Goal: Task Accomplishment & Management: Complete application form

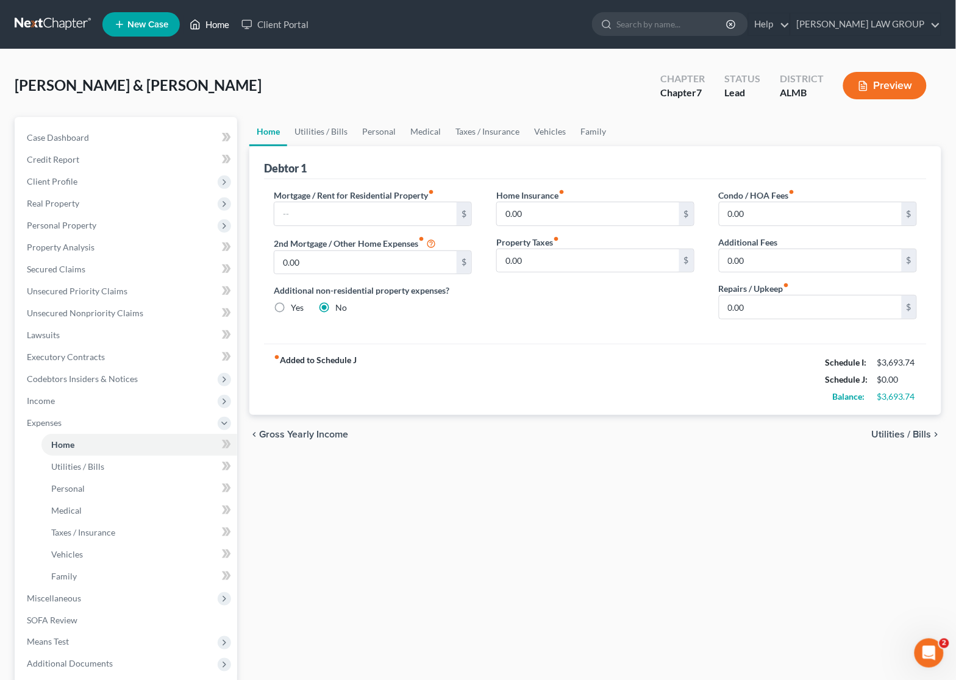
click at [218, 19] on link "Home" at bounding box center [209, 24] width 52 height 22
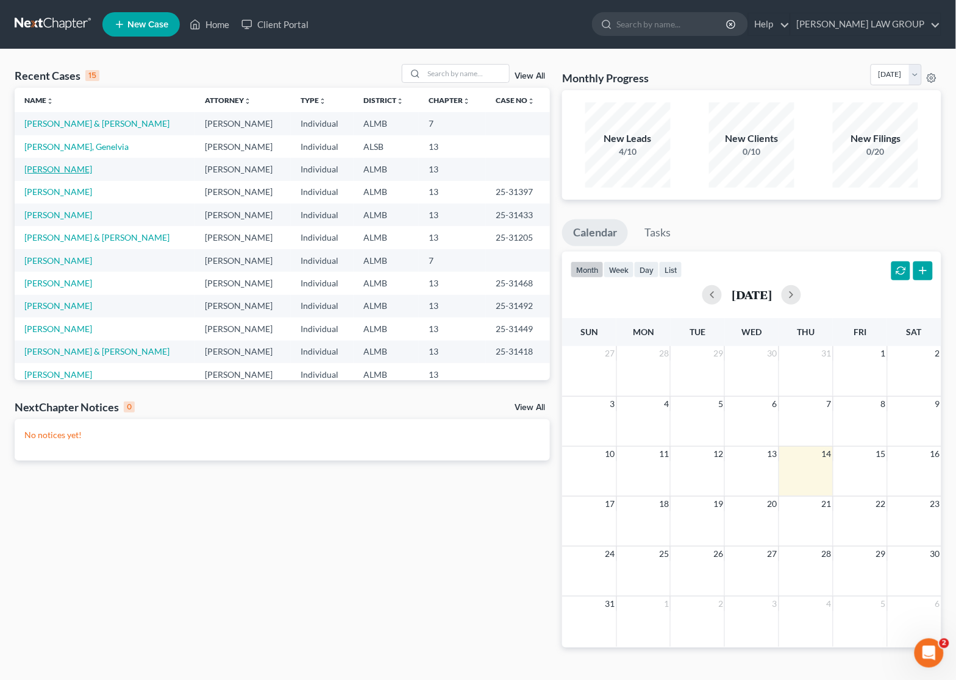
click at [61, 168] on link "[PERSON_NAME]" at bounding box center [58, 169] width 68 height 10
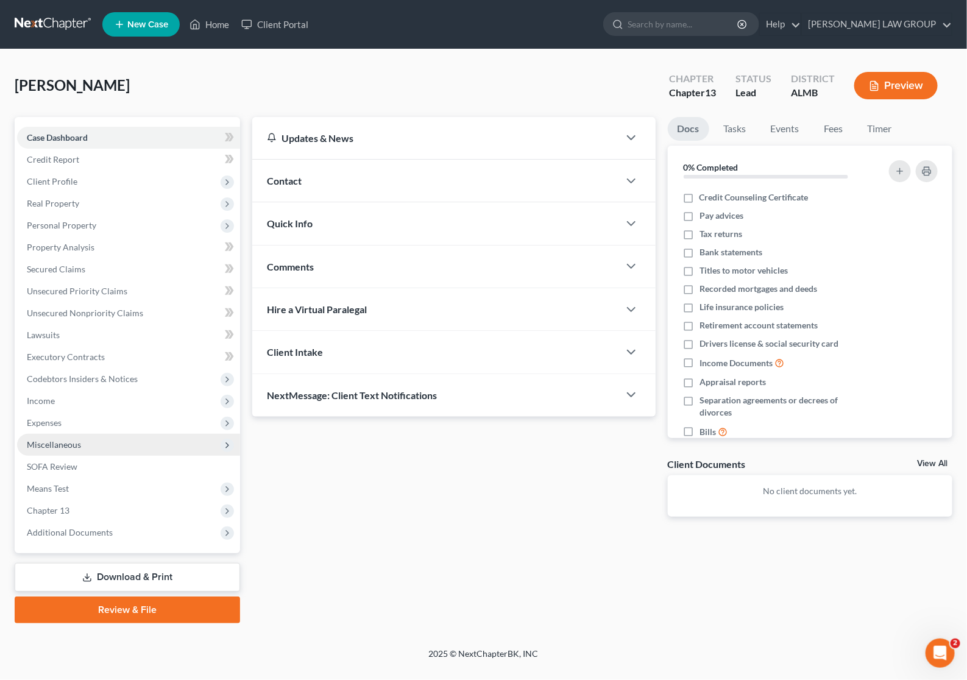
click at [85, 443] on span "Miscellaneous" at bounding box center [128, 445] width 223 height 22
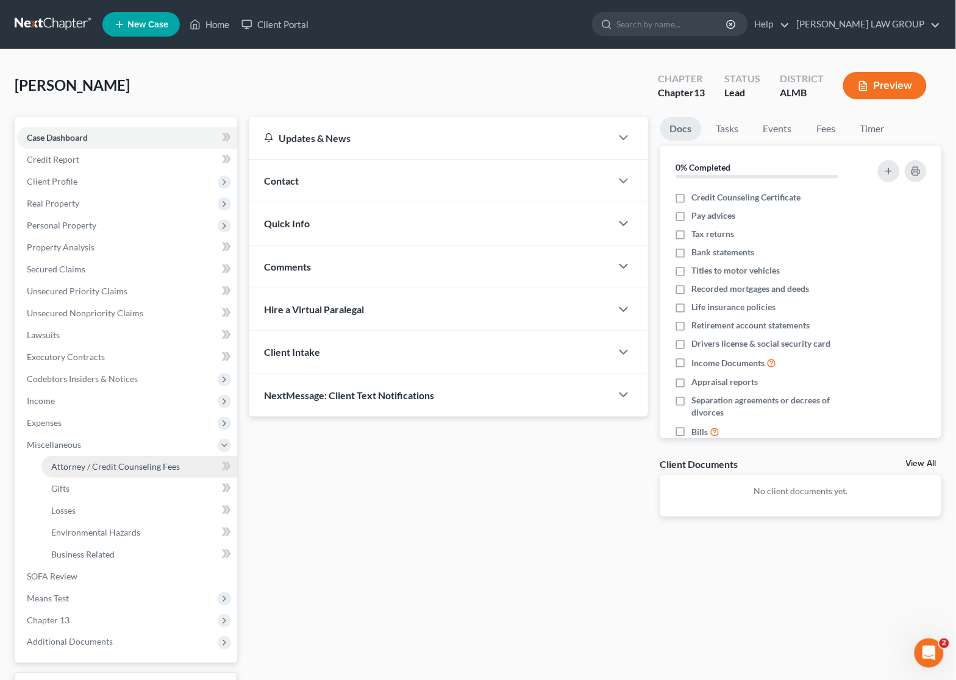
click at [99, 461] on span "Attorney / Credit Counseling Fees" at bounding box center [115, 466] width 129 height 10
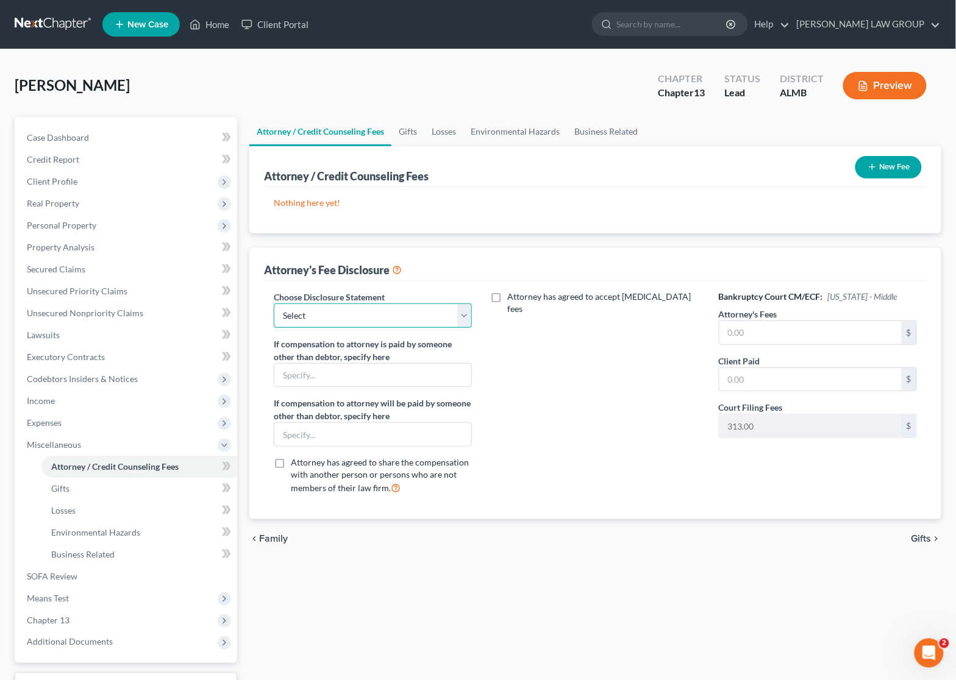
click at [382, 317] on select "Select Disclosure" at bounding box center [373, 316] width 198 height 24
select select "0"
click at [274, 304] on select "Select Disclosure" at bounding box center [373, 316] width 198 height 24
click at [776, 327] on input "text" at bounding box center [810, 332] width 182 height 23
type input "4,800"
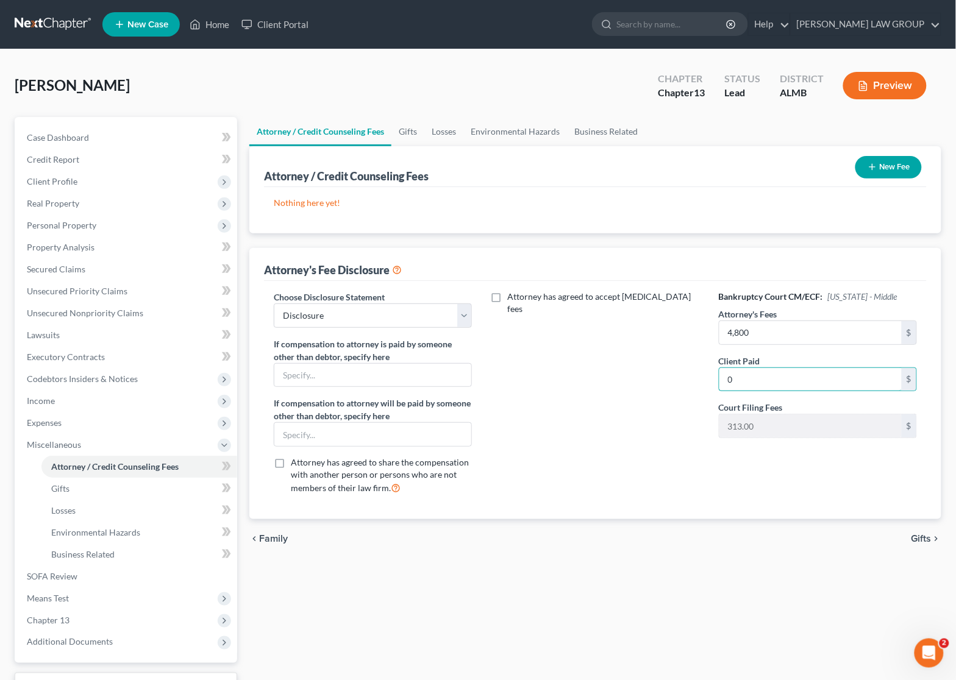
type input "0"
click at [637, 349] on div "Attorney has agreed to accept [MEDICAL_DATA] fees" at bounding box center [595, 398] width 222 height 214
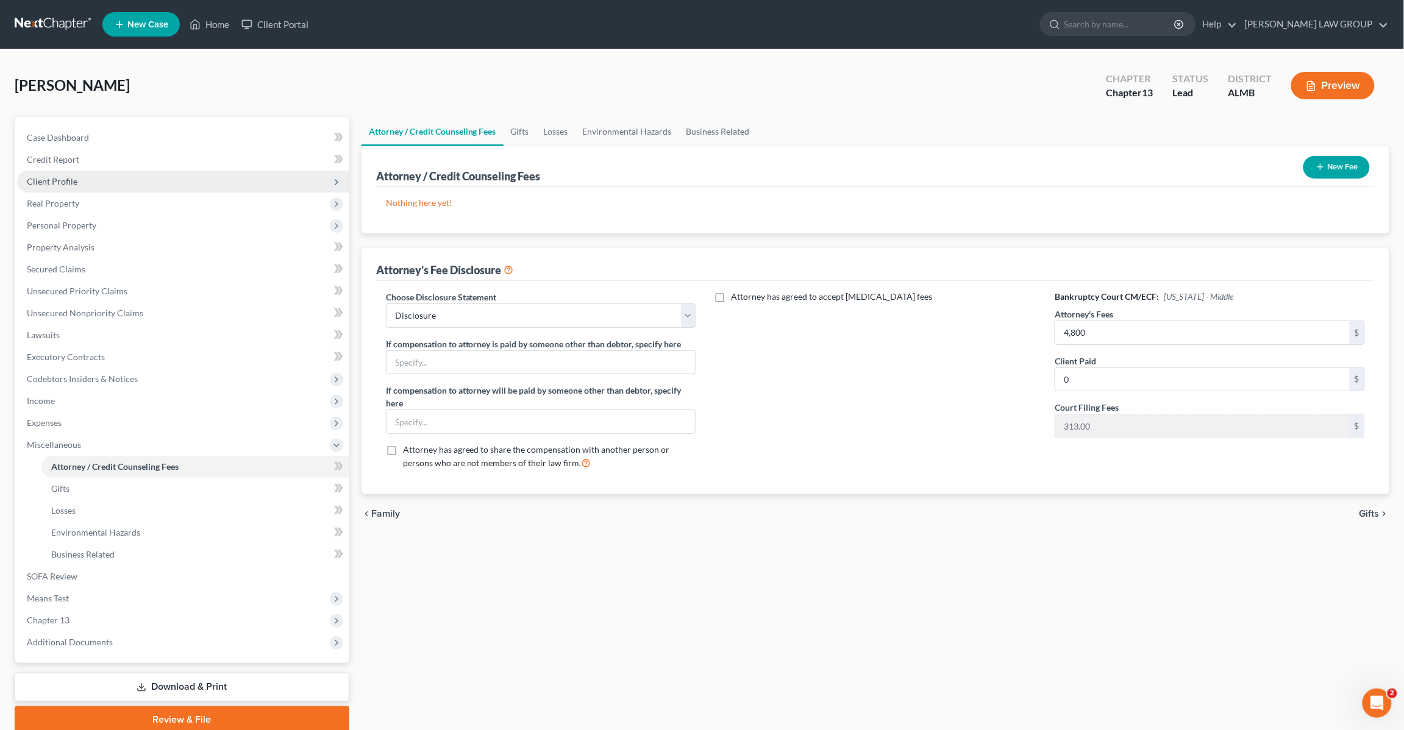
click at [65, 184] on span "Client Profile" at bounding box center [52, 181] width 51 height 10
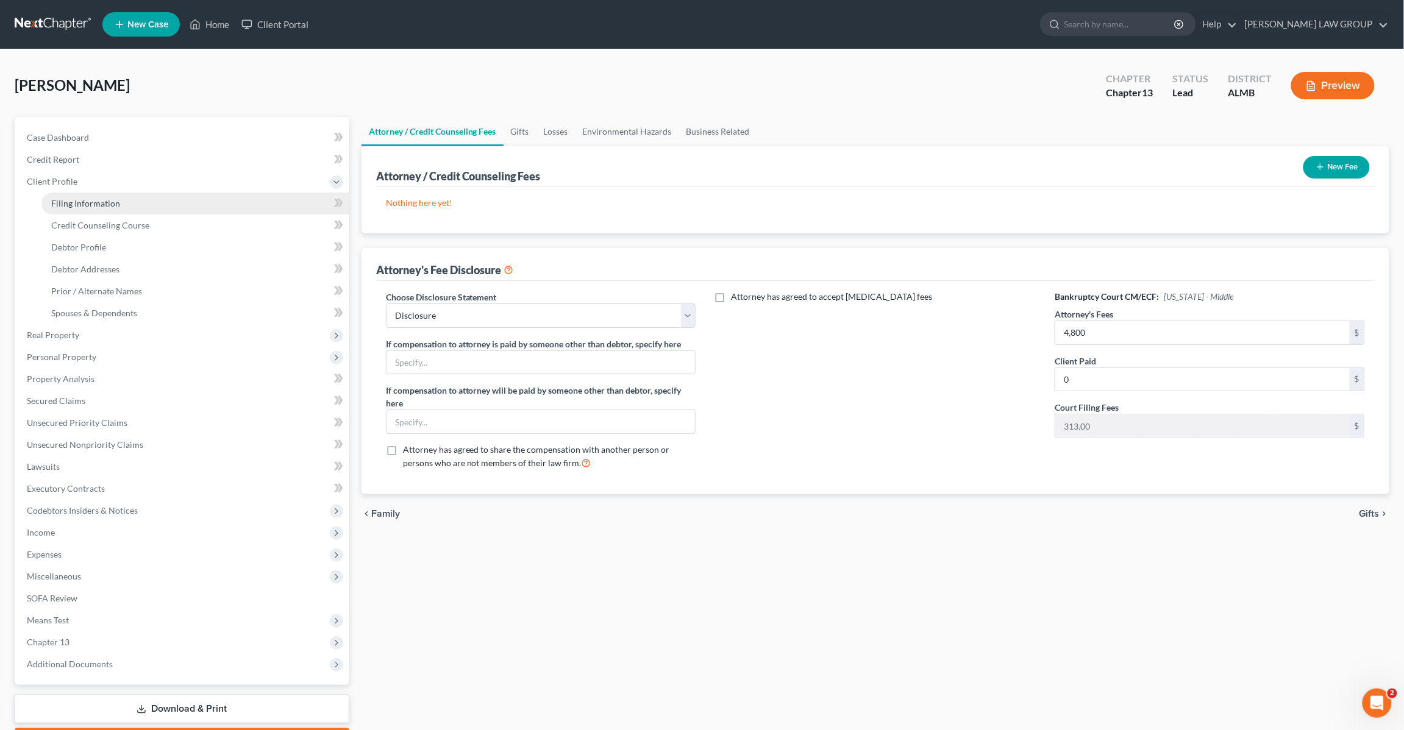
click at [93, 199] on span "Filing Information" at bounding box center [85, 203] width 69 height 10
select select "1"
select select "0"
select select "3"
select select "0"
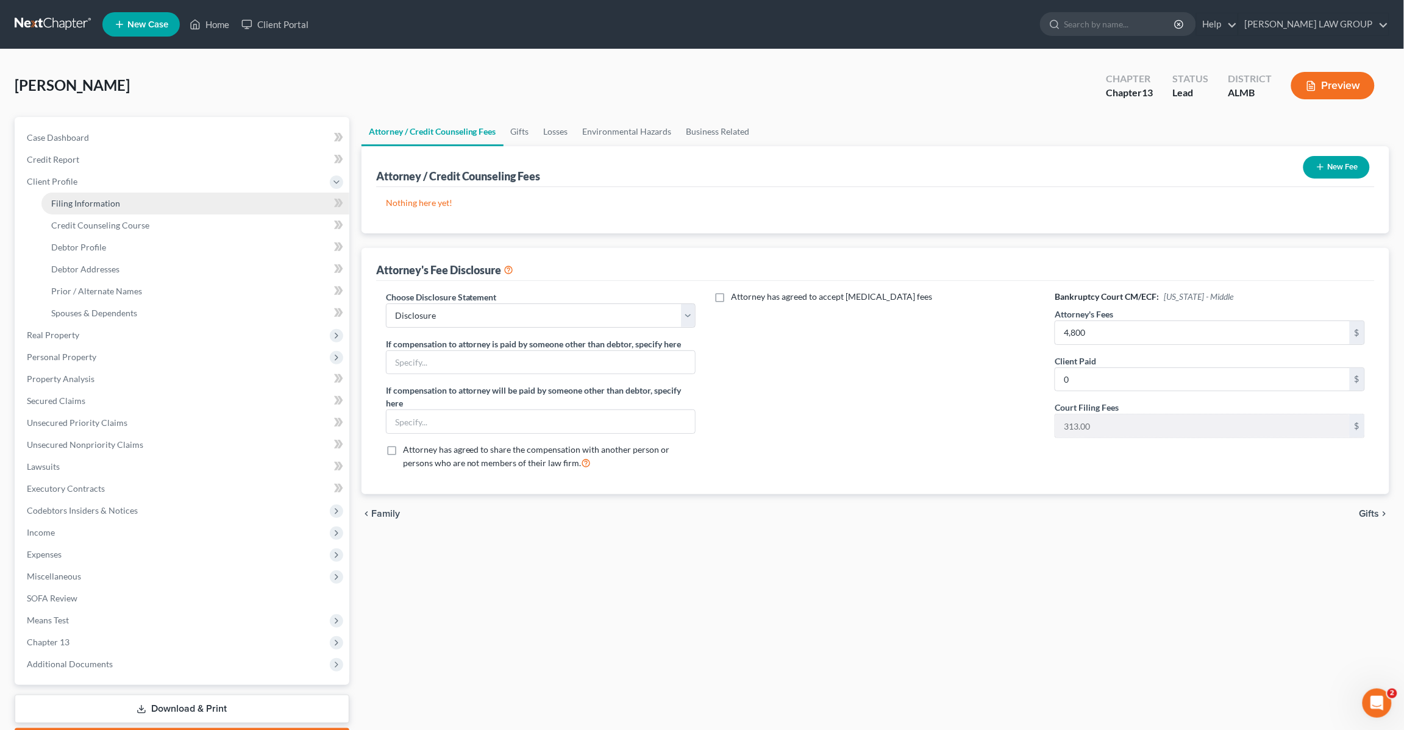
select select "0"
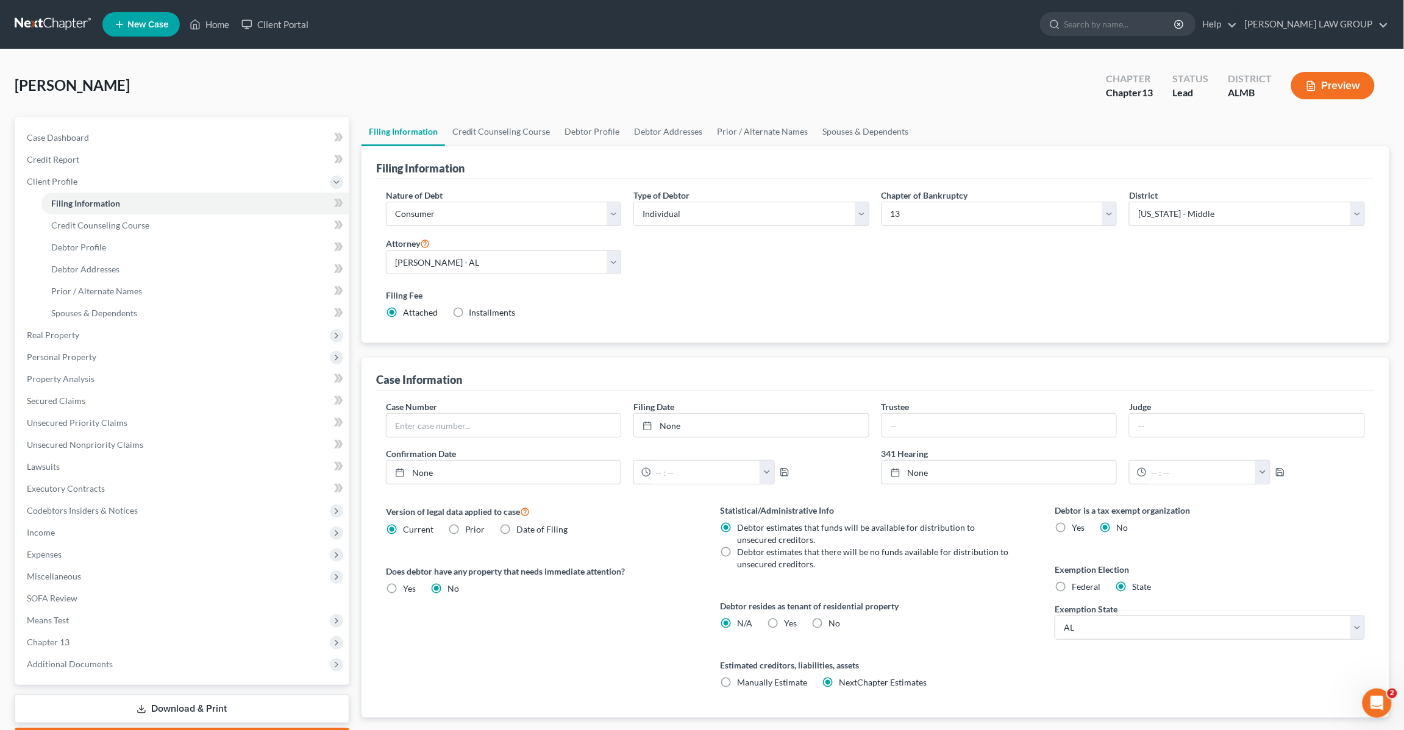
click at [469, 314] on label "Installments Installments" at bounding box center [492, 313] width 46 height 12
click at [474, 314] on input "Installments Installments" at bounding box center [478, 311] width 8 height 8
radio input "true"
radio input "false"
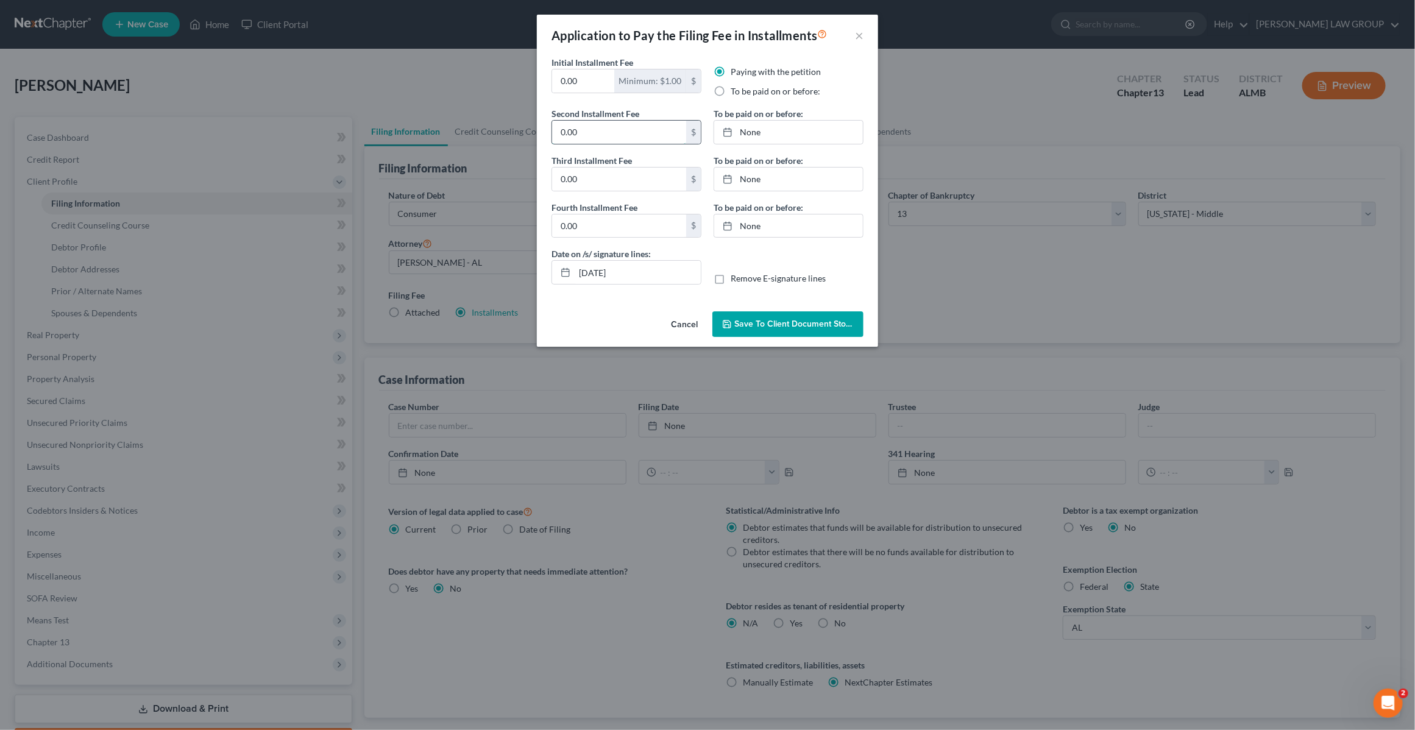
click at [632, 125] on input "0.00" at bounding box center [619, 132] width 134 height 23
type input "313"
click at [773, 324] on span "Save to Client Document Storage" at bounding box center [798, 324] width 129 height 10
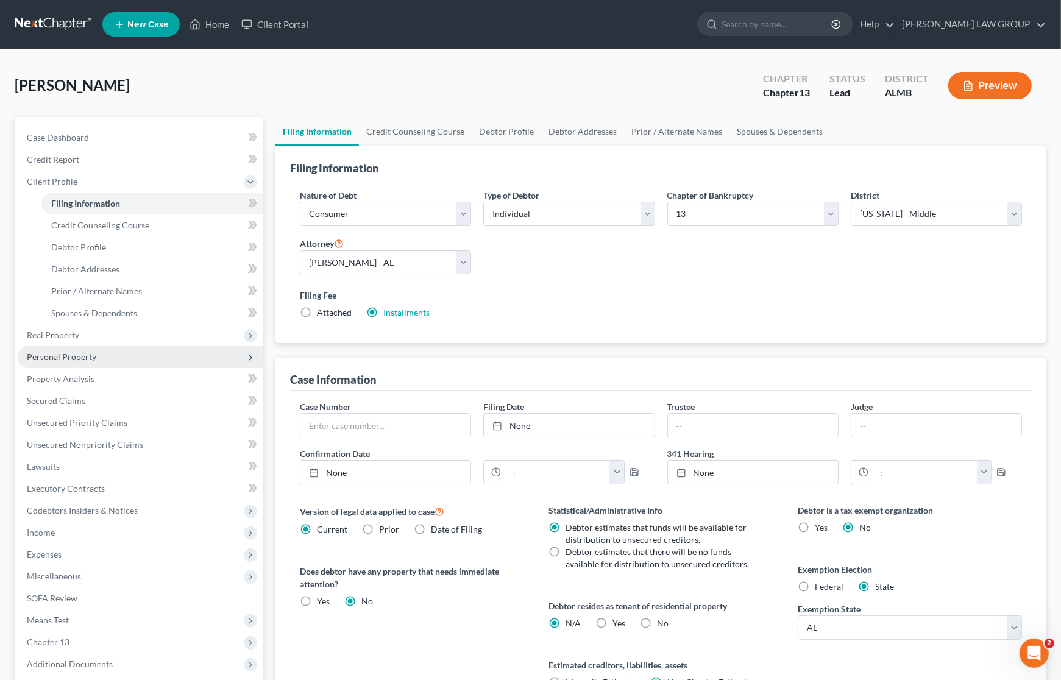
click at [102, 350] on span "Personal Property" at bounding box center [140, 357] width 246 height 22
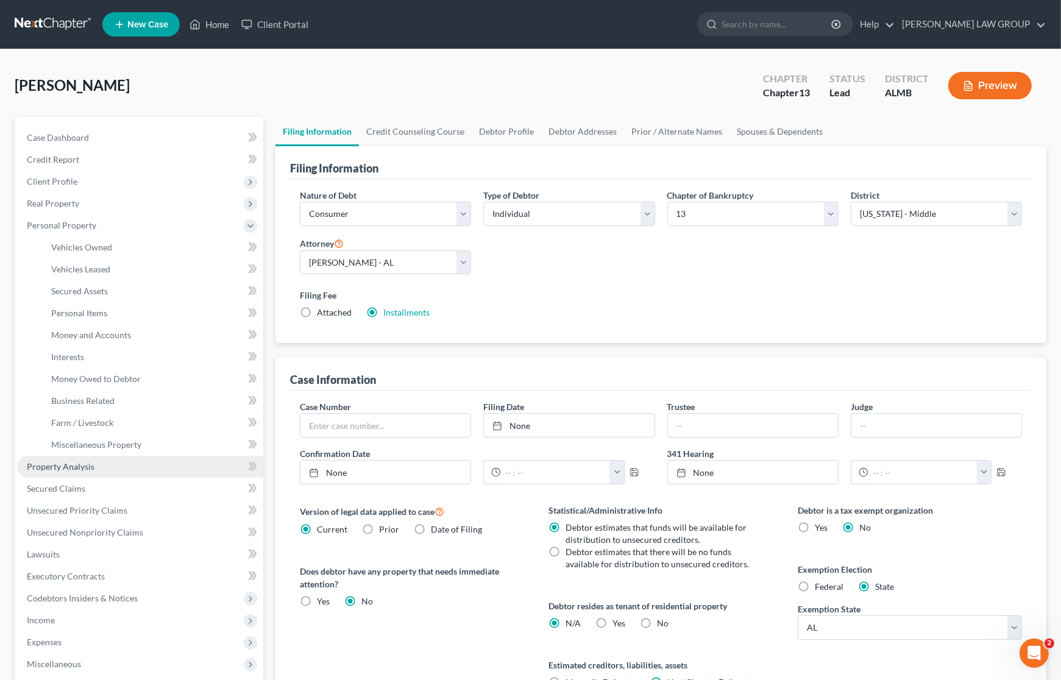
click at [92, 467] on span "Property Analysis" at bounding box center [61, 466] width 68 height 10
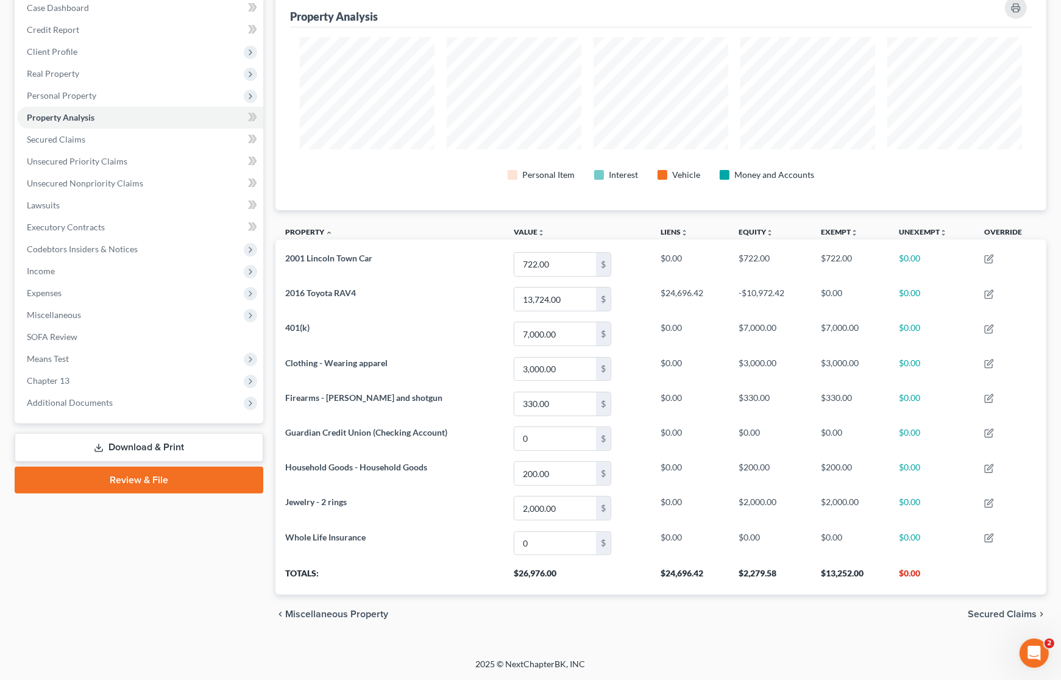
click at [188, 447] on link "Download & Print" at bounding box center [139, 447] width 249 height 29
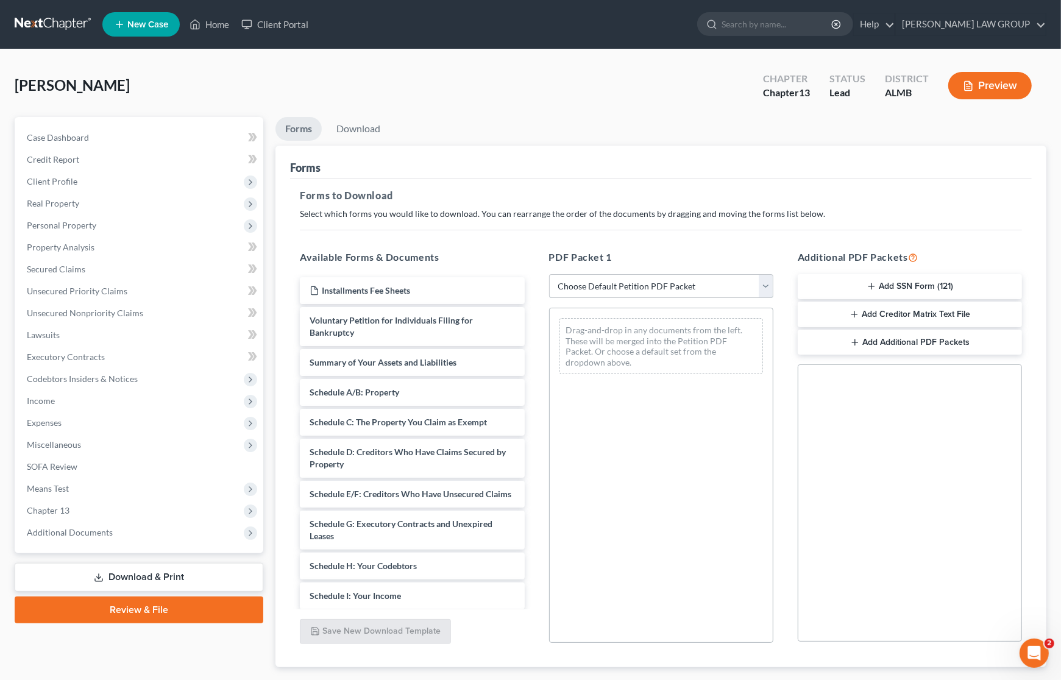
click at [622, 281] on select "Choose Default Petition PDF Packet Complete Bankruptcy Petition (all forms and …" at bounding box center [661, 286] width 224 height 24
select select "0"
click at [549, 274] on select "Choose Default Petition PDF Packet Complete Bankruptcy Petition (all forms and …" at bounding box center [661, 286] width 224 height 24
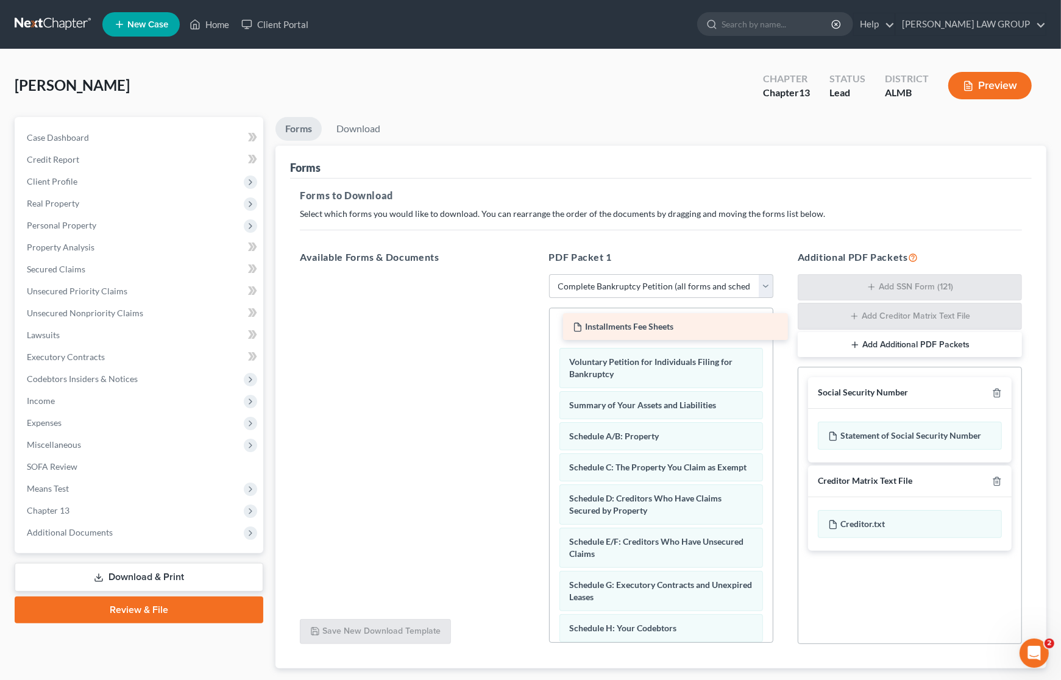
drag, startPoint x: 352, startPoint y: 283, endPoint x: 616, endPoint y: 320, distance: 265.8
click at [534, 274] on div "Installments Fee Sheets Installments Fee Sheets" at bounding box center [412, 274] width 244 height 0
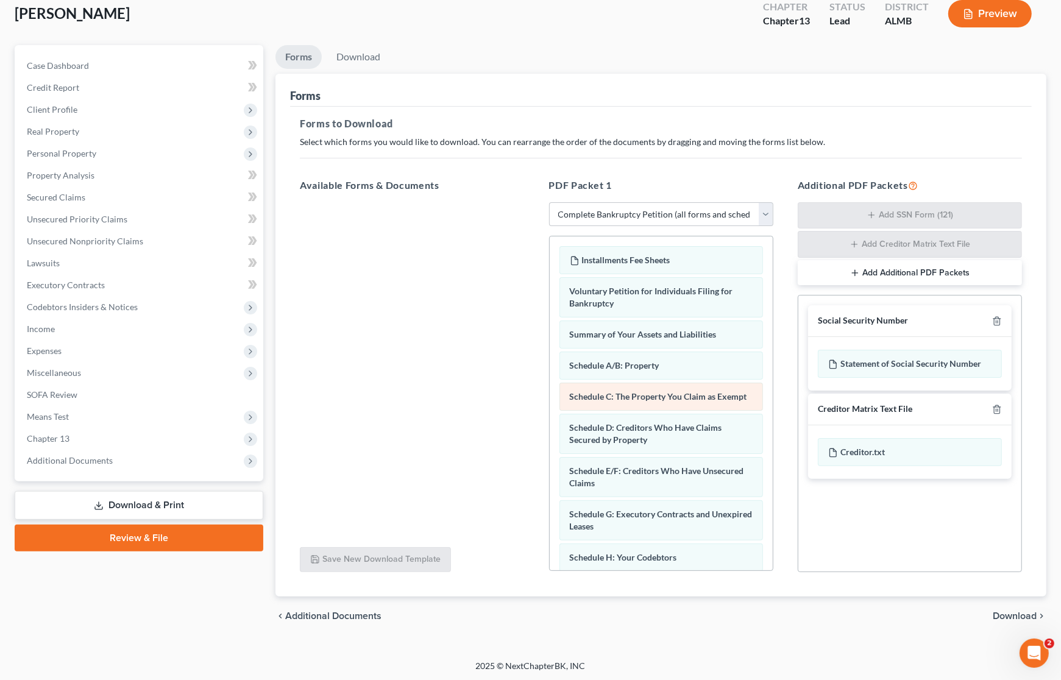
scroll to position [74, 0]
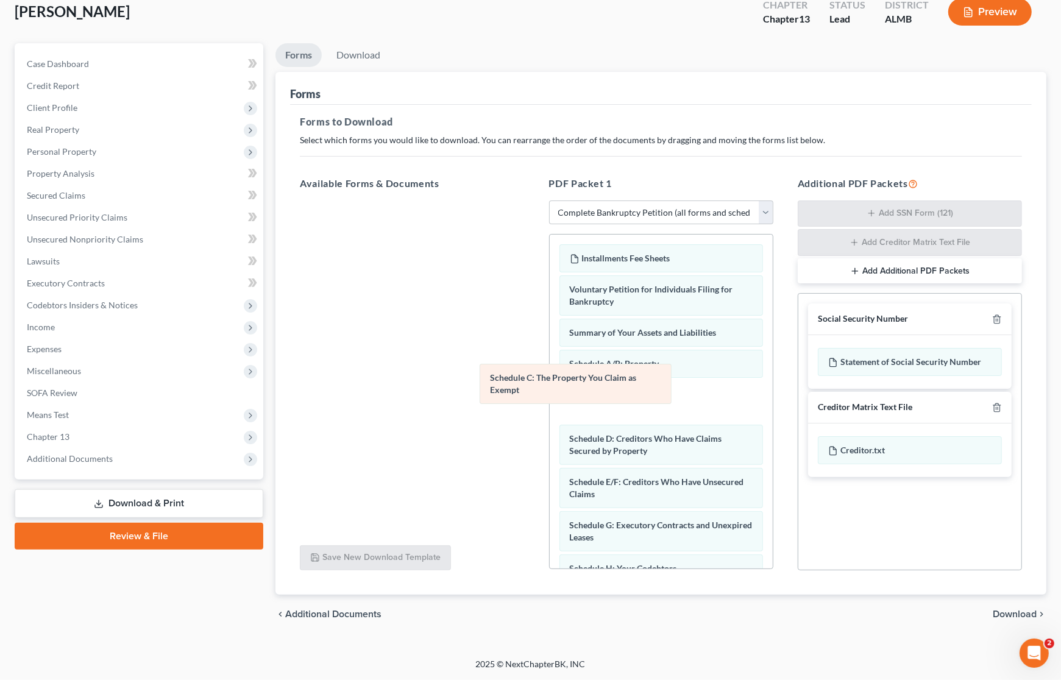
drag, startPoint x: 625, startPoint y: 405, endPoint x: 387, endPoint y: 279, distance: 269.7
click at [550, 264] on div "Schedule C: The Property You Claim as Exempt Installments Fee Sheets Voluntary …" at bounding box center [661, 607] width 223 height 745
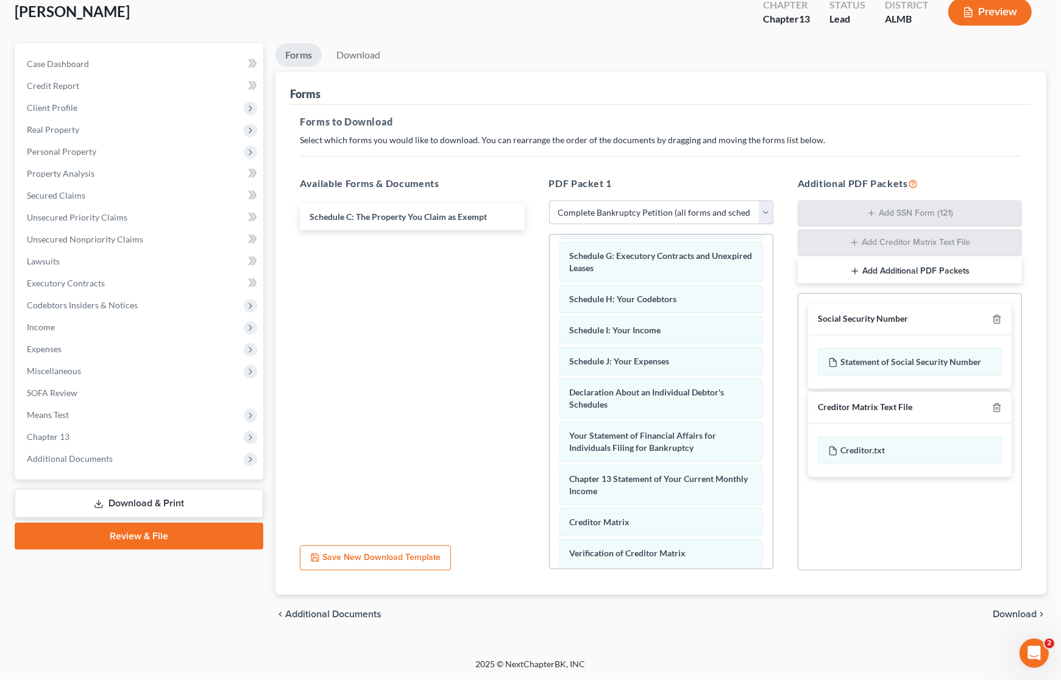
scroll to position [229, 0]
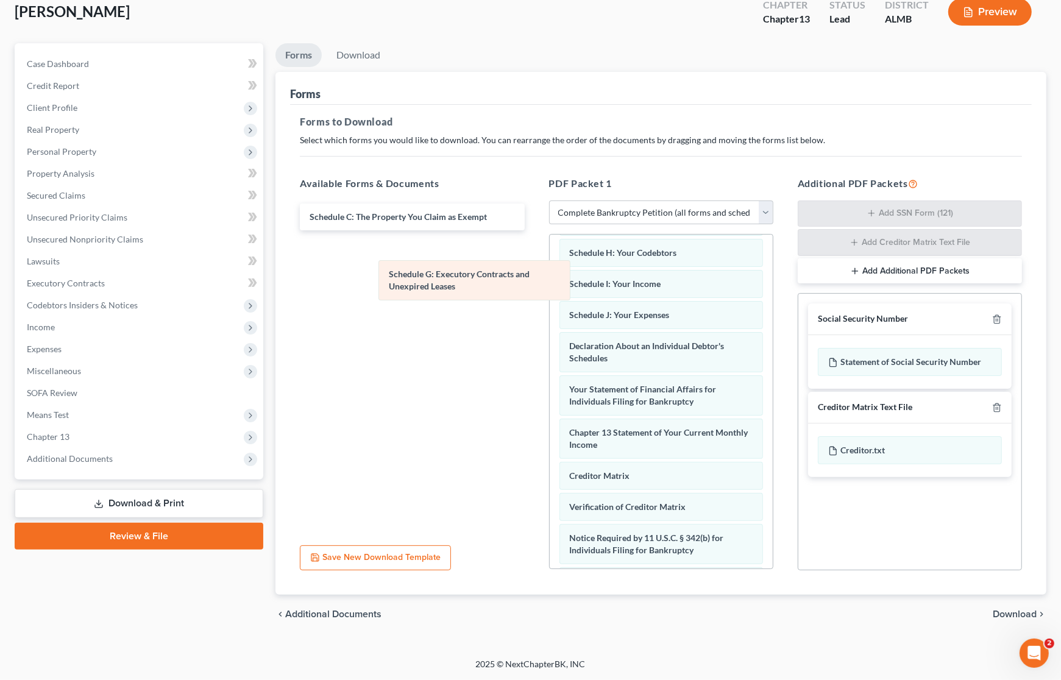
drag, startPoint x: 620, startPoint y: 262, endPoint x: 363, endPoint y: 270, distance: 256.7
click at [550, 269] on div "Schedule G: Executory Contracts and Unexpired Leases Installments Fee Sheets Vo…" at bounding box center [661, 335] width 223 height 658
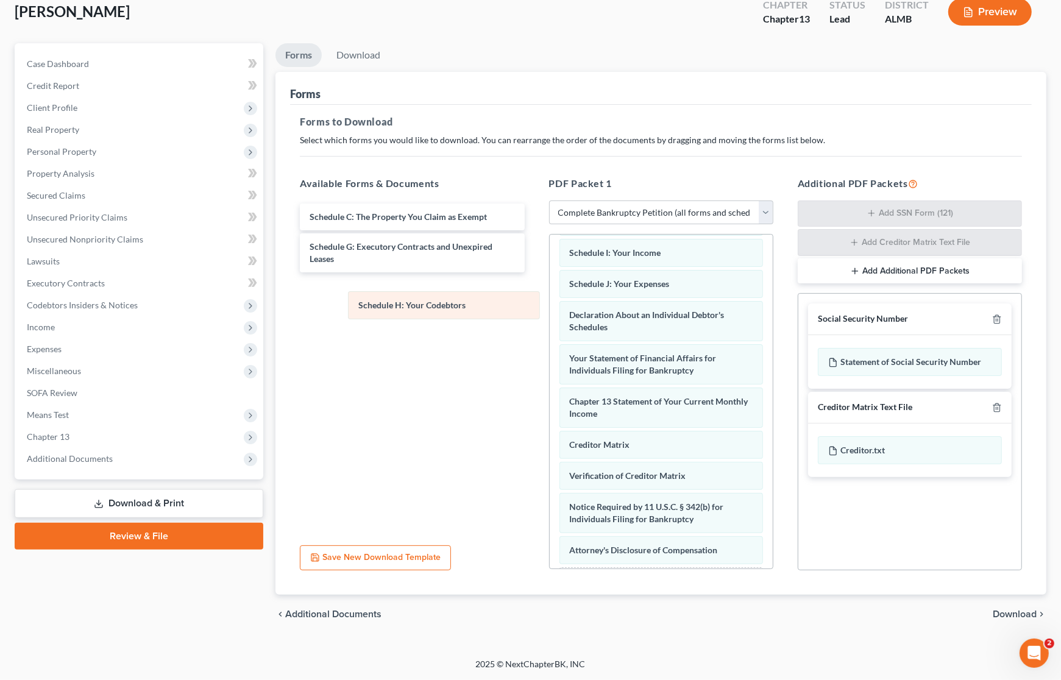
drag, startPoint x: 611, startPoint y: 253, endPoint x: 402, endPoint y: 300, distance: 213.8
click at [550, 300] on div "Schedule H: Your Codebtors Installments Fee Sheets Voluntary Petition for Indiv…" at bounding box center [661, 319] width 223 height 627
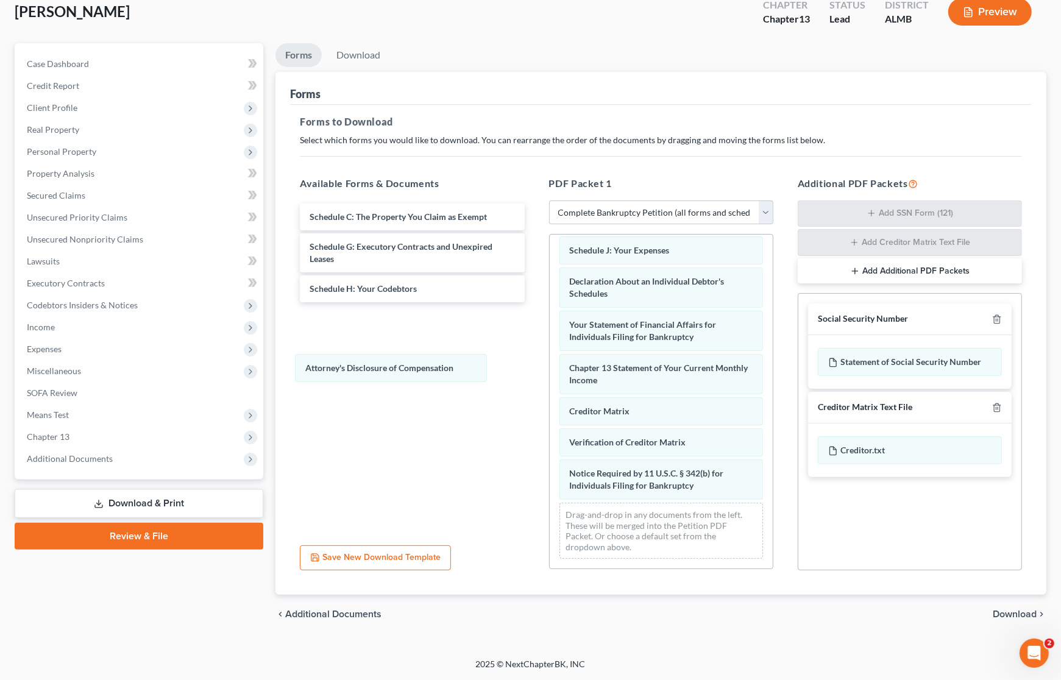
drag, startPoint x: 662, startPoint y: 478, endPoint x: 463, endPoint y: 397, distance: 214.6
click at [550, 360] on div "Attorney's Disclosure of Compensation Installments Fee Sheets Voluntary Petitio…" at bounding box center [661, 271] width 223 height 596
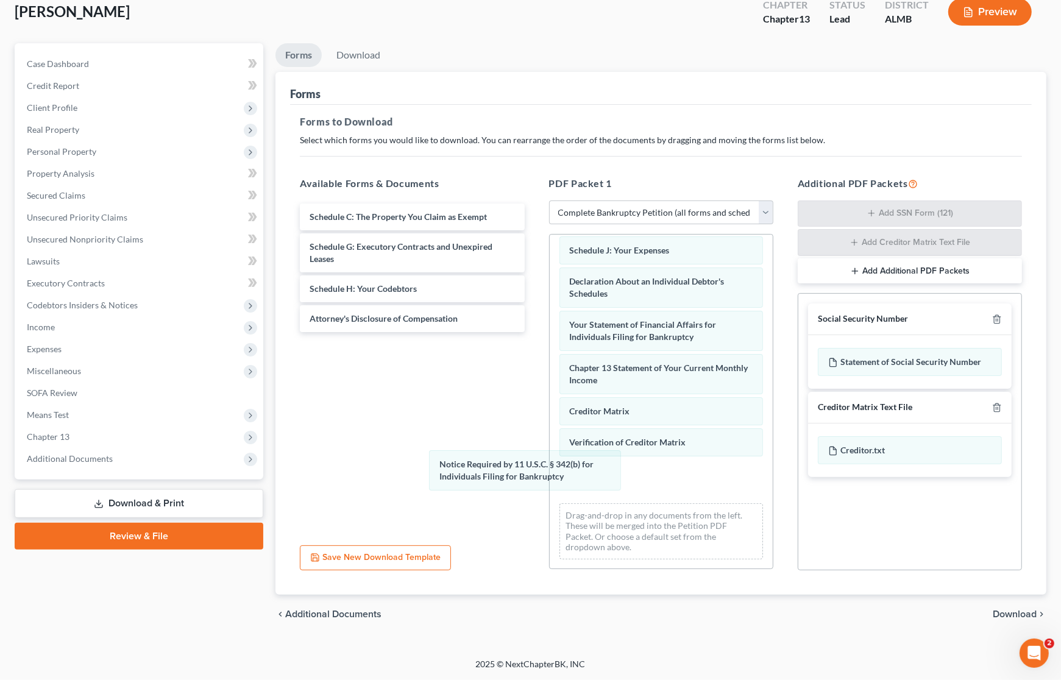
drag, startPoint x: 625, startPoint y: 474, endPoint x: 437, endPoint y: 403, distance: 201.2
click at [550, 449] on div "Notice Required by 11 U.S.C. § 342(b) for Individuals Filing for Bankruptcy Ins…" at bounding box center [661, 271] width 223 height 596
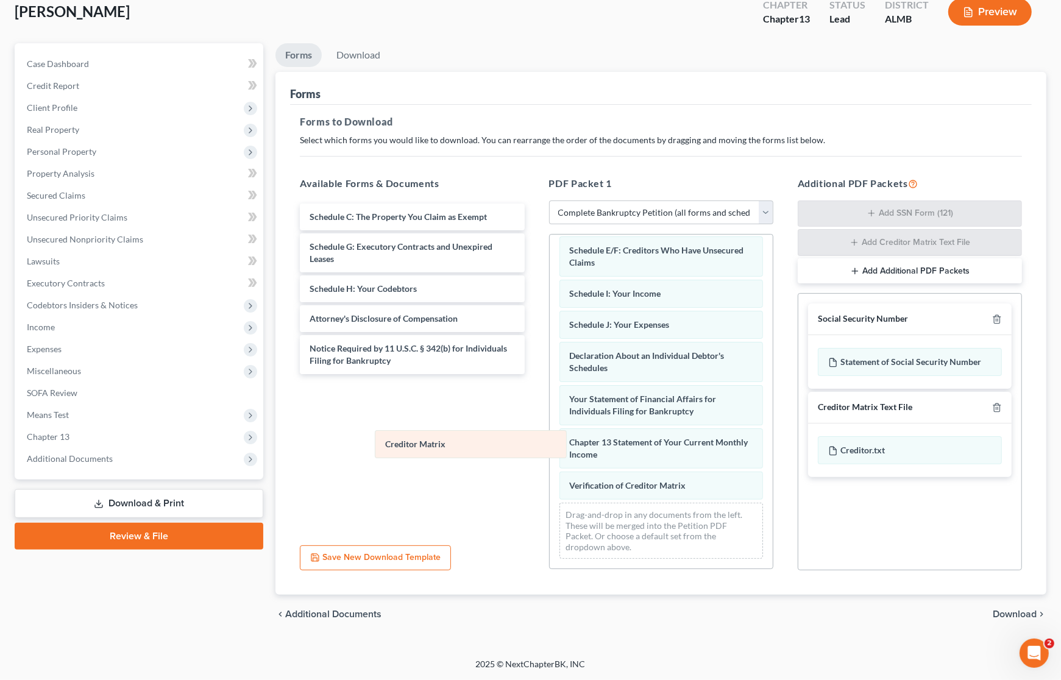
scroll to position [192, 0]
drag, startPoint x: 627, startPoint y: 446, endPoint x: 400, endPoint y: 424, distance: 227.2
click at [550, 425] on div "Creditor Matrix Installments Fee Sheets Voluntary Petition for Individuals Fili…" at bounding box center [661, 308] width 223 height 522
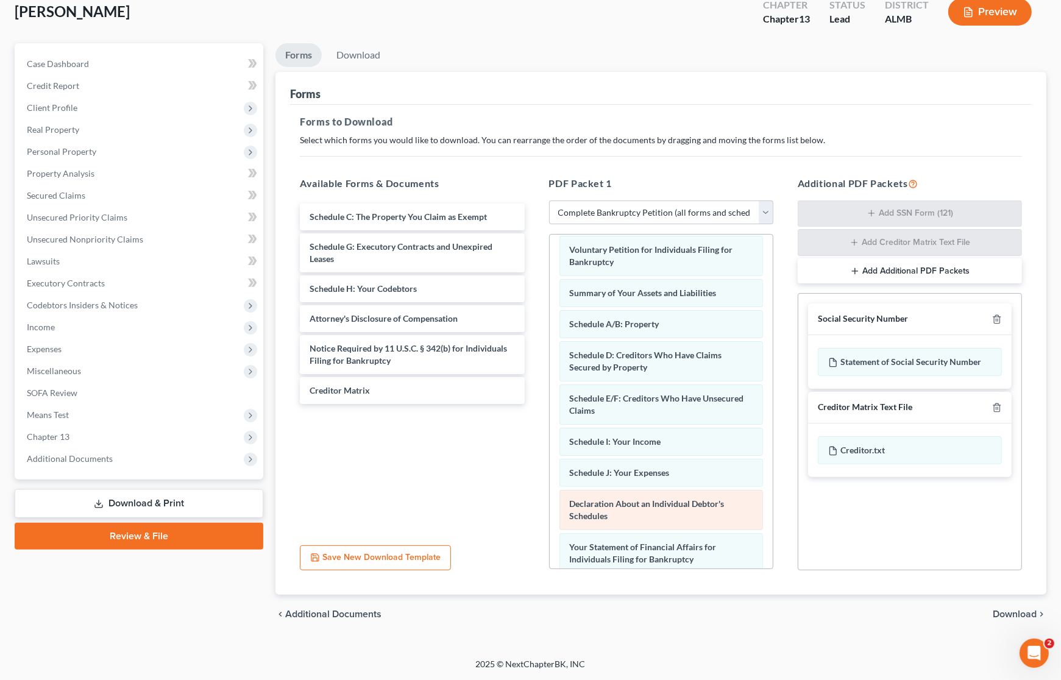
scroll to position [0, 0]
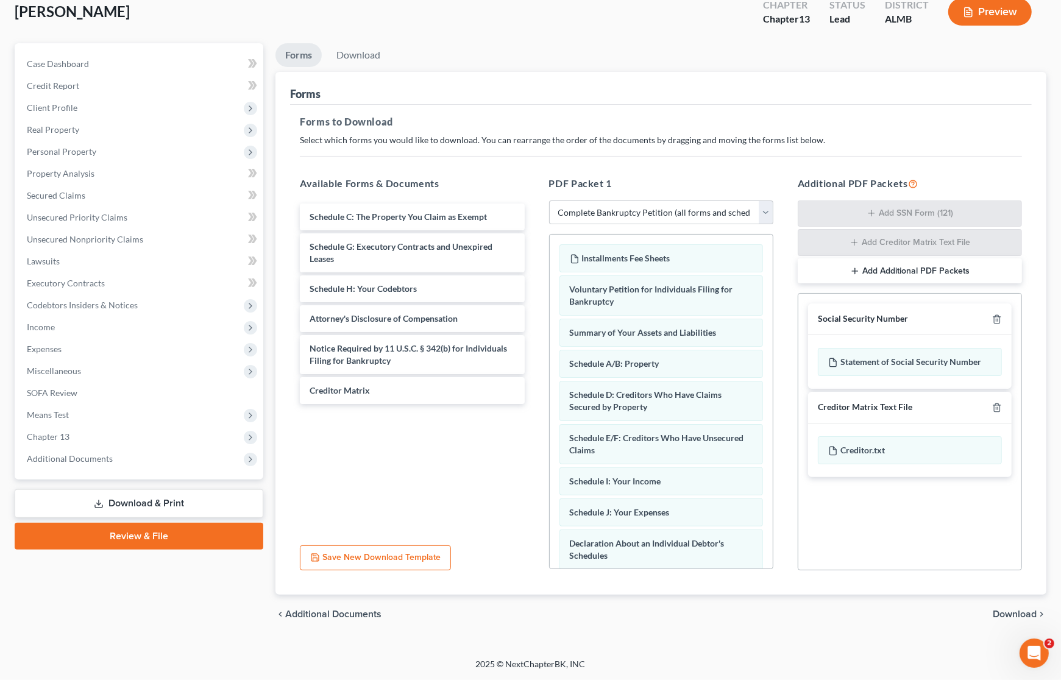
click at [955, 611] on span "Download" at bounding box center [1015, 615] width 44 height 10
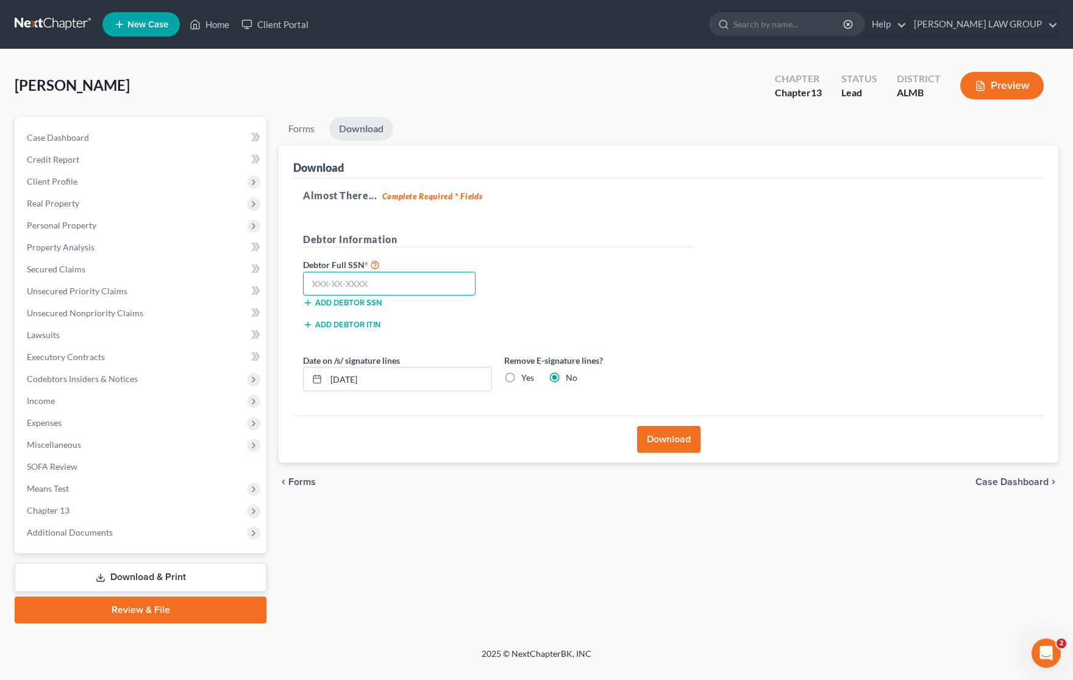
click at [398, 290] on input "text" at bounding box center [389, 284] width 172 height 24
type input "416-98-6262"
click at [666, 436] on button "Download" at bounding box center [668, 439] width 63 height 27
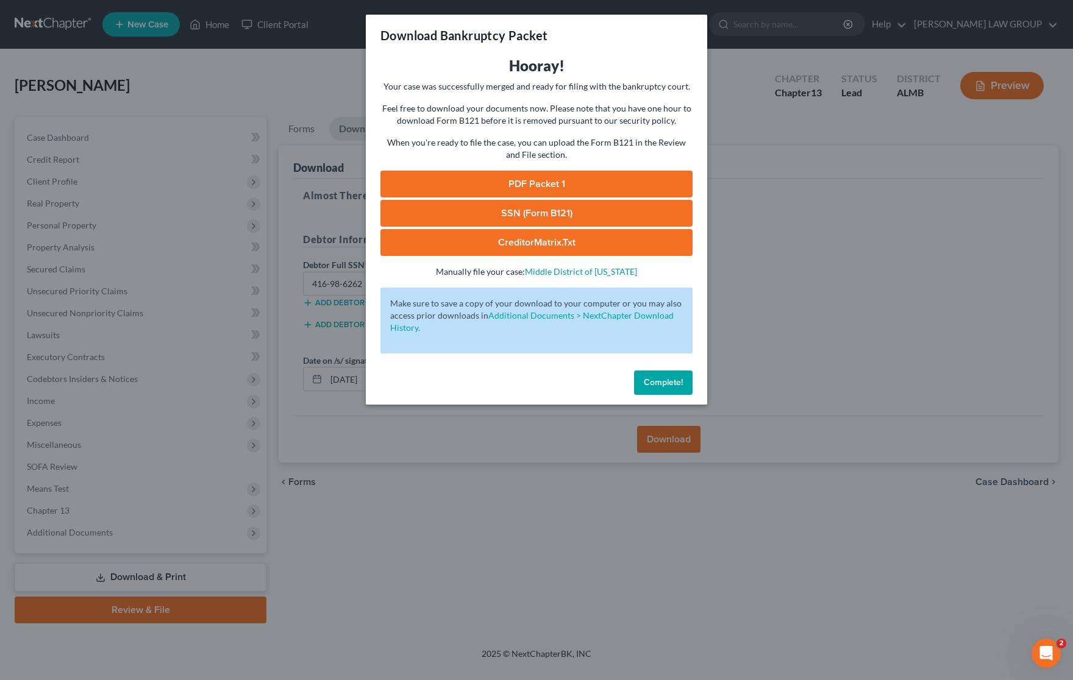
click at [559, 211] on link "SSN (Form B121)" at bounding box center [536, 213] width 312 height 27
click at [517, 177] on link "PDF Packet 1" at bounding box center [536, 184] width 312 height 27
click at [763, 238] on div "Download Bankruptcy Packet Hooray! Your case was successfully merged and ready …" at bounding box center [536, 340] width 1073 height 680
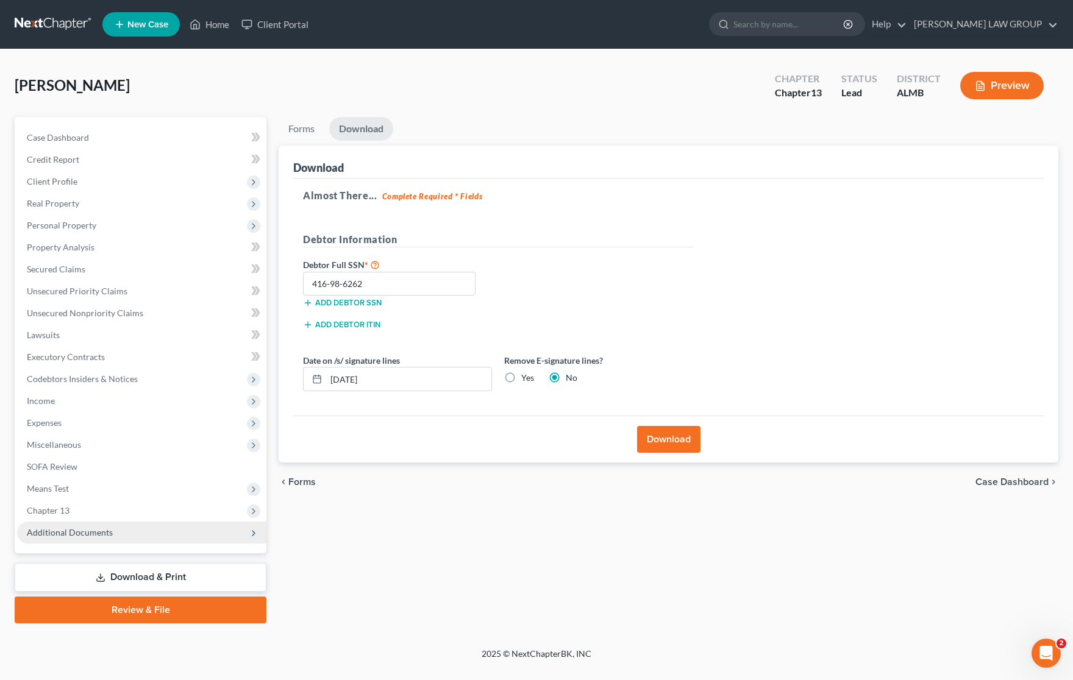
click at [129, 522] on span "Additional Documents" at bounding box center [141, 533] width 249 height 22
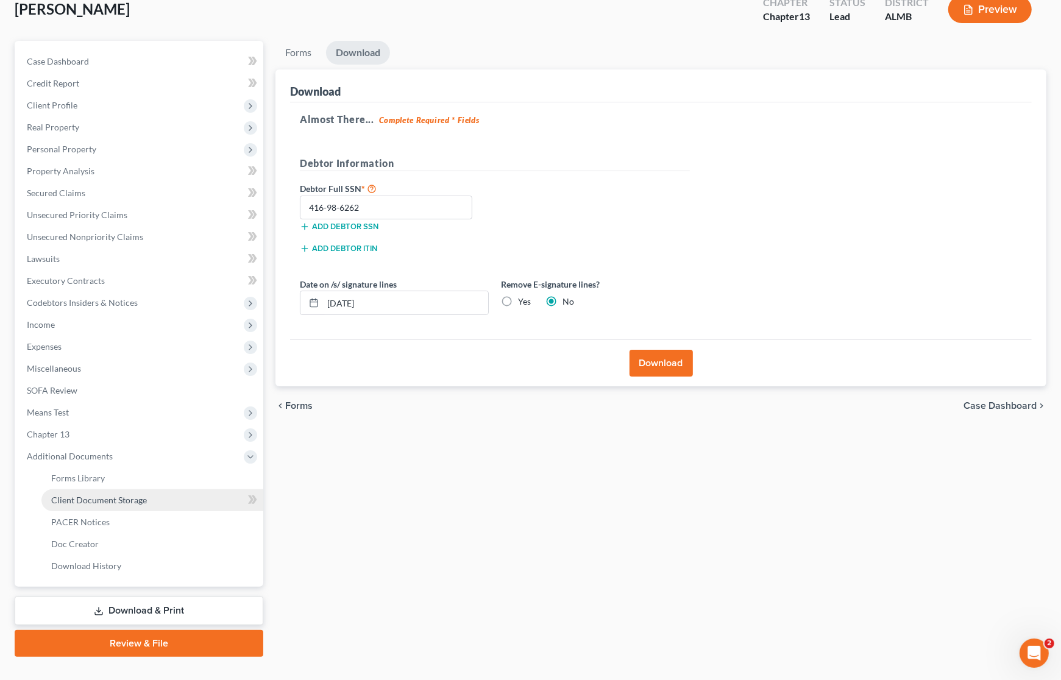
scroll to position [98, 0]
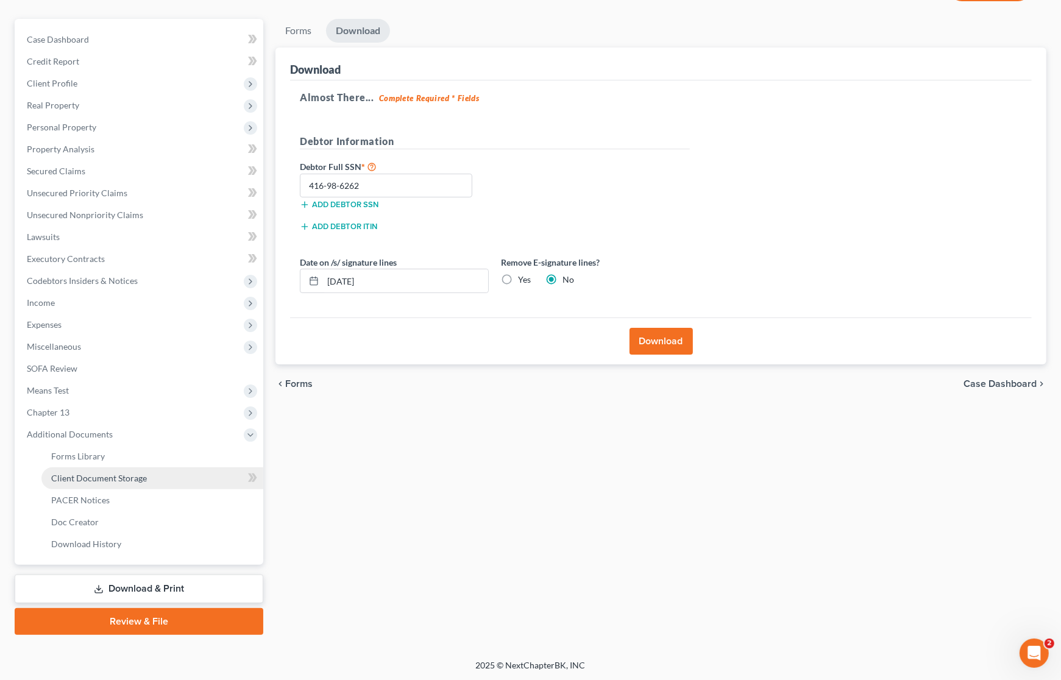
click at [113, 474] on span "Client Document Storage" at bounding box center [99, 478] width 96 height 10
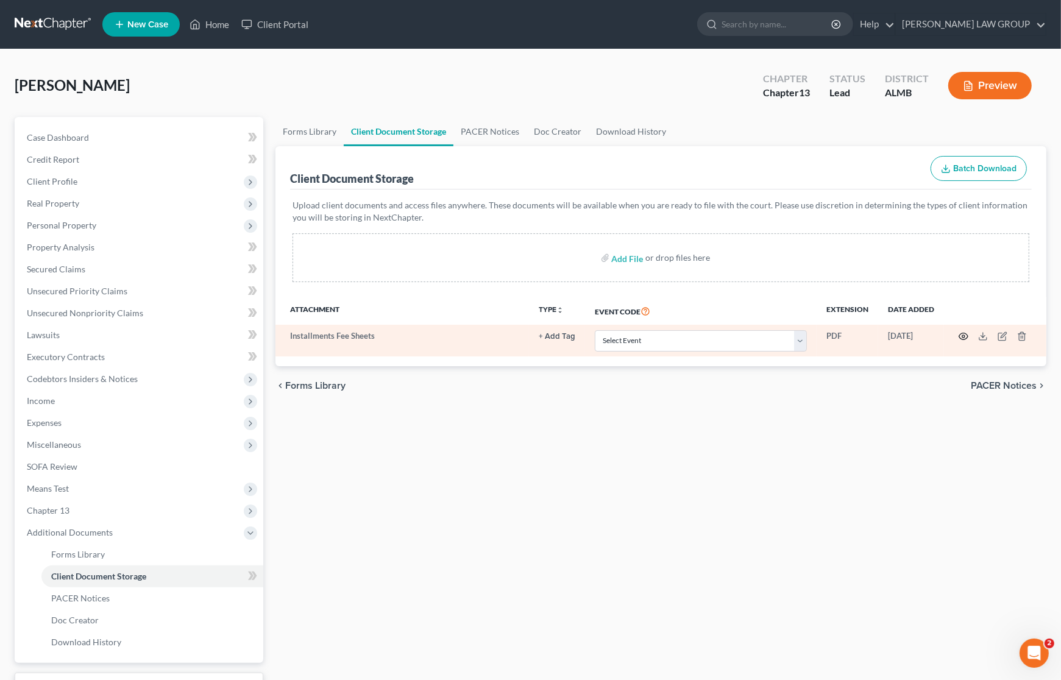
click at [955, 333] on icon "button" at bounding box center [963, 336] width 9 height 7
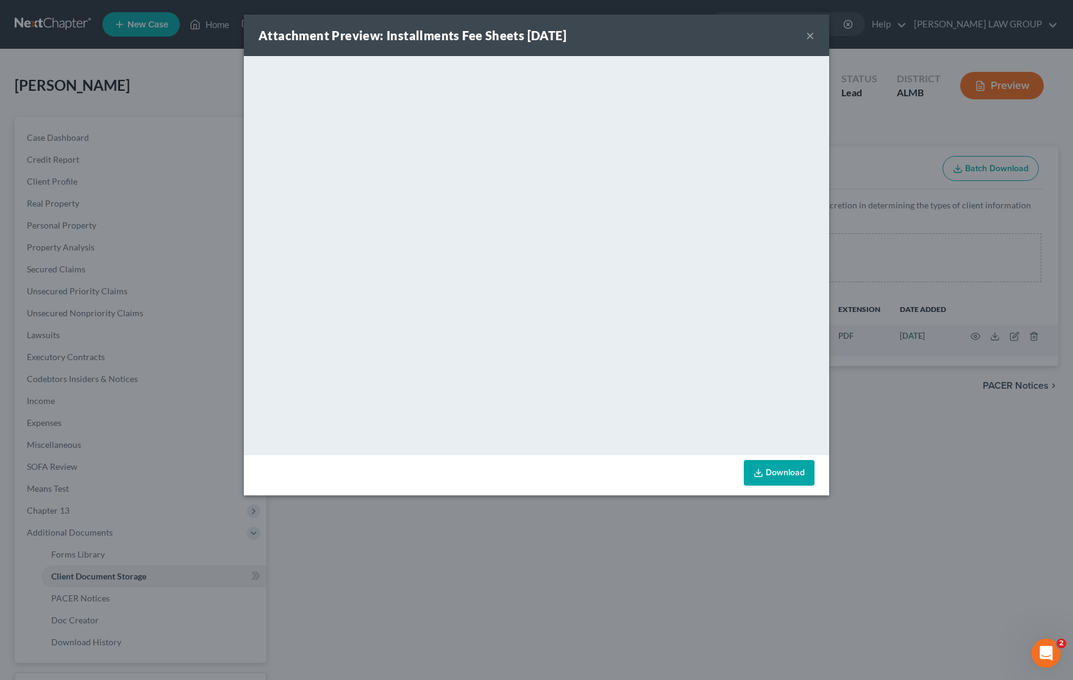
click at [803, 35] on div "Attachment Preview: Installments Fee Sheets [DATE] ×" at bounding box center [536, 35] width 585 height 41
click at [812, 32] on button "×" at bounding box center [810, 35] width 9 height 15
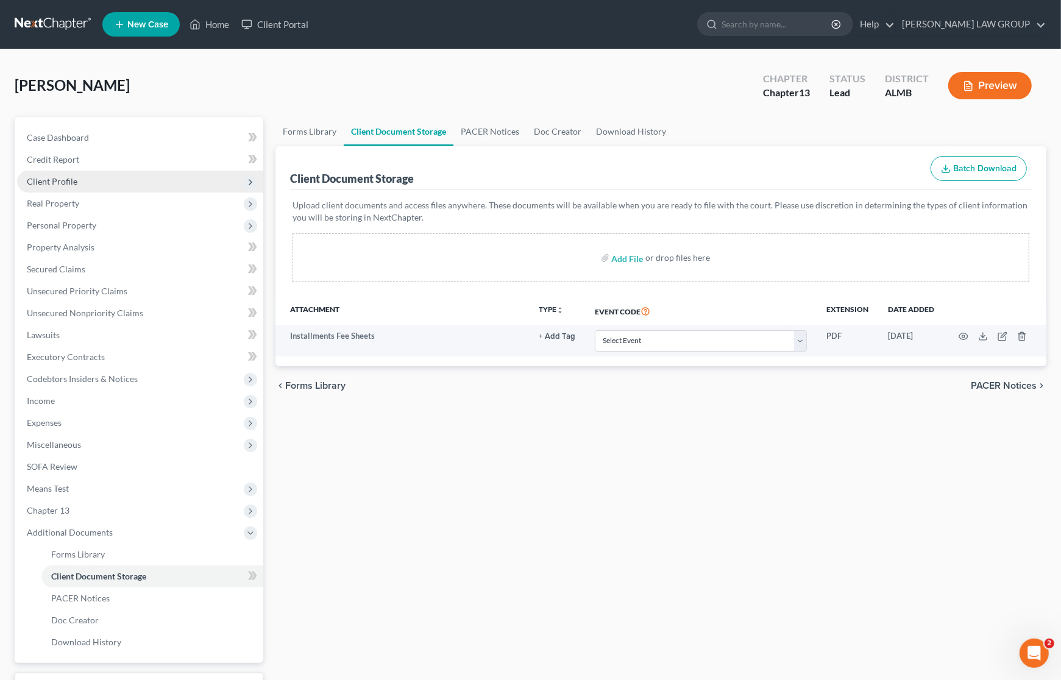
click at [68, 174] on span "Client Profile" at bounding box center [140, 182] width 246 height 22
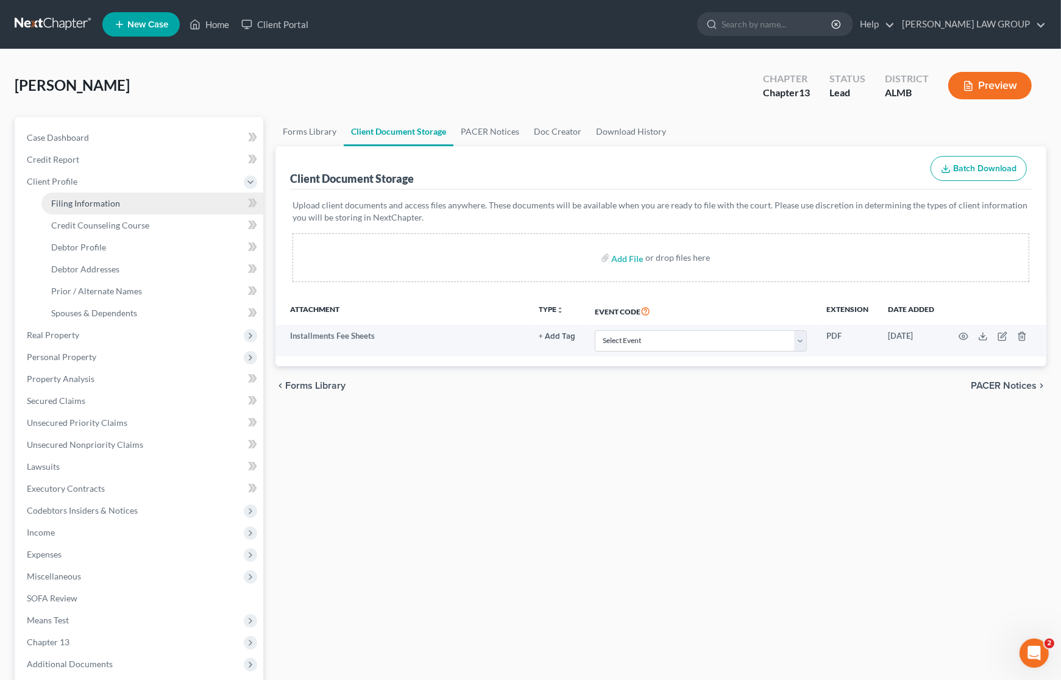
click at [71, 201] on span "Filing Information" at bounding box center [85, 203] width 69 height 10
select select "1"
select select "0"
select select "3"
select select "0"
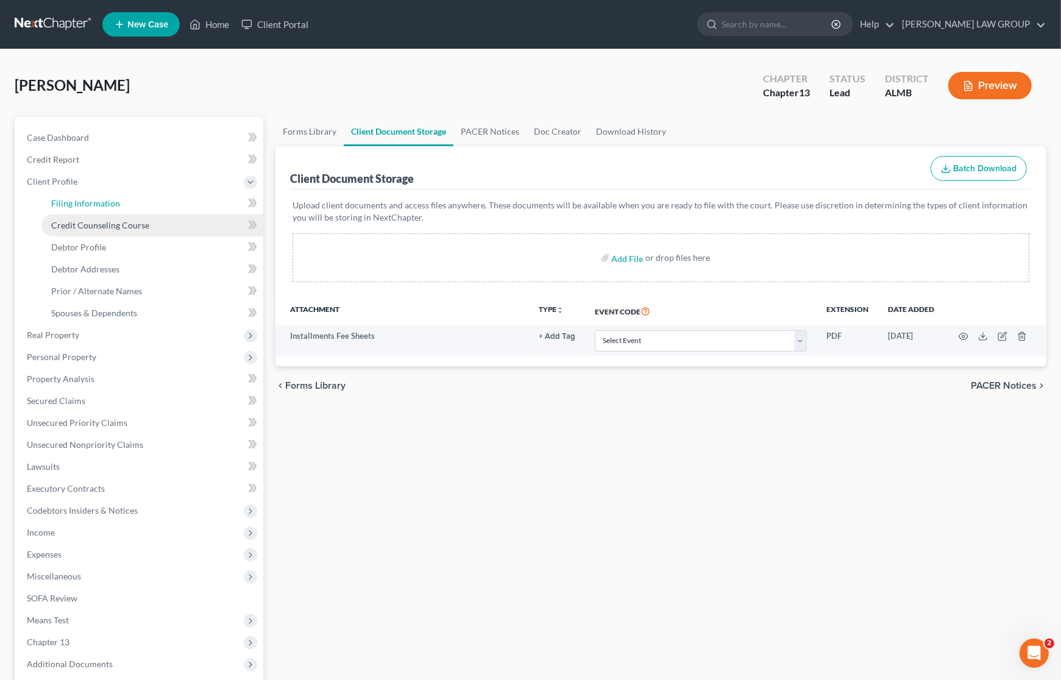
select select "0"
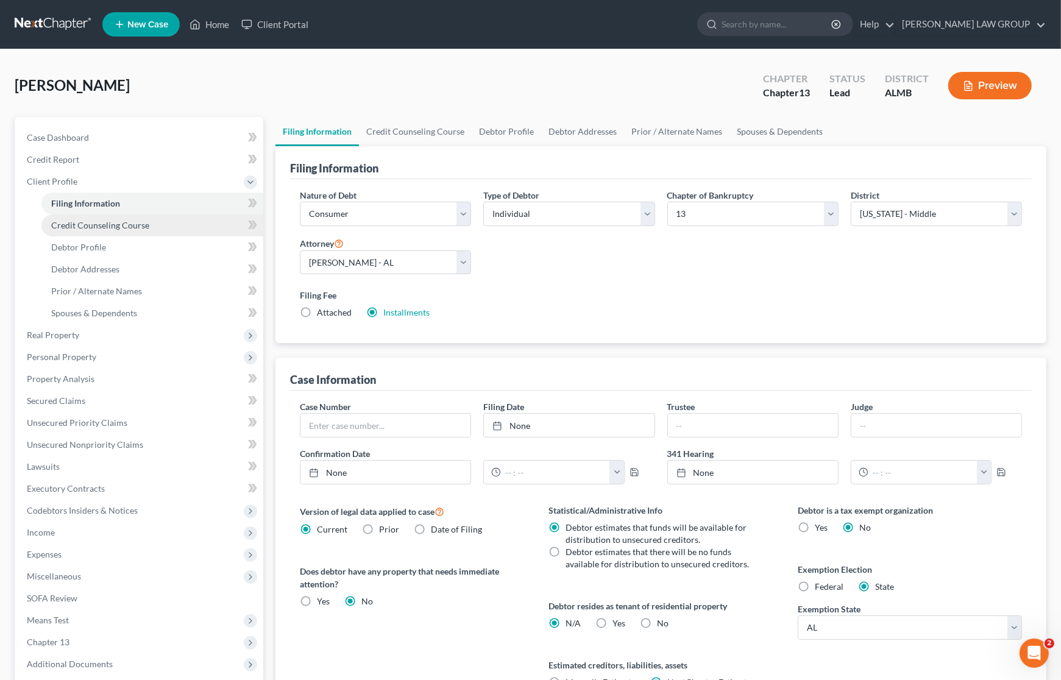
click at [93, 222] on span "Credit Counseling Course" at bounding box center [100, 225] width 98 height 10
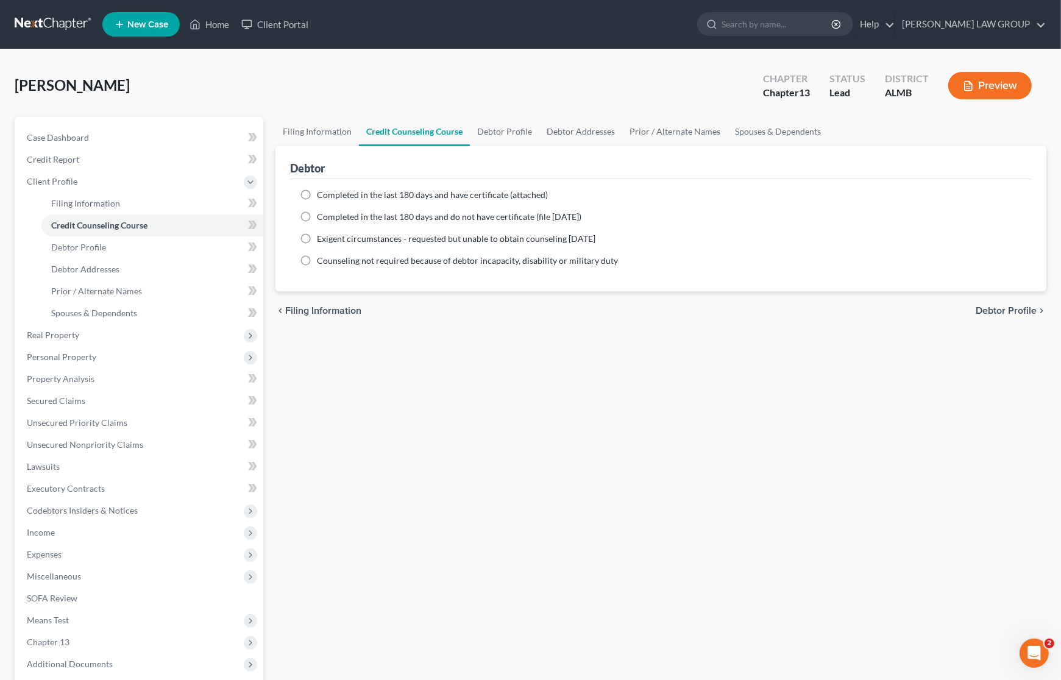
click at [317, 192] on label "Completed in the last 180 days and have certificate (attached)" at bounding box center [432, 195] width 231 height 12
click at [322, 192] on input "Completed in the last 180 days and have certificate (attached)" at bounding box center [326, 193] width 8 height 8
radio input "true"
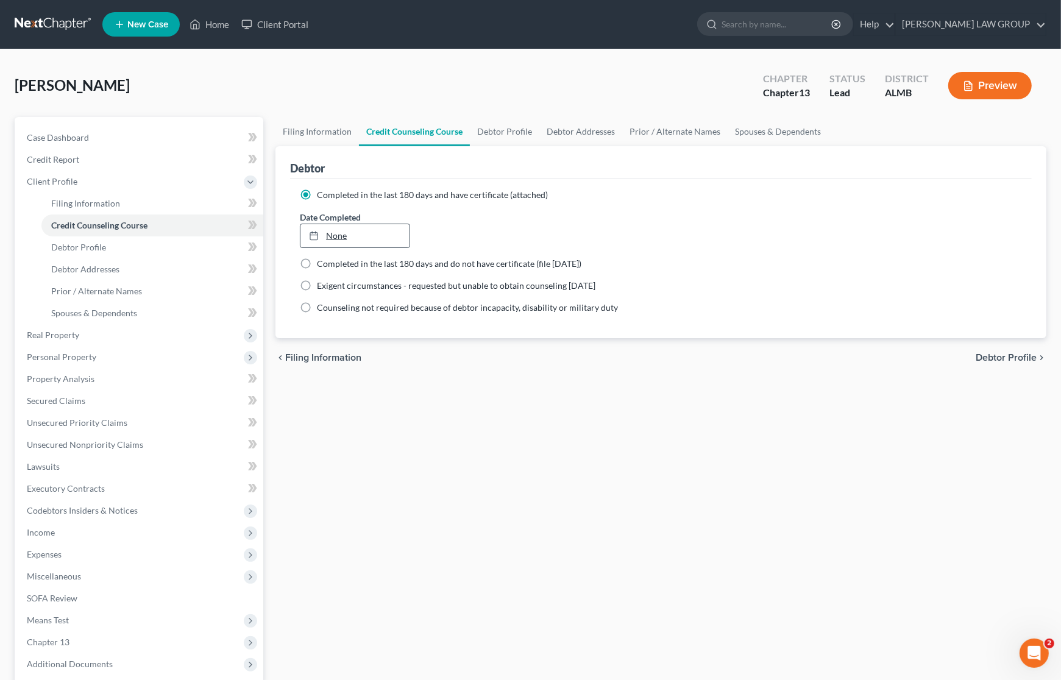
click at [349, 235] on link "None" at bounding box center [354, 235] width 109 height 23
type input "[DATE]"
click at [87, 244] on span "Debtor Profile" at bounding box center [78, 247] width 55 height 10
select select "0"
select select "1"
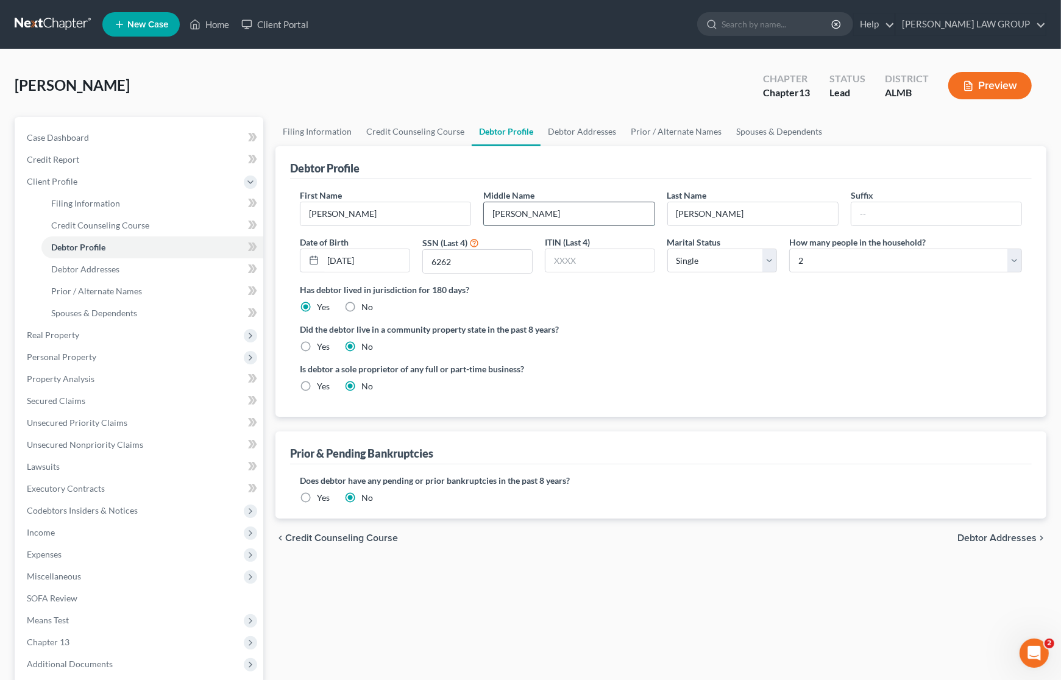
click at [555, 212] on input "[PERSON_NAME]" at bounding box center [569, 213] width 170 height 23
click at [92, 293] on span "Prior / Alternate Names" at bounding box center [96, 291] width 91 height 10
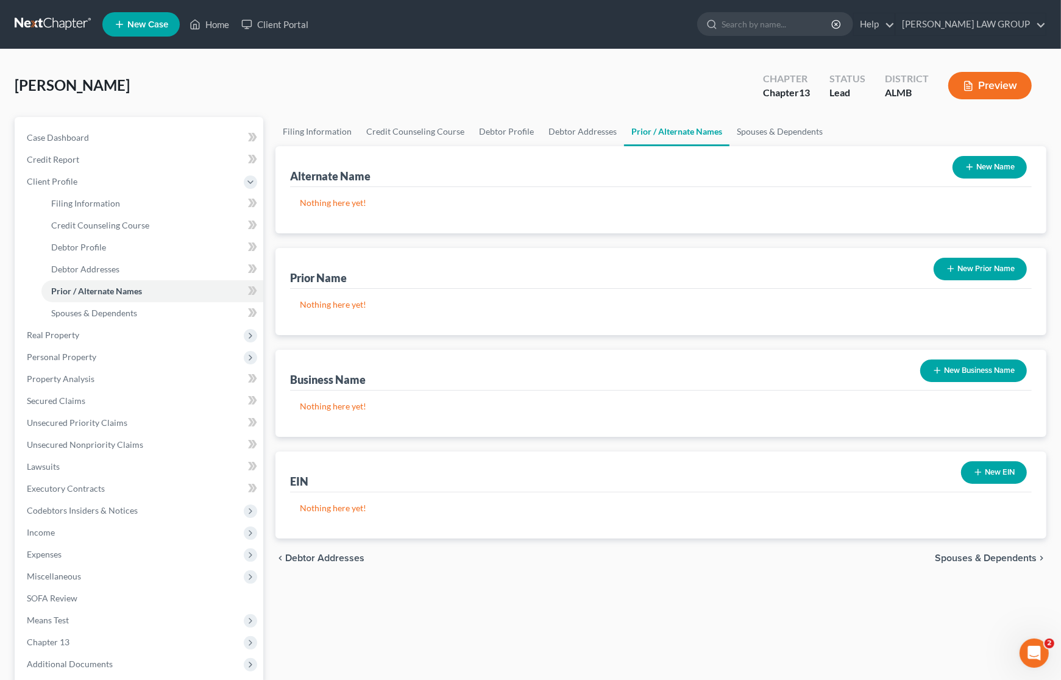
click at [955, 166] on button "New Name" at bounding box center [990, 167] width 74 height 23
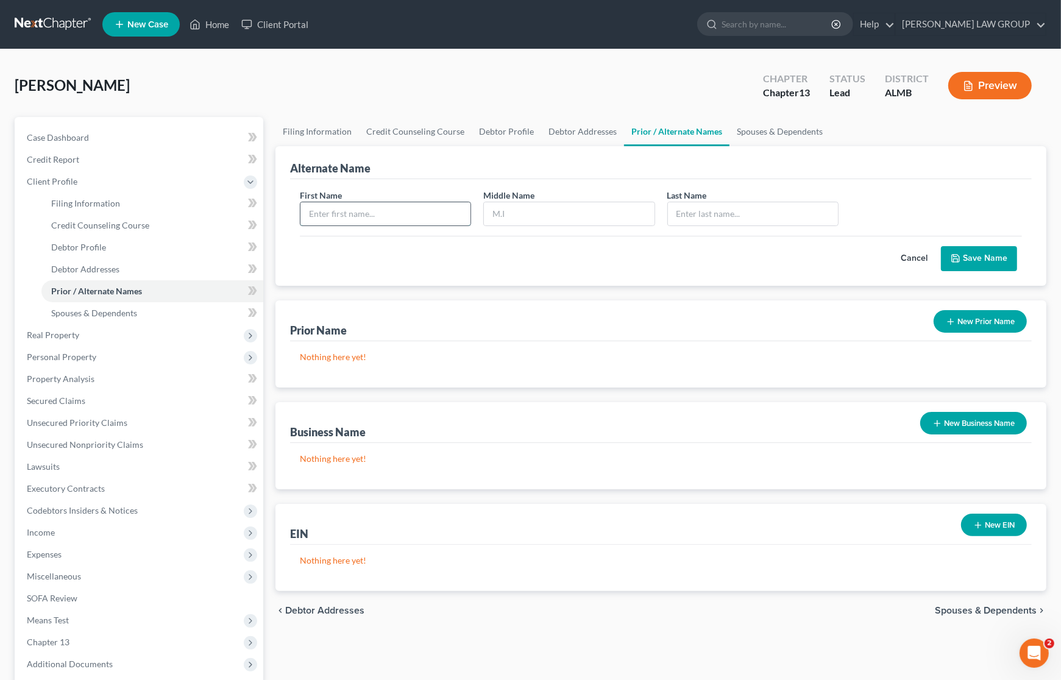
click at [393, 211] on input "text" at bounding box center [385, 213] width 170 height 23
type input "[PERSON_NAME]"
type input "Lawnorn"
click at [955, 257] on button "Save Name" at bounding box center [979, 259] width 76 height 26
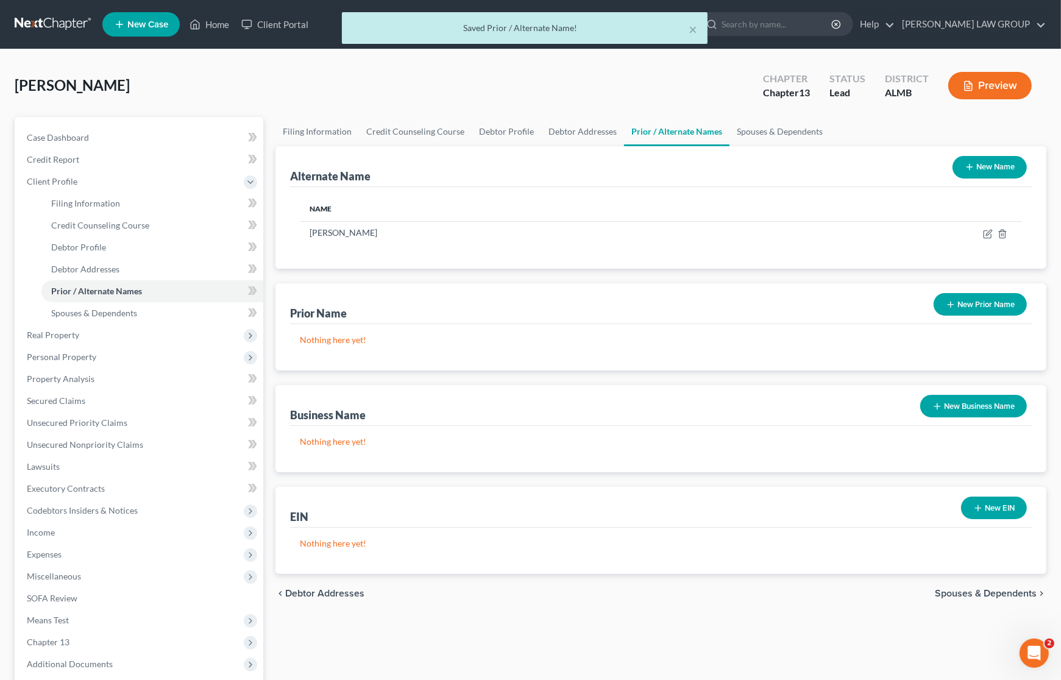
click at [955, 168] on button "New Name" at bounding box center [990, 167] width 74 height 23
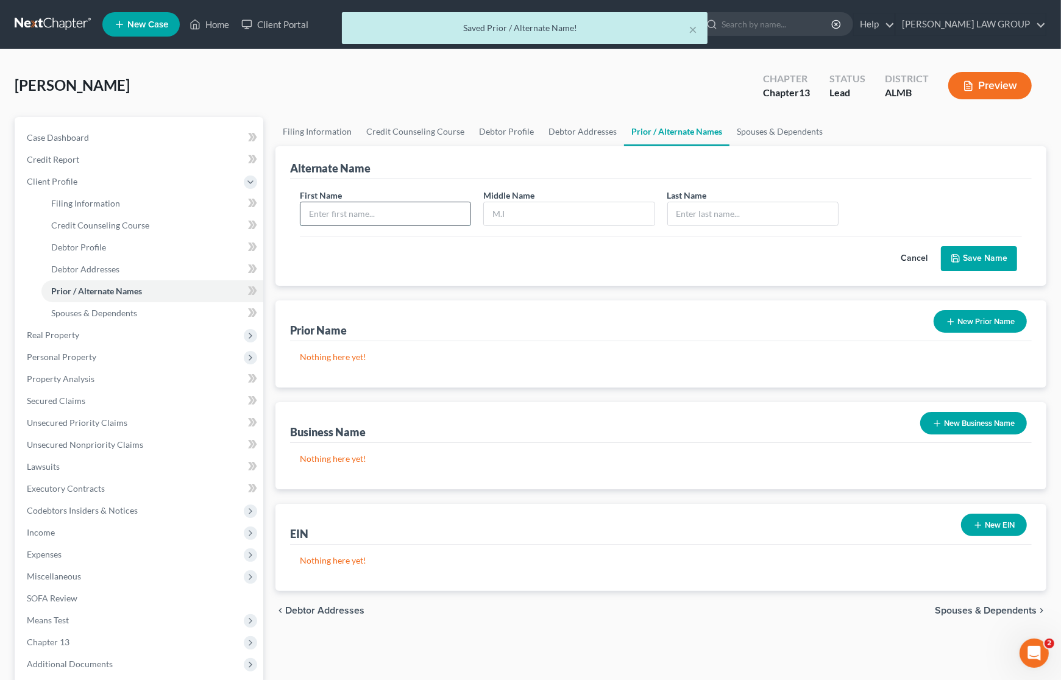
click at [427, 212] on input "text" at bounding box center [385, 213] width 170 height 23
type input "[PERSON_NAME]"
type input "F"
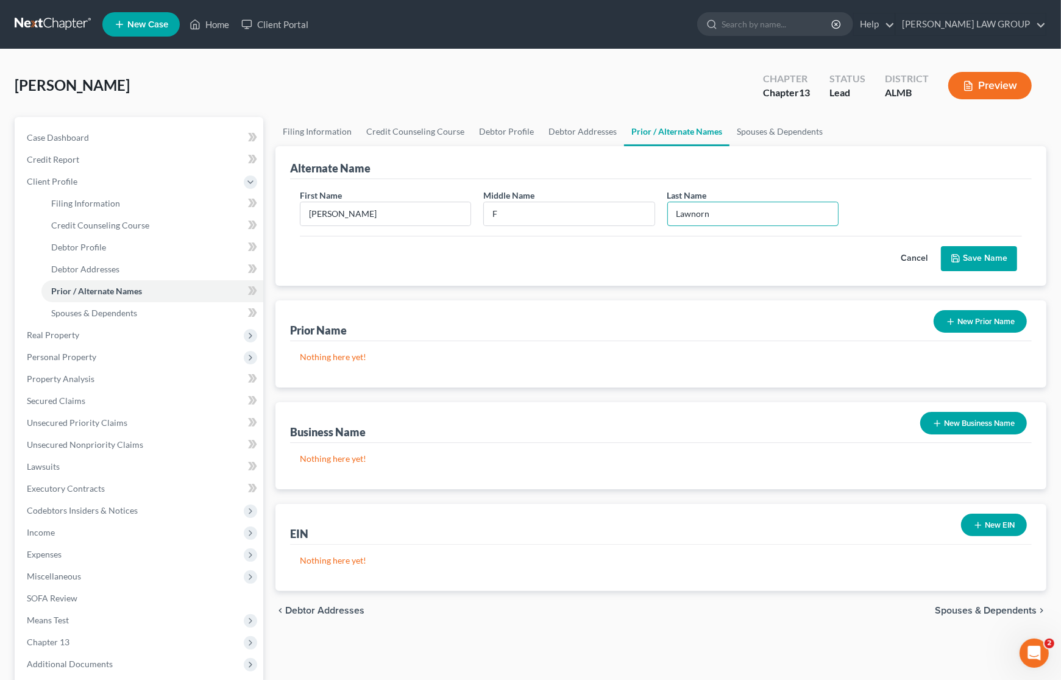
type input "Lawnorn"
click at [955, 257] on button "Save Name" at bounding box center [979, 259] width 76 height 26
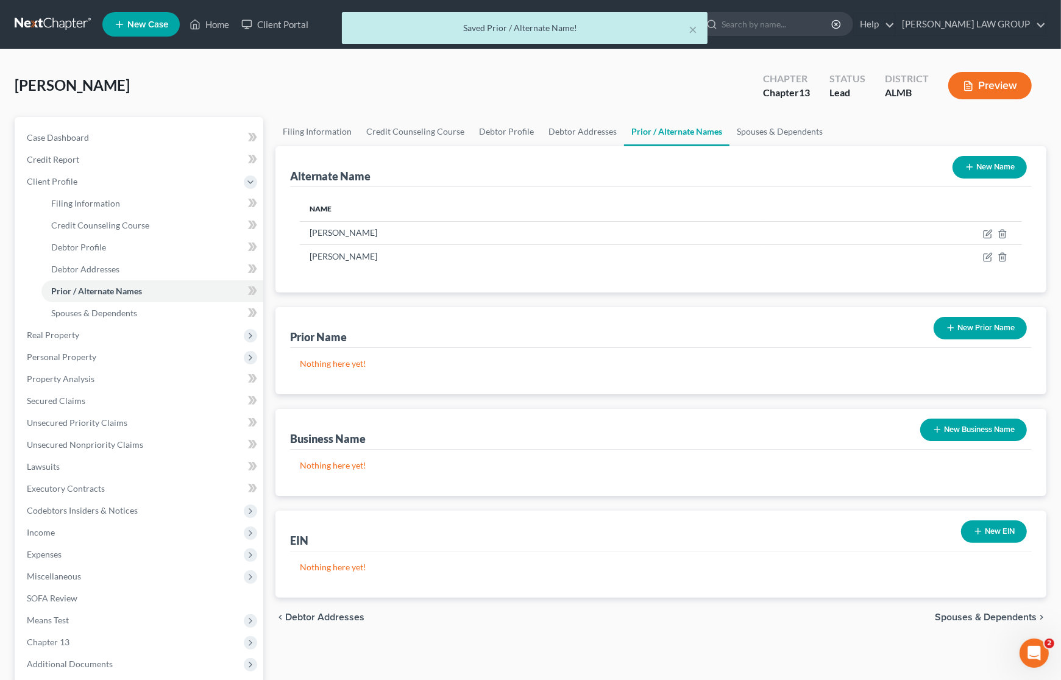
click at [955, 169] on button "New Name" at bounding box center [990, 167] width 74 height 23
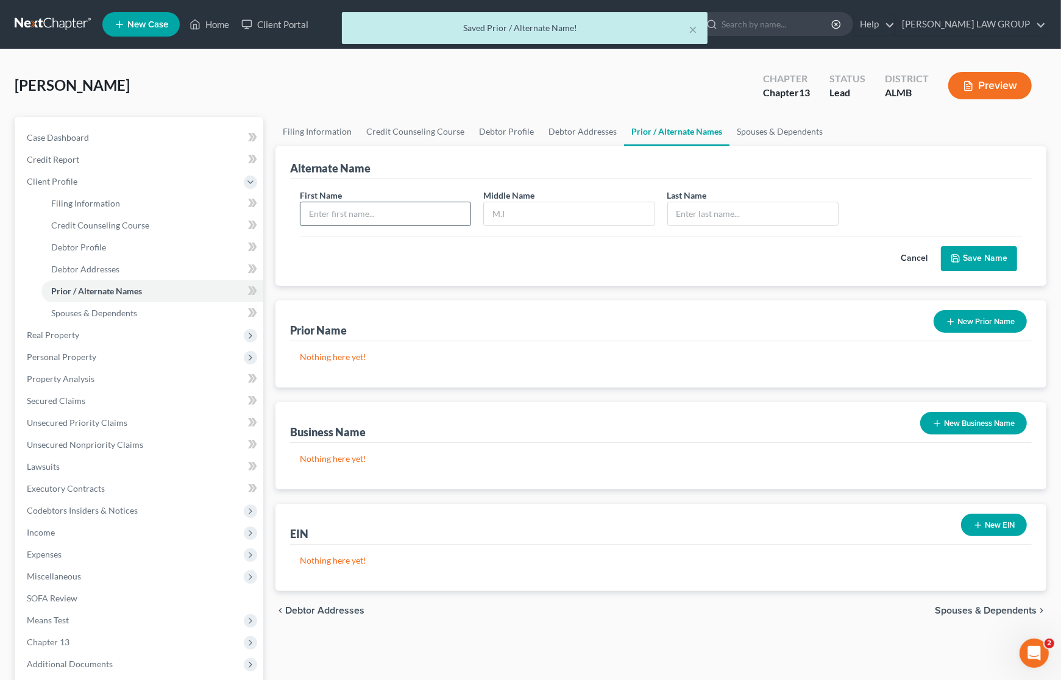
click at [436, 216] on input "text" at bounding box center [385, 213] width 170 height 23
type input "[PERSON_NAME]"
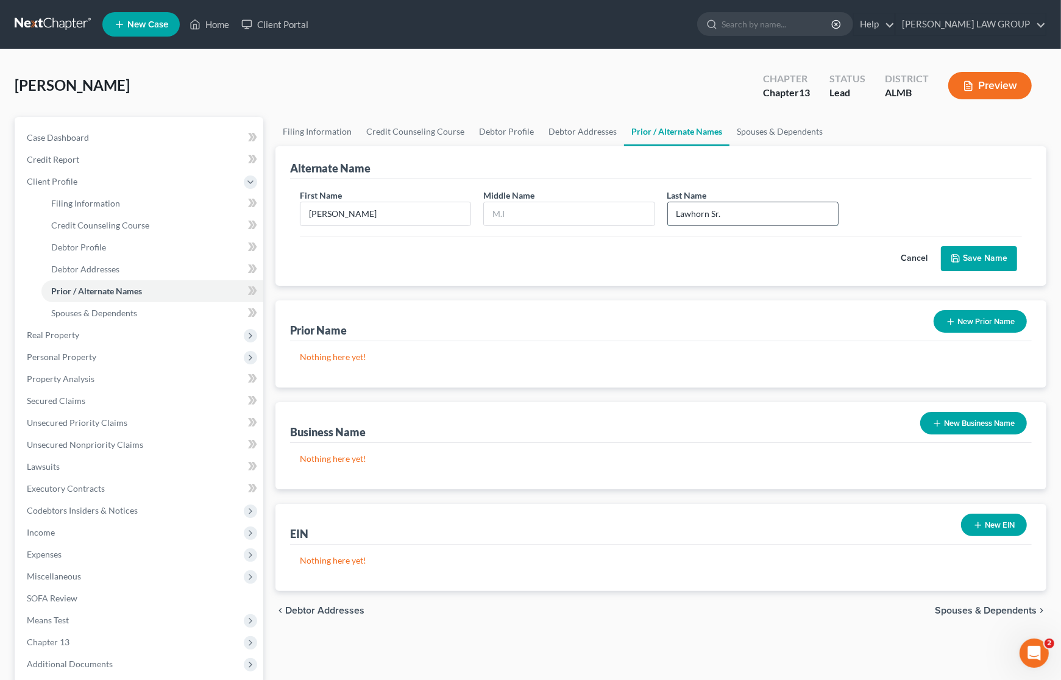
click at [708, 210] on input "Lawhorn Sr." at bounding box center [753, 213] width 170 height 23
type input "[PERSON_NAME]"
click at [955, 266] on button "Save Name" at bounding box center [979, 259] width 76 height 26
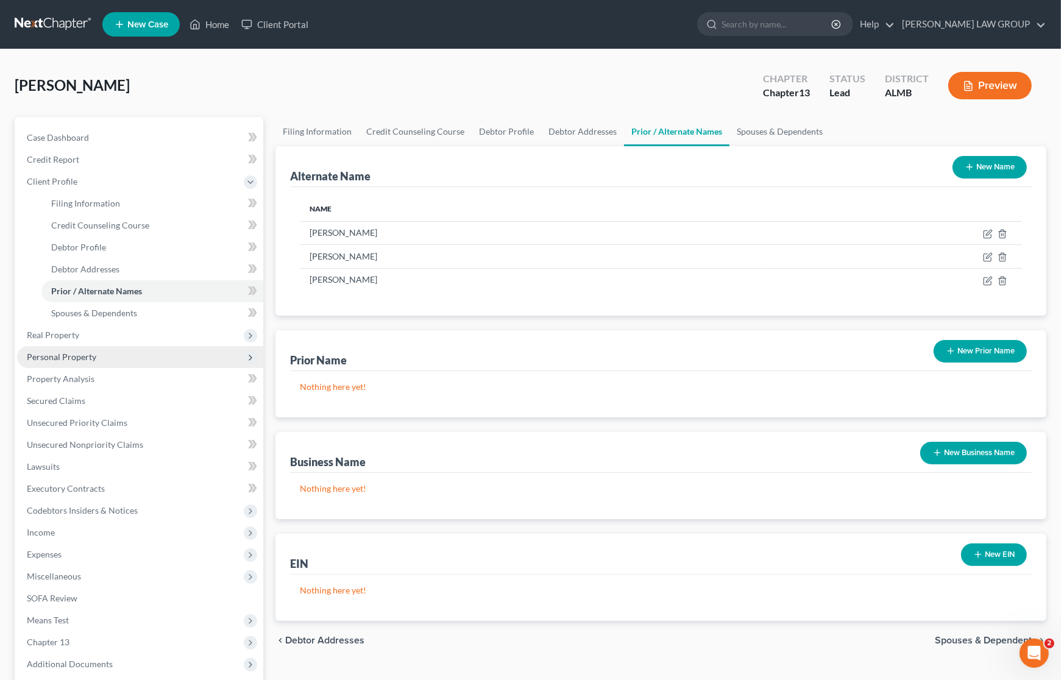
click at [99, 360] on span "Personal Property" at bounding box center [140, 357] width 246 height 22
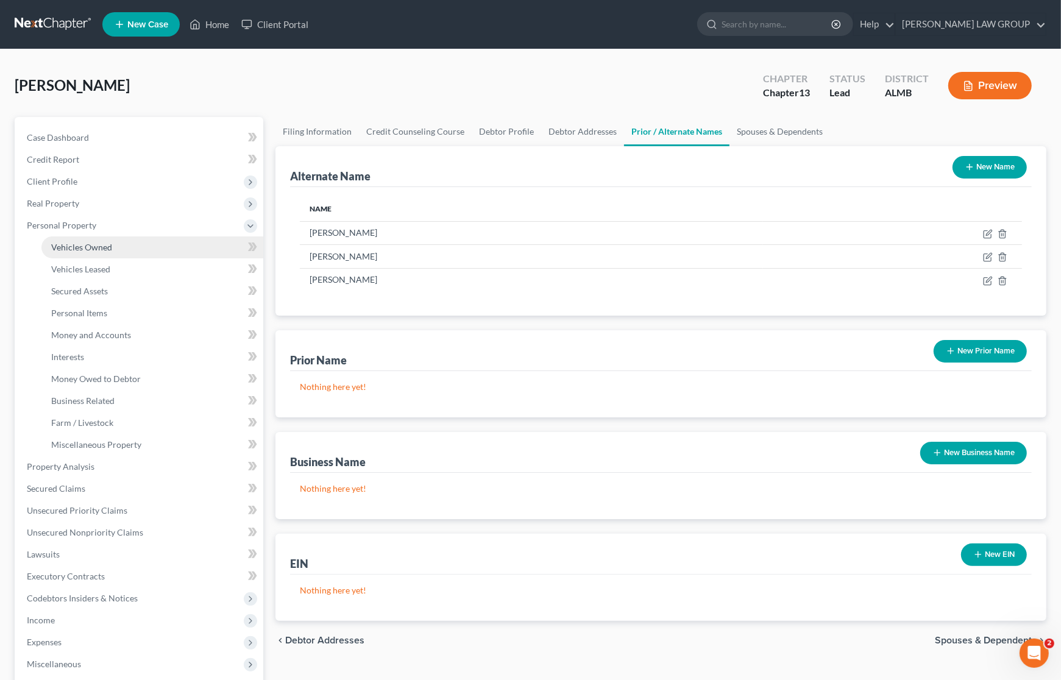
click at [81, 251] on link "Vehicles Owned" at bounding box center [152, 247] width 222 height 22
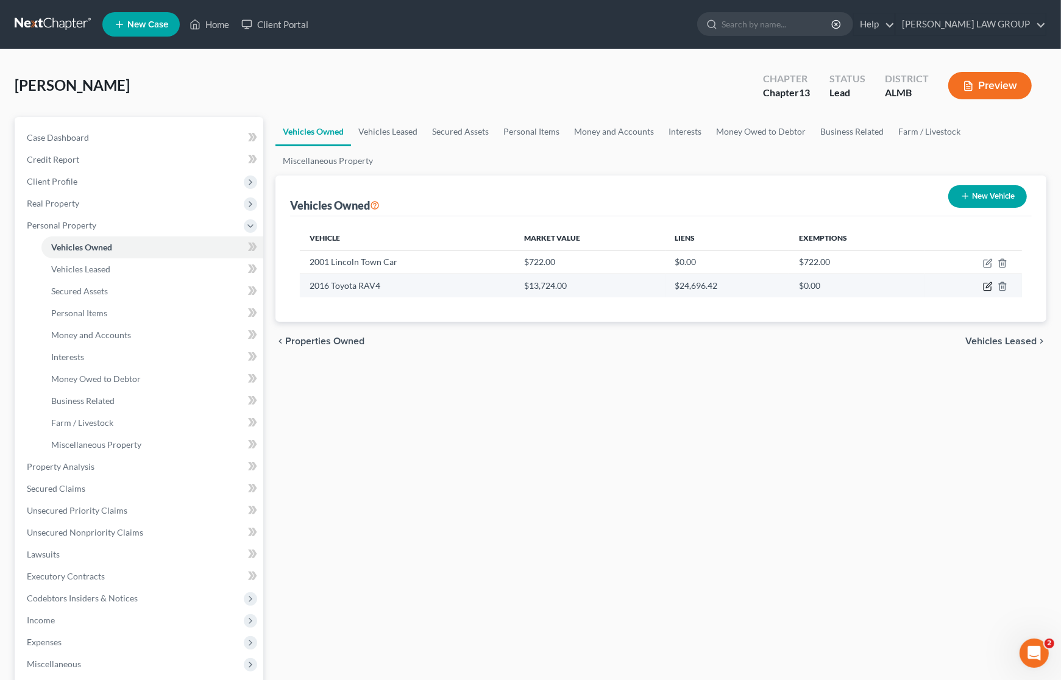
click at [955, 287] on icon "button" at bounding box center [988, 287] width 10 height 10
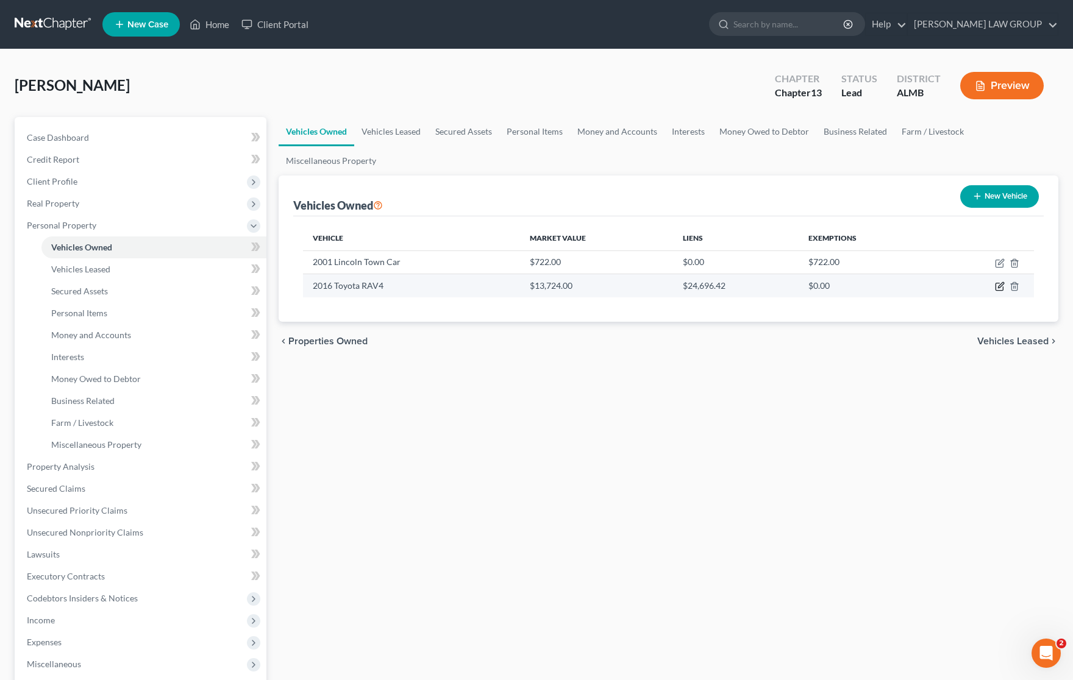
select select "0"
select select "10"
select select "0"
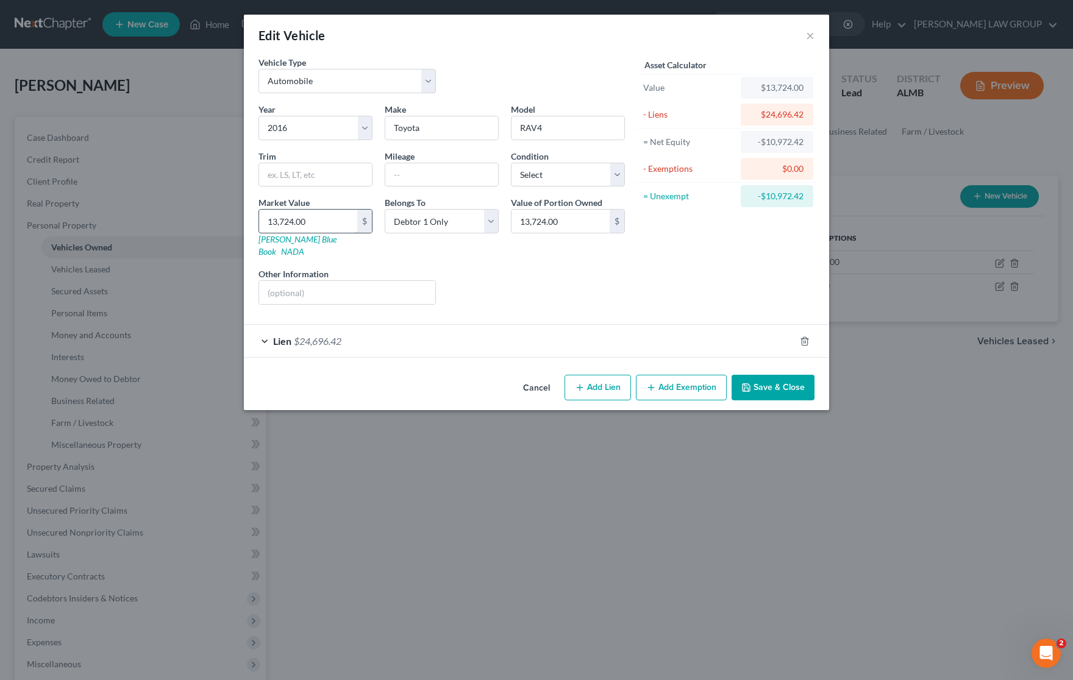
type input "2"
type input "2.00"
type input "22"
type input "22.00"
type input "220"
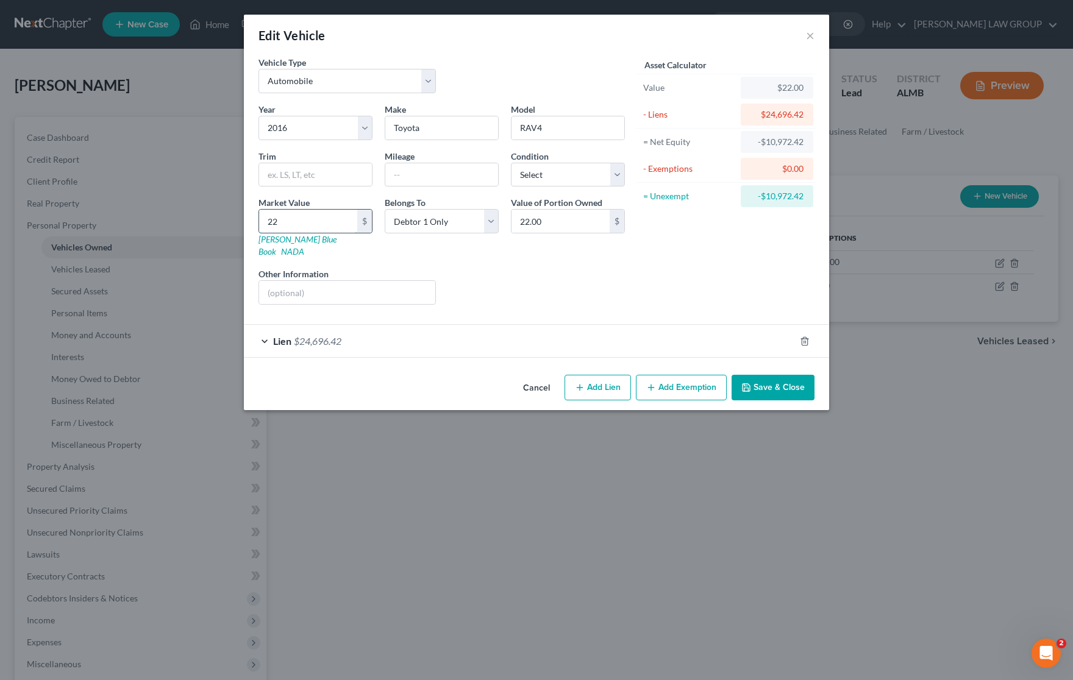
type input "220.00"
type input "2200"
type input "2,200.00"
type input "2,2000"
type input "22,000.00"
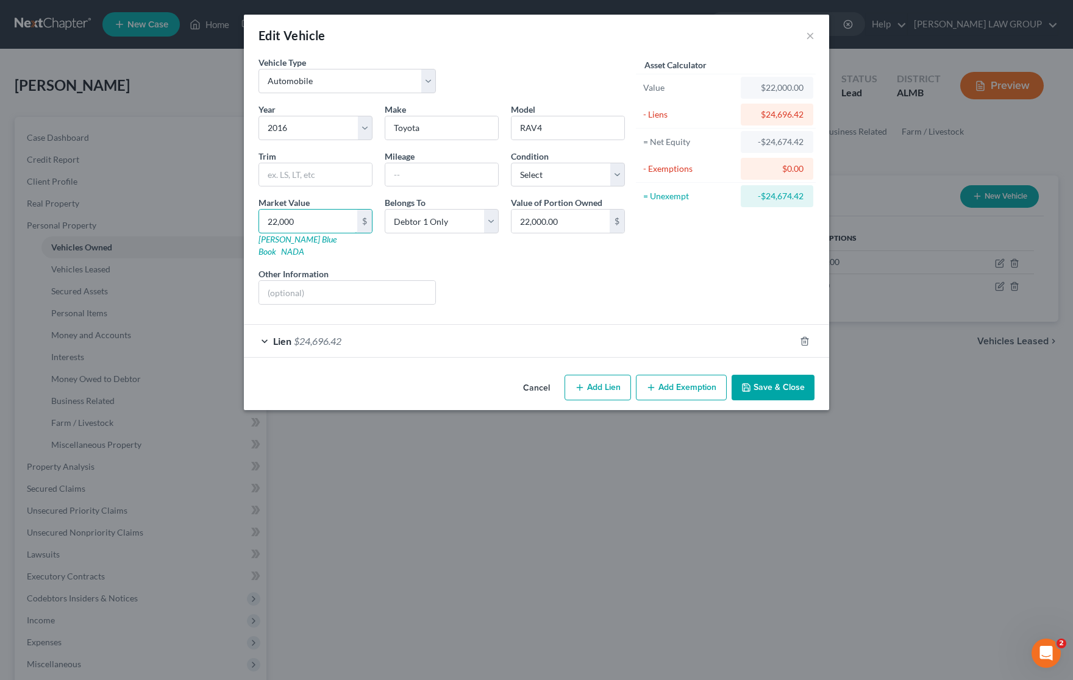
type input "22,000"
click at [778, 375] on button "Save & Close" at bounding box center [772, 388] width 83 height 26
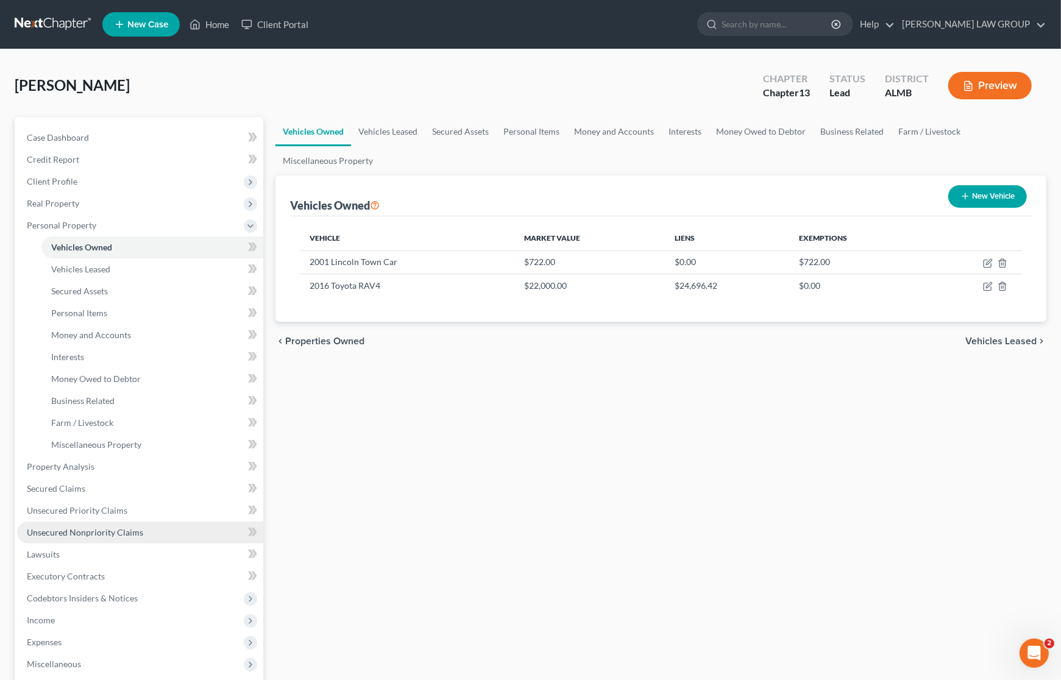
click at [99, 531] on span "Unsecured Nonpriority Claims" at bounding box center [85, 532] width 116 height 10
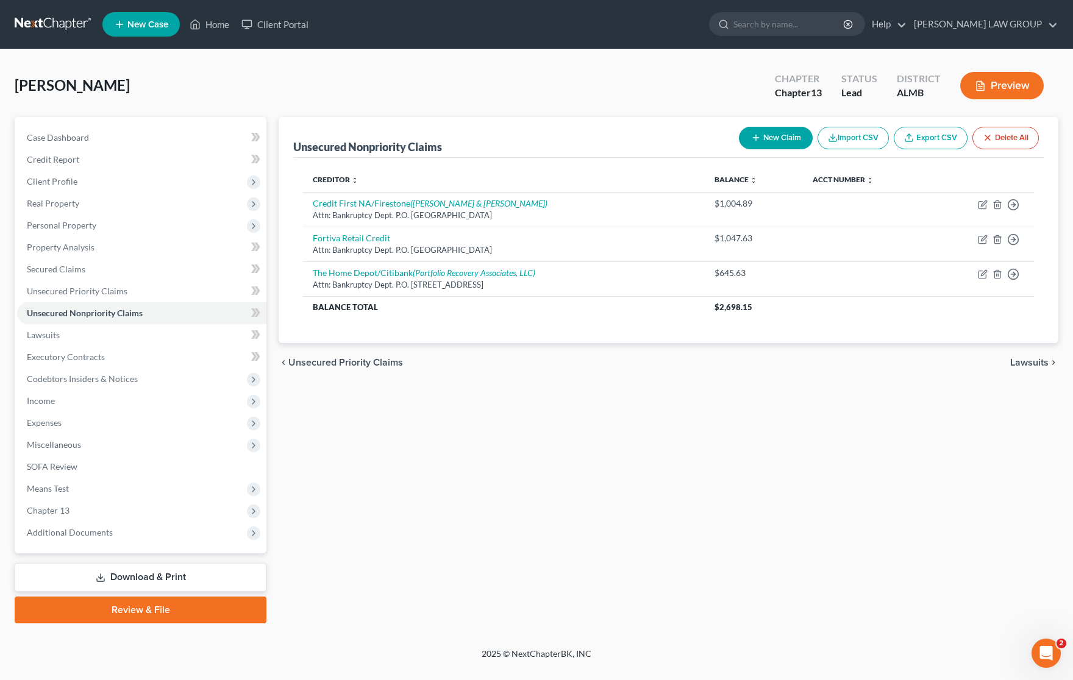
click at [766, 133] on button "New Claim" at bounding box center [776, 138] width 74 height 23
select select "0"
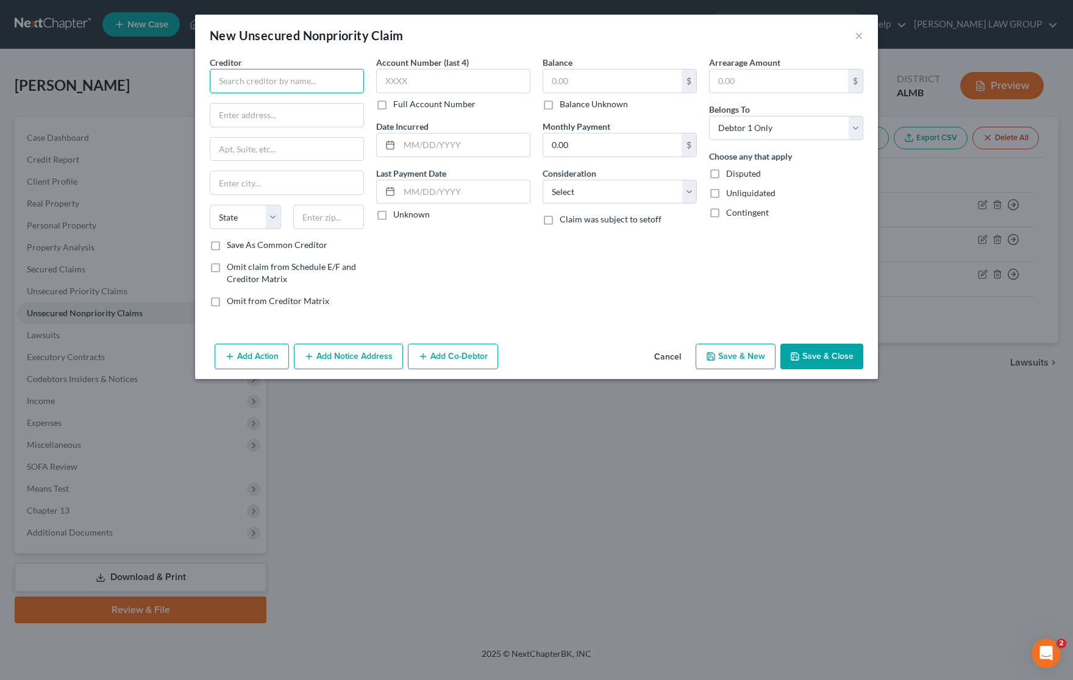
click at [267, 83] on input "text" at bounding box center [287, 81] width 154 height 24
drag, startPoint x: 279, startPoint y: 92, endPoint x: 203, endPoint y: 89, distance: 75.6
click at [204, 89] on div "Creditor * Goodyear State [US_STATE] AK AR AZ CA CO CT DE DC [GEOGRAPHIC_DATA] …" at bounding box center [287, 186] width 166 height 261
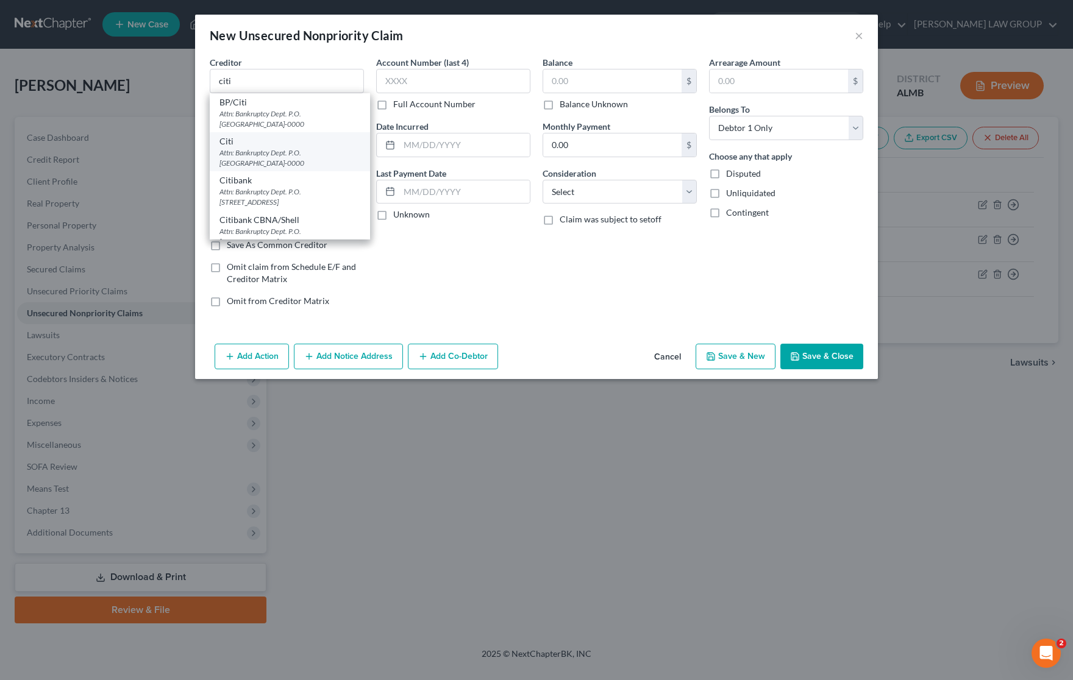
click at [309, 160] on div "Attn: Bankruptcy Dept. P.O. [GEOGRAPHIC_DATA]-0000" at bounding box center [289, 158] width 141 height 21
type input "Citi"
type input "Attn: Bankruptcy Dept."
type input "P.O. Box 6500"
type input "[GEOGRAPHIC_DATA]"
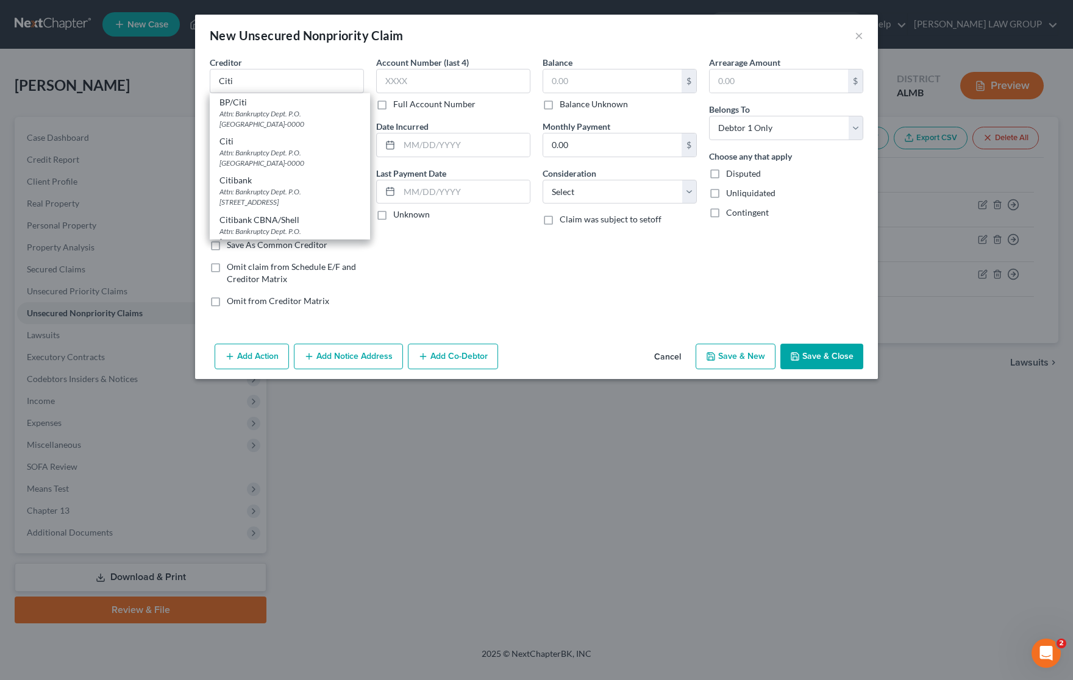
select select "43"
type input "57117-0000"
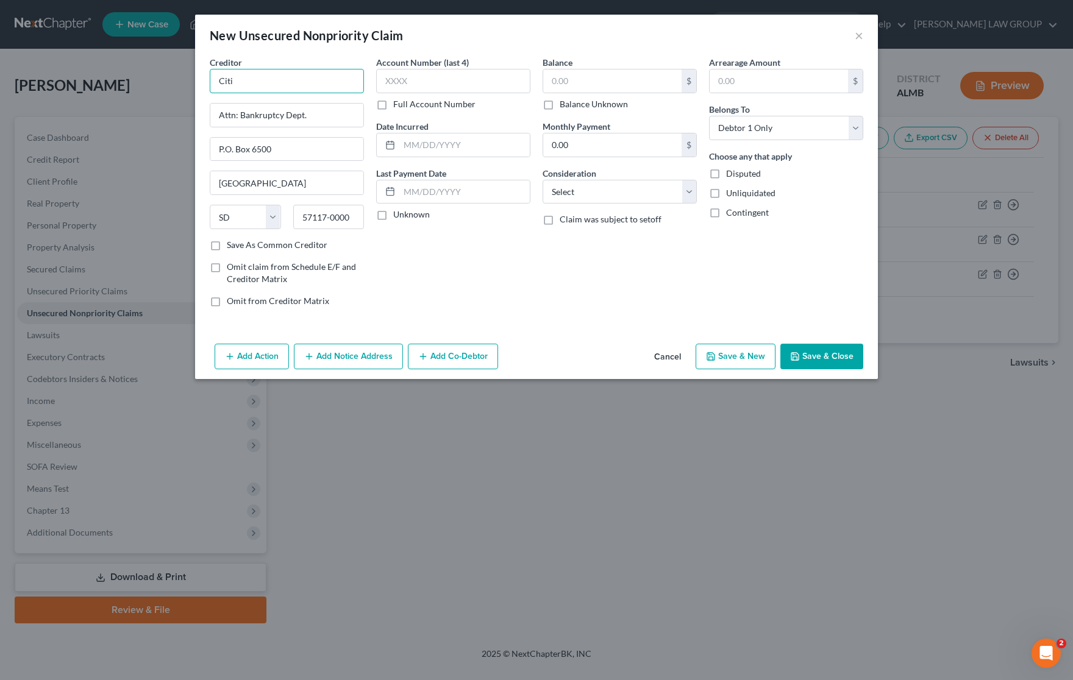
click at [217, 80] on input "Citi" at bounding box center [287, 81] width 154 height 24
type input "Goodyear"
click at [592, 77] on input "text" at bounding box center [612, 80] width 138 height 23
type input "1,575.48"
click at [361, 361] on button "Add Notice Address" at bounding box center [348, 357] width 109 height 26
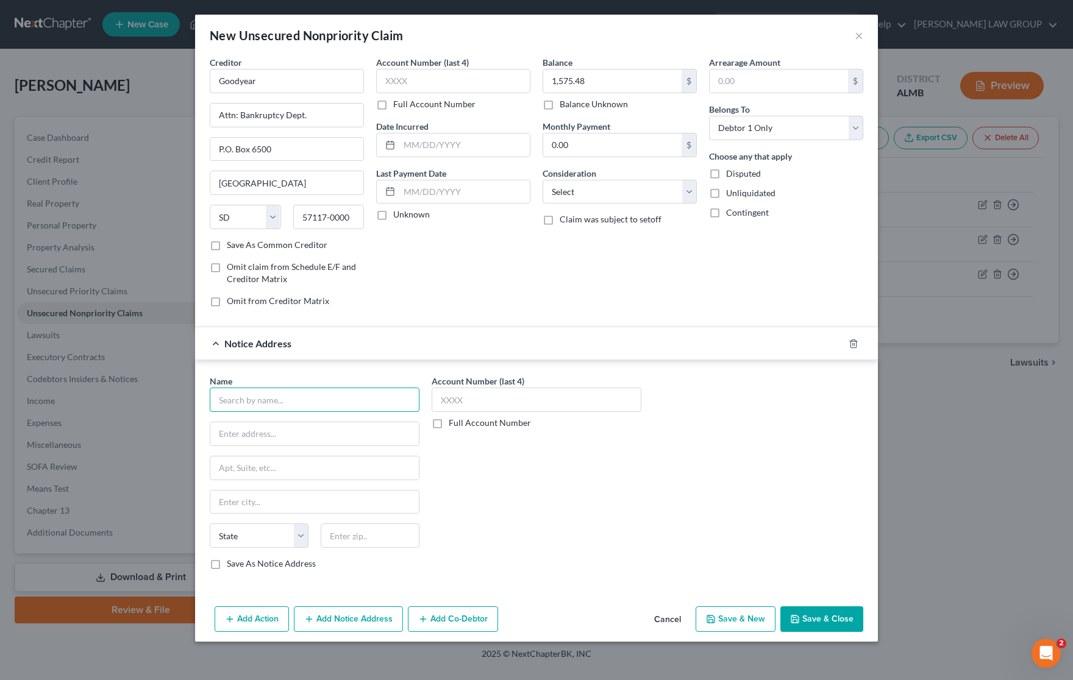
click at [309, 397] on input "text" at bounding box center [315, 400] width 210 height 24
drag, startPoint x: 309, startPoint y: 394, endPoint x: 165, endPoint y: 404, distance: 144.8
click at [165, 404] on div "New Unsecured Nonpriority Claim × Creditor * Goodyear Attn: Bankruptcy Dept. P.…" at bounding box center [536, 340] width 1073 height 680
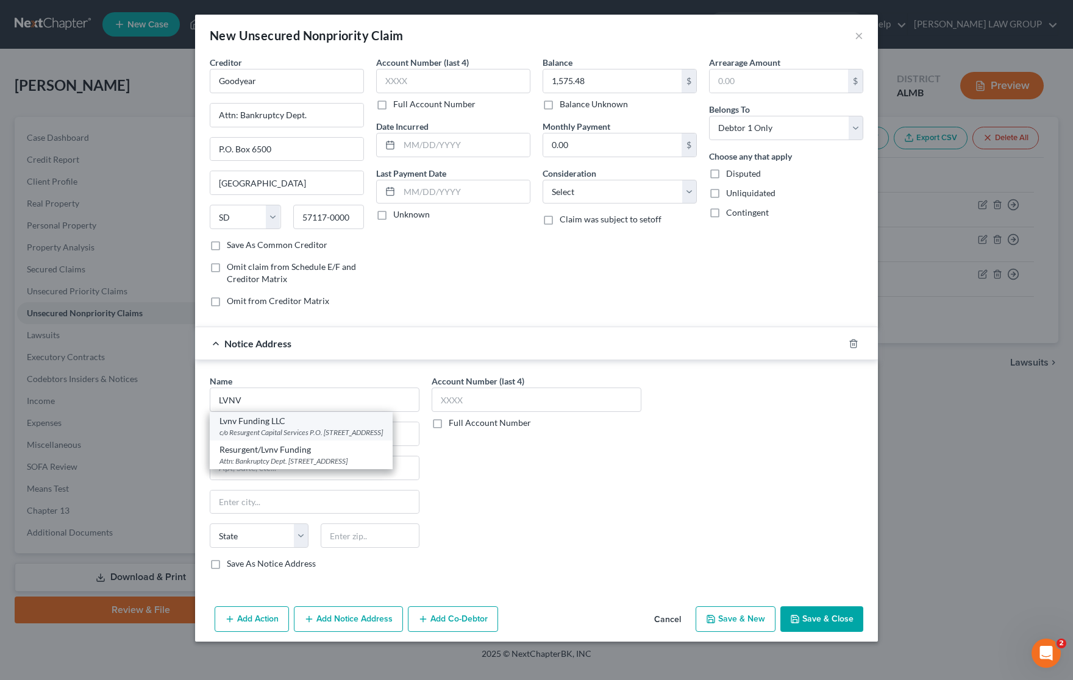
click at [269, 427] on div "Lvnv Funding LLC" at bounding box center [300, 421] width 163 height 12
type input "Lvnv Funding LLC"
type input "c/o Resurgent Capital Services"
type input "P.O. Box 1269"
type input "[GEOGRAPHIC_DATA]"
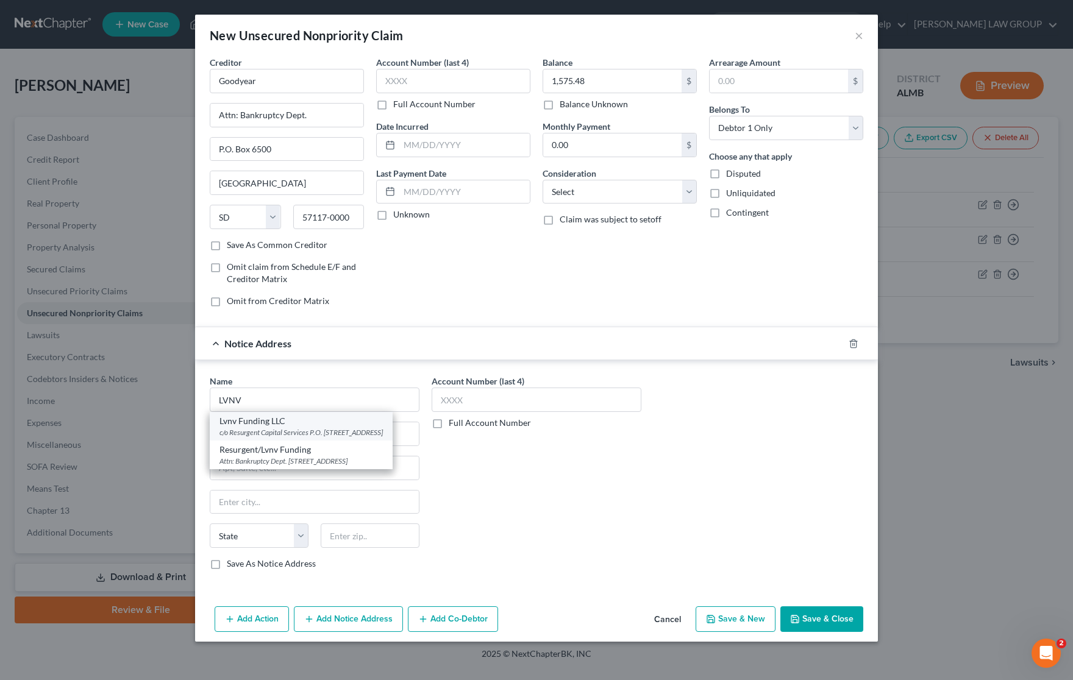
select select "42"
type input "29603"
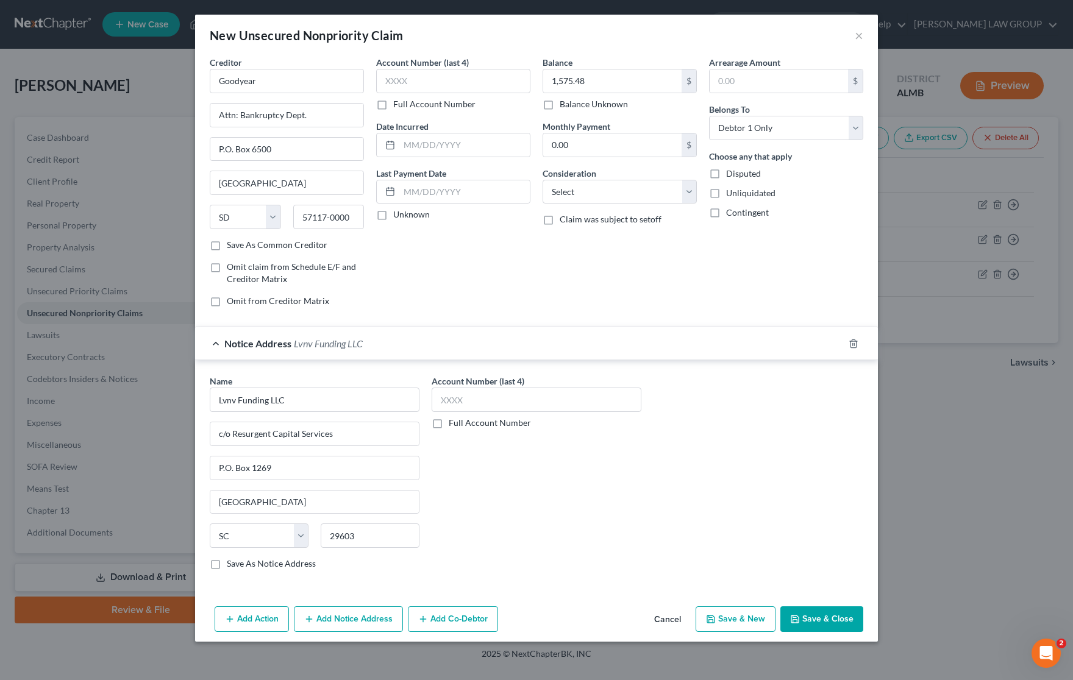
click at [355, 626] on button "Add Notice Address" at bounding box center [348, 619] width 109 height 26
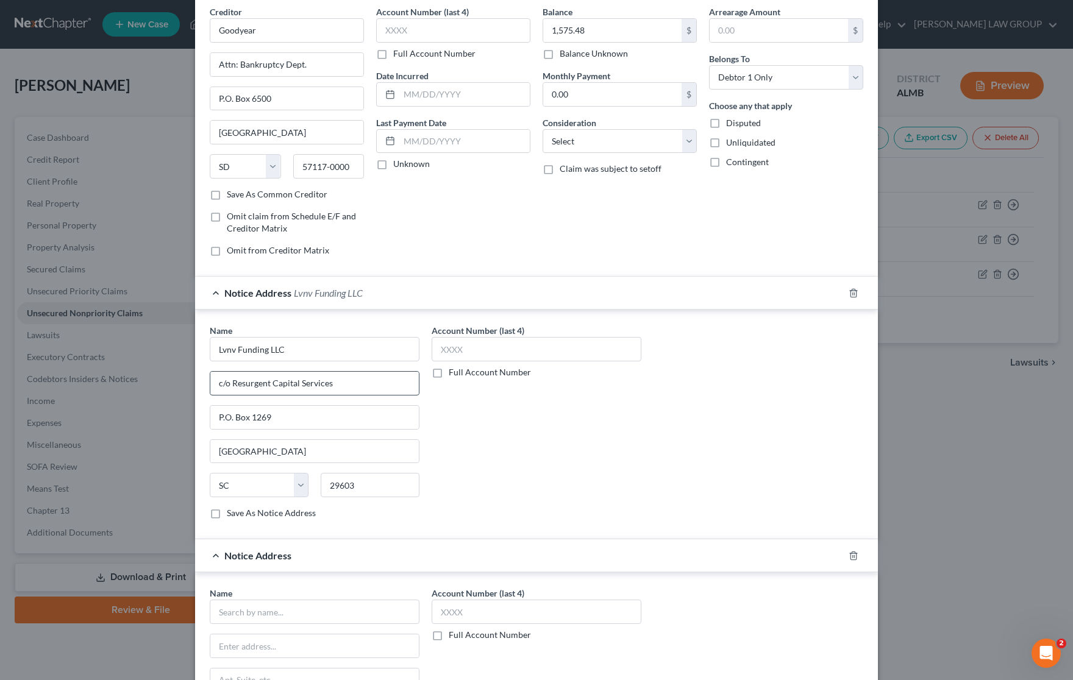
scroll to position [244, 0]
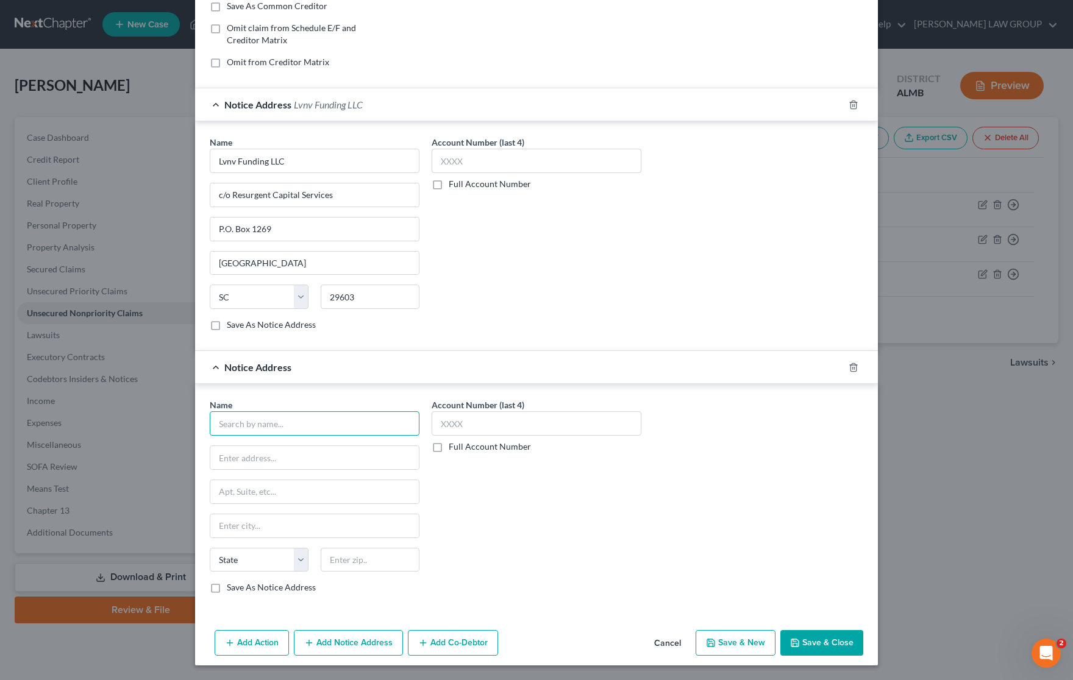
click at [274, 428] on input "text" at bounding box center [315, 423] width 210 height 24
type input "[PERSON_NAME]"
type input "[STREET_ADDRESS][PERSON_NAME]"
click at [346, 556] on input "text" at bounding box center [370, 560] width 99 height 24
type input "36117"
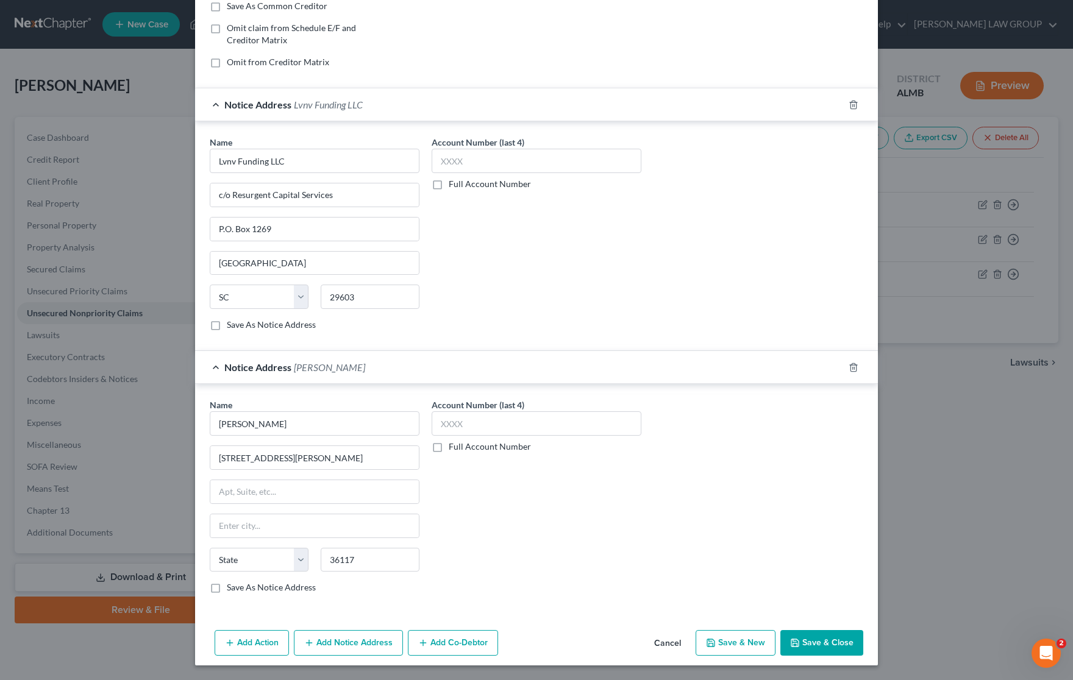
type input "[PERSON_NAME]"
select select "0"
click at [305, 173] on input "[PERSON_NAME]" at bounding box center [315, 161] width 210 height 24
type input "[PERSON_NAME], Esq."
click at [809, 638] on button "Save & Close" at bounding box center [821, 643] width 83 height 26
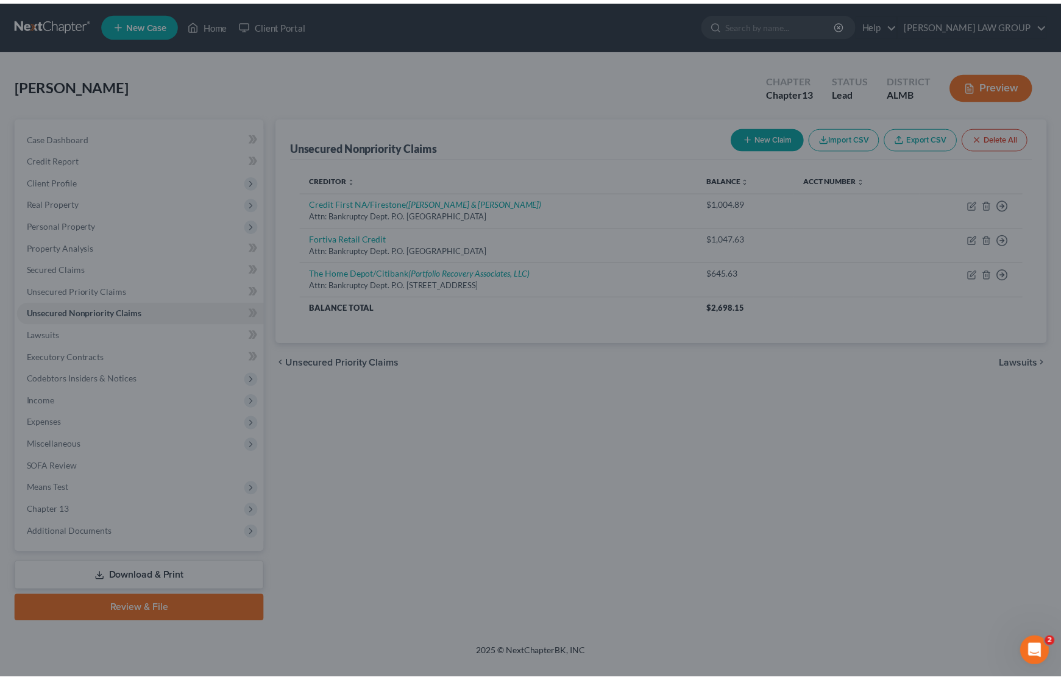
scroll to position [0, 0]
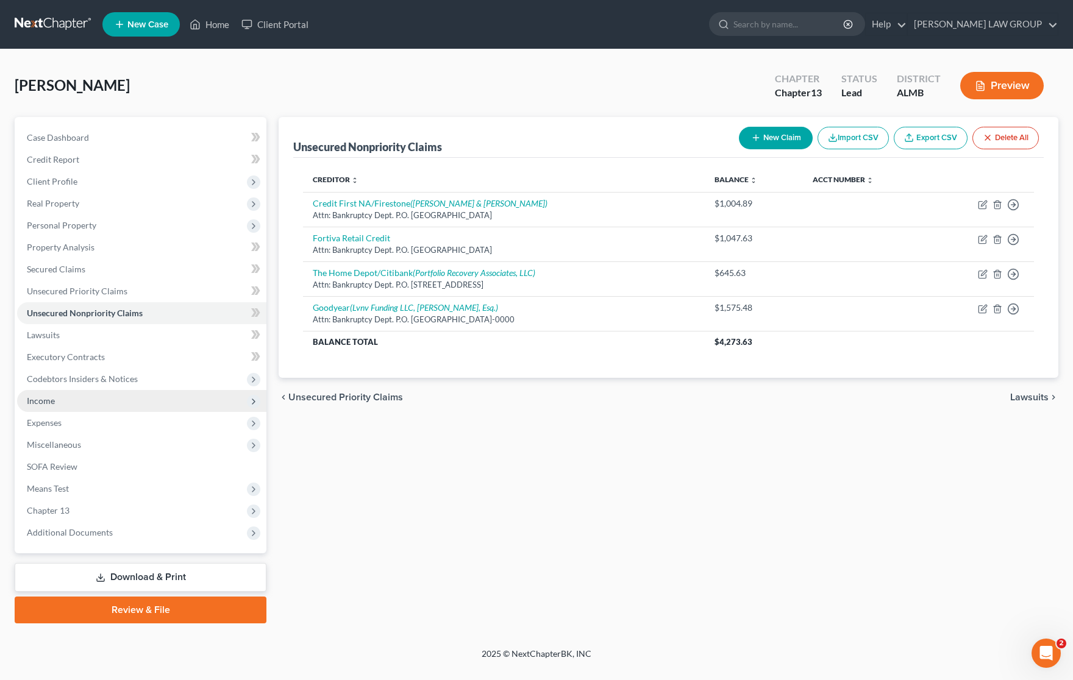
click at [66, 400] on span "Income" at bounding box center [141, 401] width 249 height 22
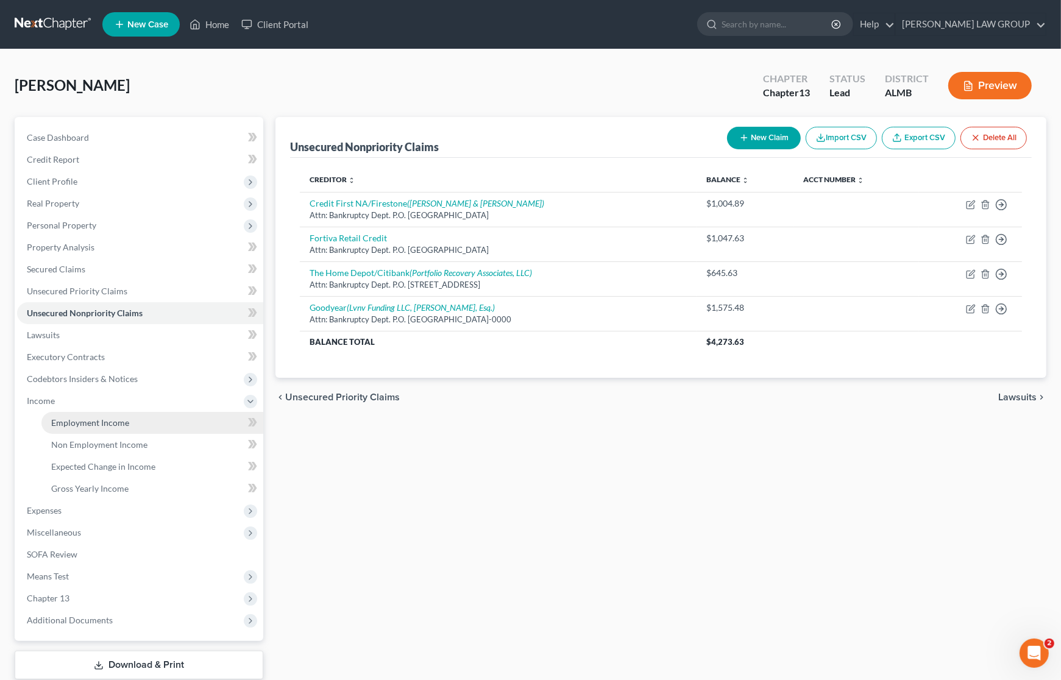
click at [92, 422] on span "Employment Income" at bounding box center [90, 423] width 78 height 10
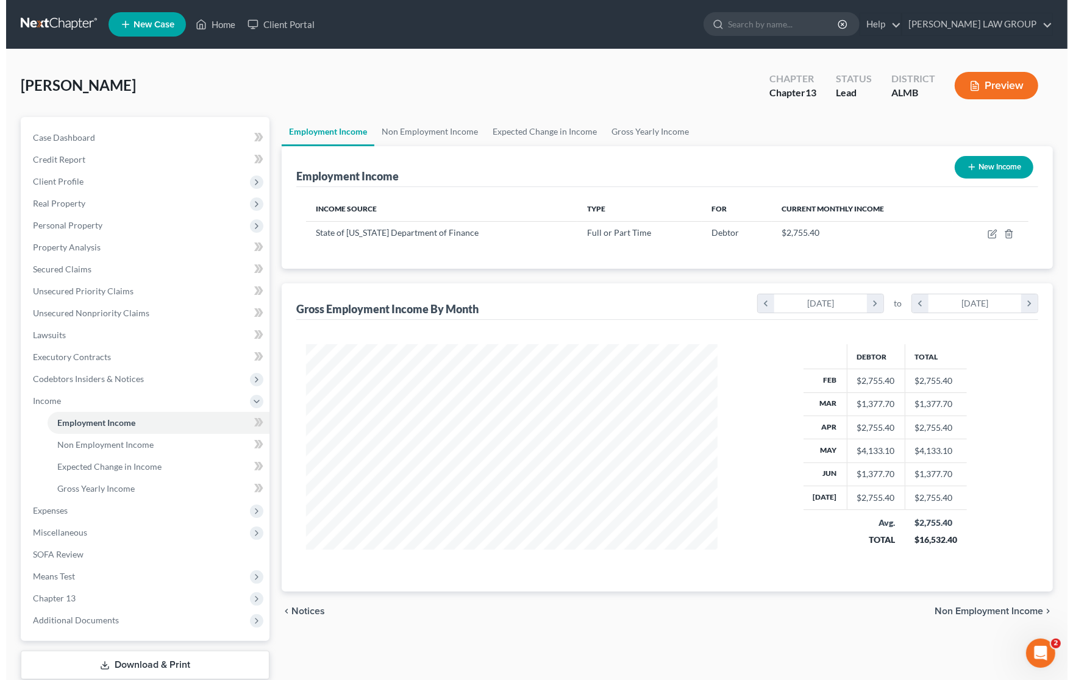
scroll to position [219, 435]
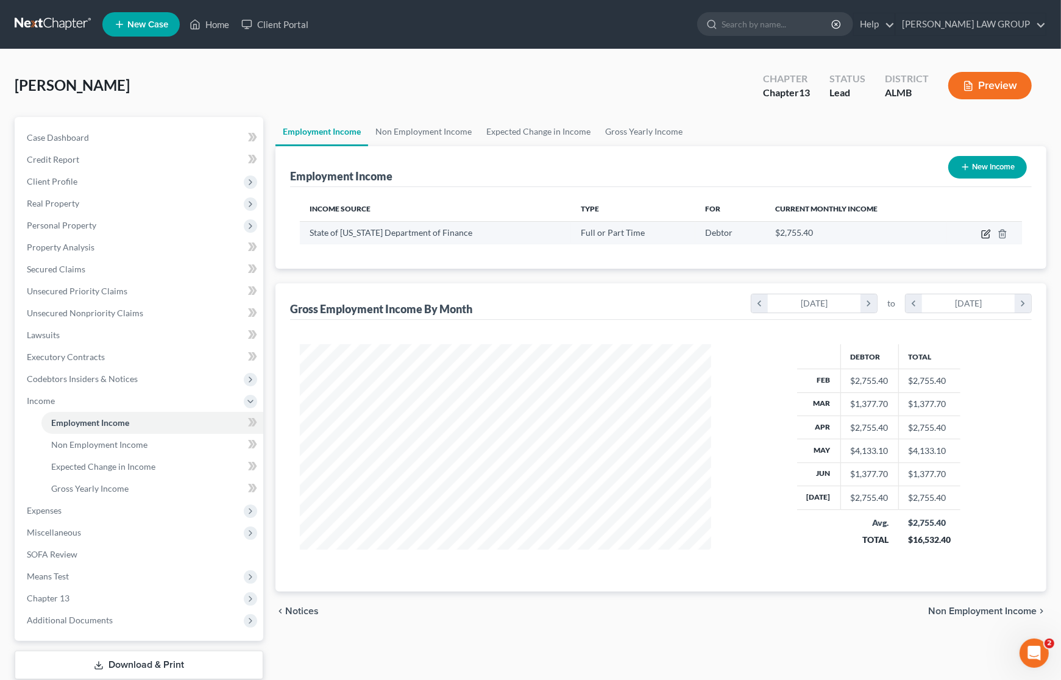
click at [955, 230] on icon "button" at bounding box center [986, 234] width 10 height 10
select select "0"
select select "1"
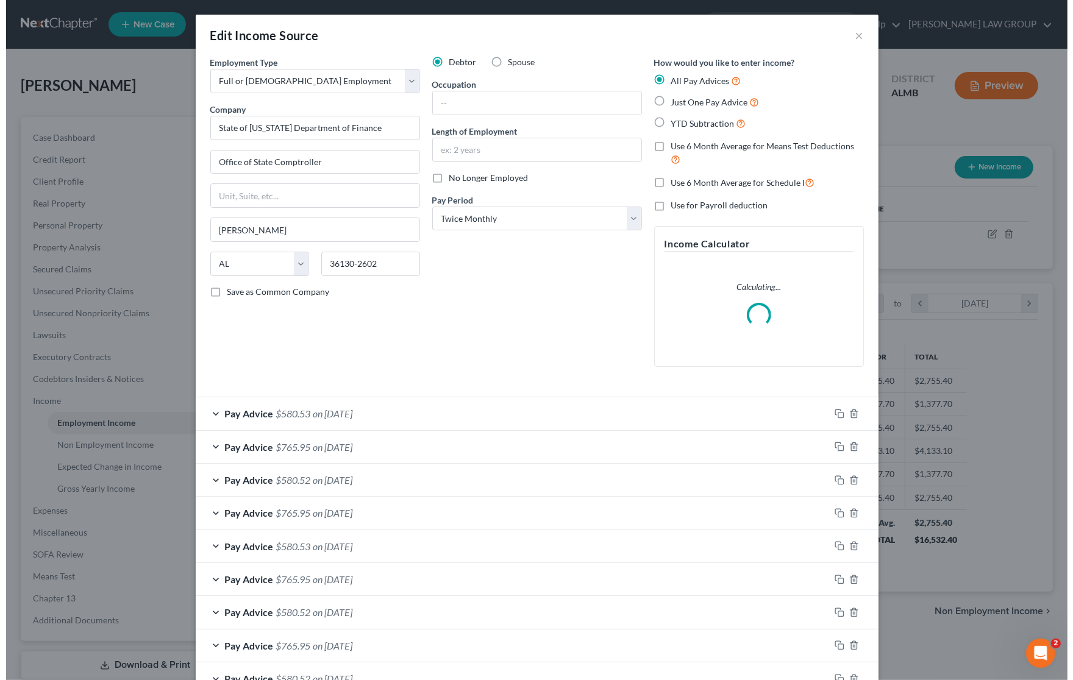
scroll to position [219, 440]
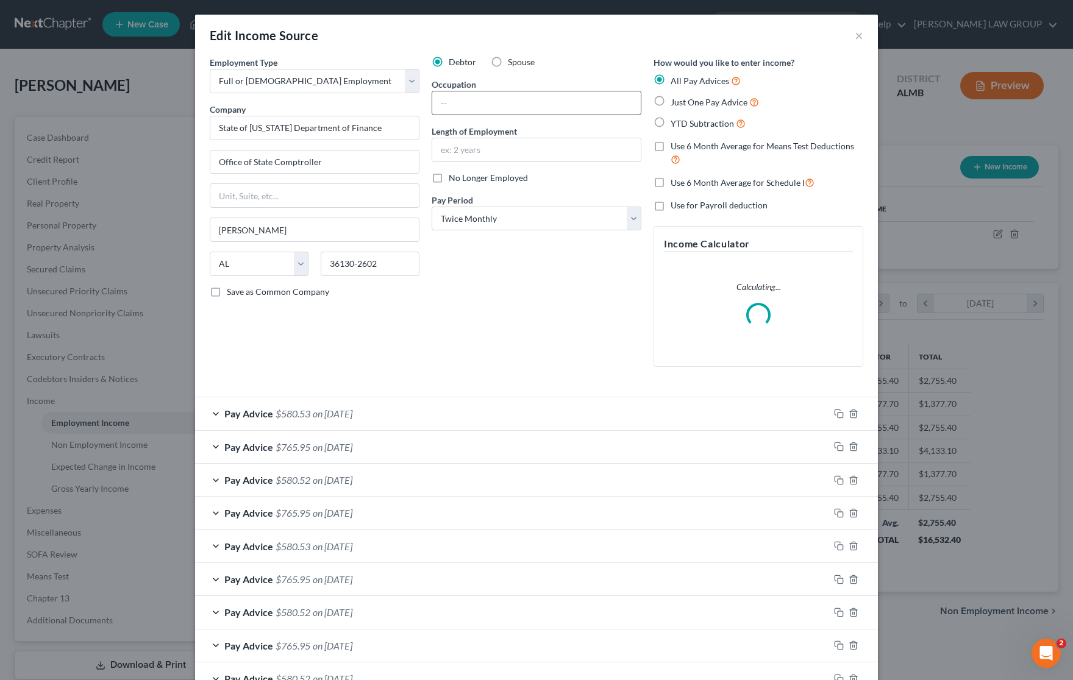
click at [502, 102] on input "text" at bounding box center [536, 102] width 208 height 23
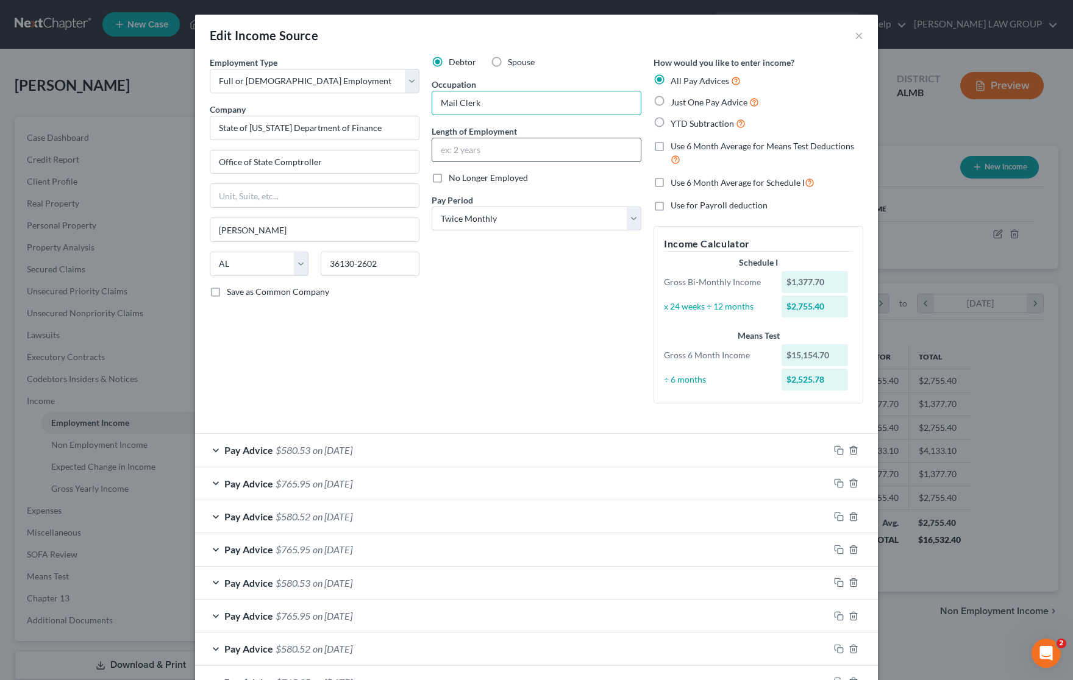
type input "Mail Clerk"
click at [511, 151] on input "text" at bounding box center [536, 149] width 208 height 23
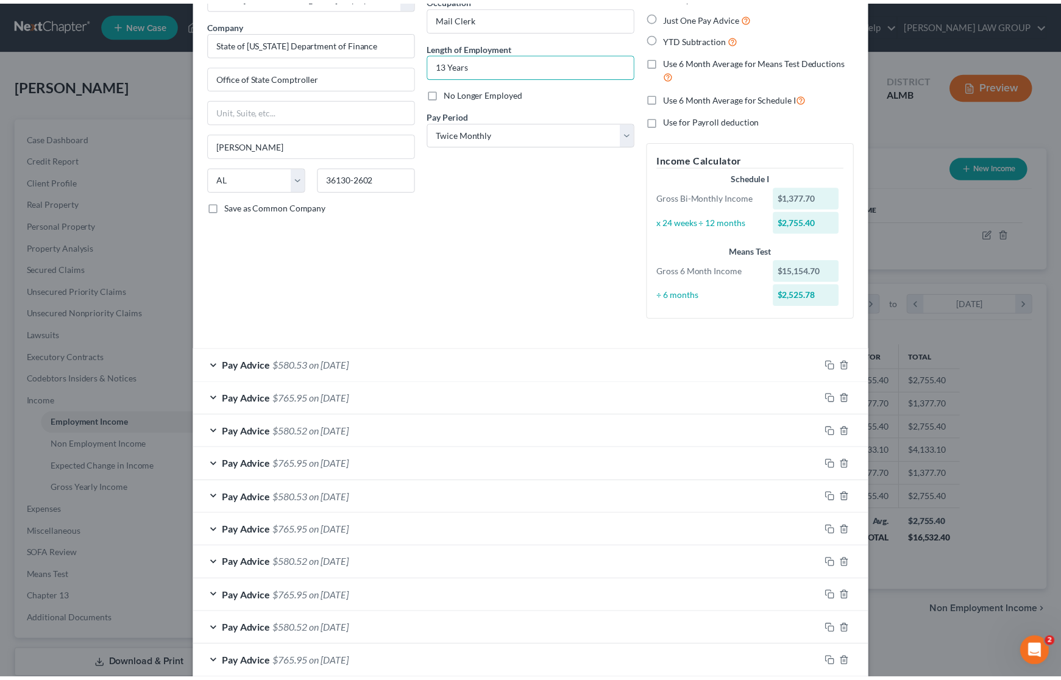
scroll to position [254, 0]
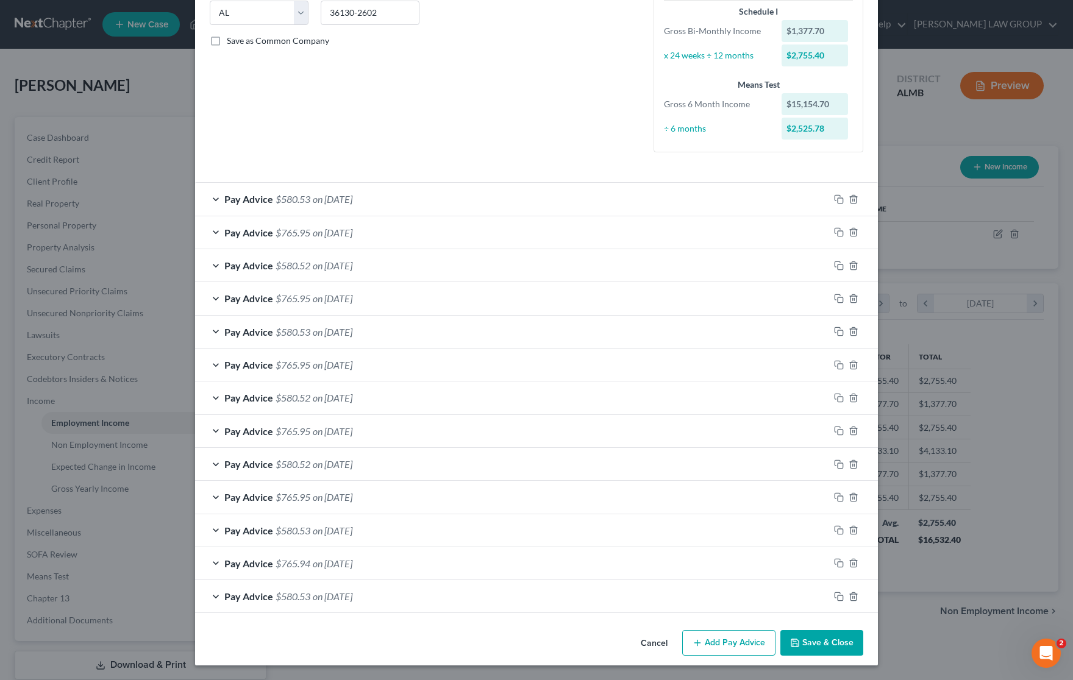
type input "13 Years"
click at [822, 637] on button "Save & Close" at bounding box center [821, 643] width 83 height 26
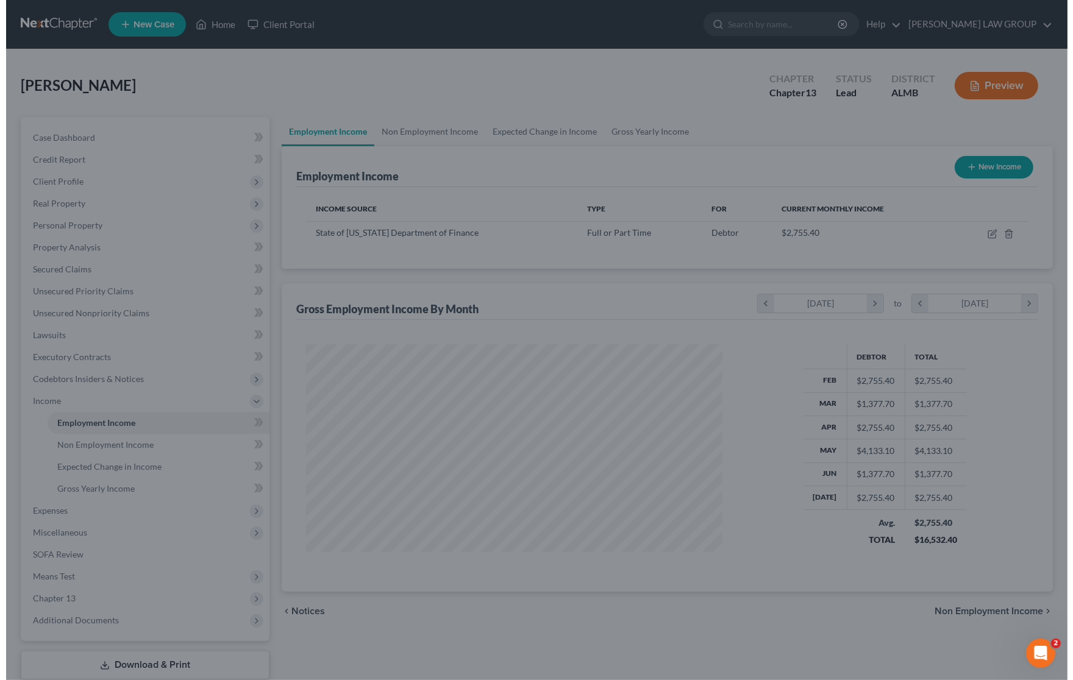
scroll to position [609301, 609084]
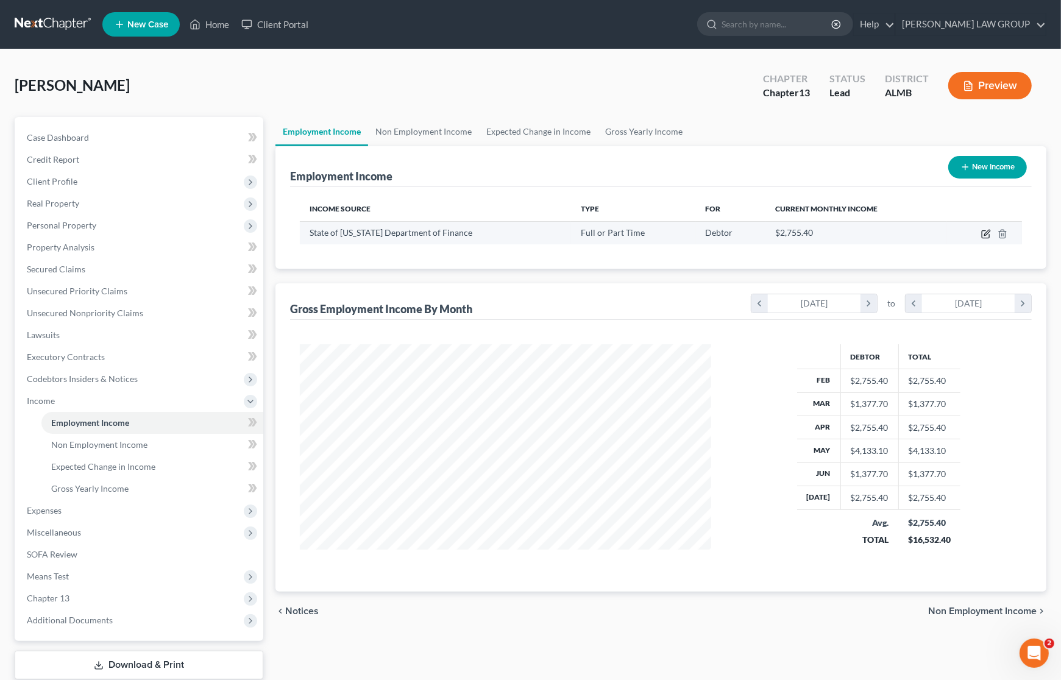
click at [955, 231] on icon "button" at bounding box center [985, 234] width 7 height 7
select select "0"
select select "1"
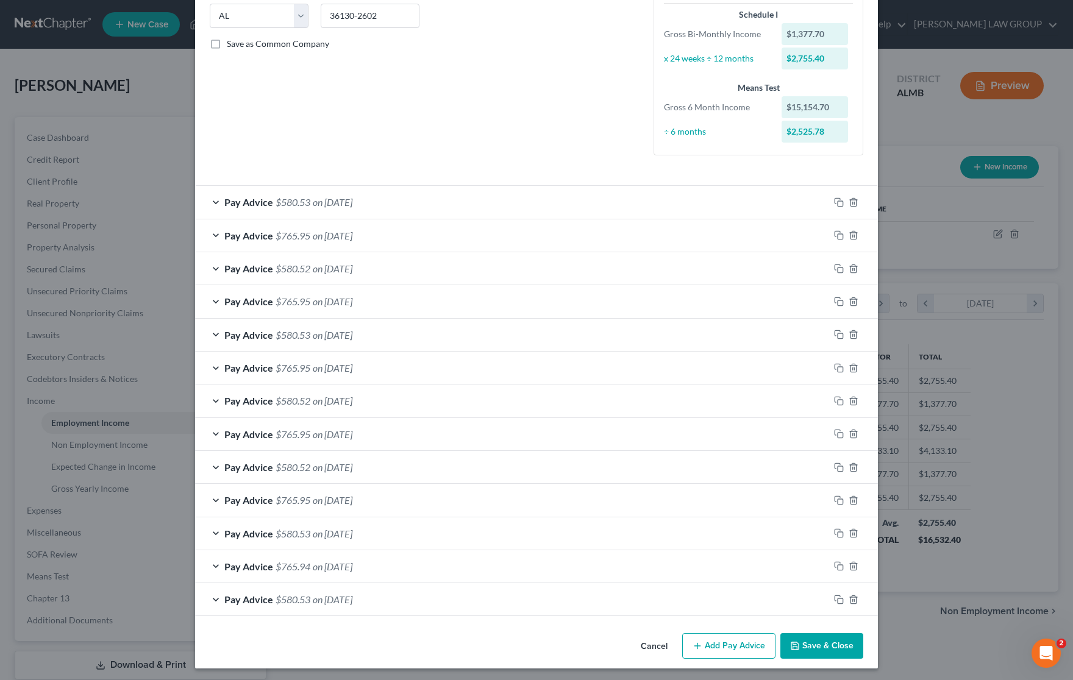
scroll to position [254, 0]
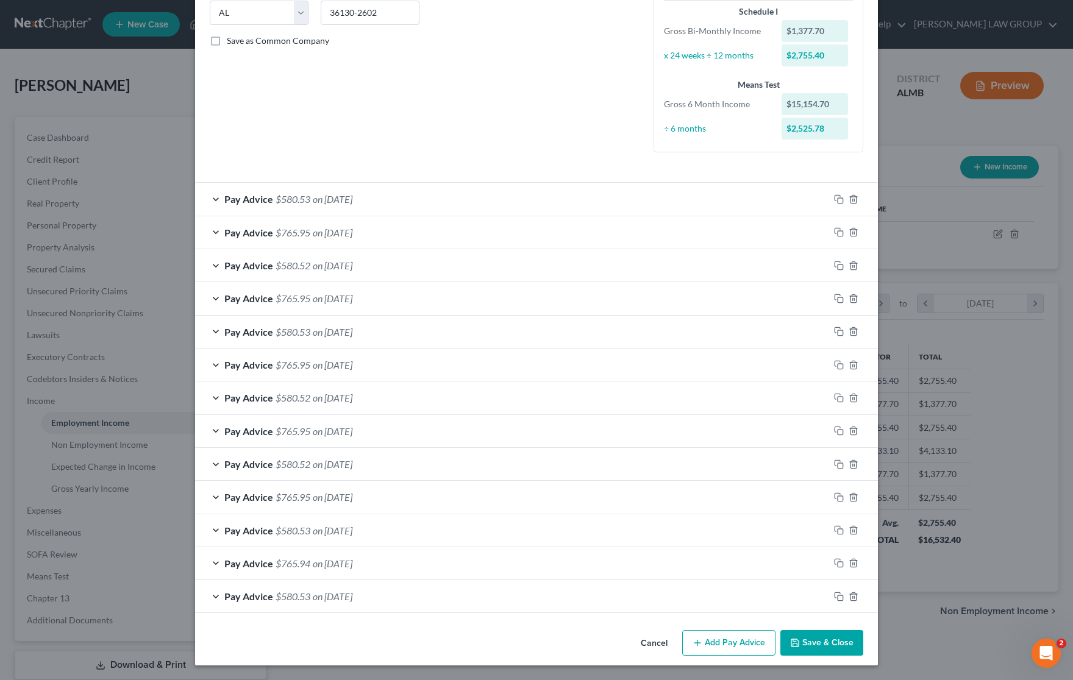
click at [390, 299] on div "Pay Advice $765.95 on [DATE]" at bounding box center [512, 298] width 634 height 32
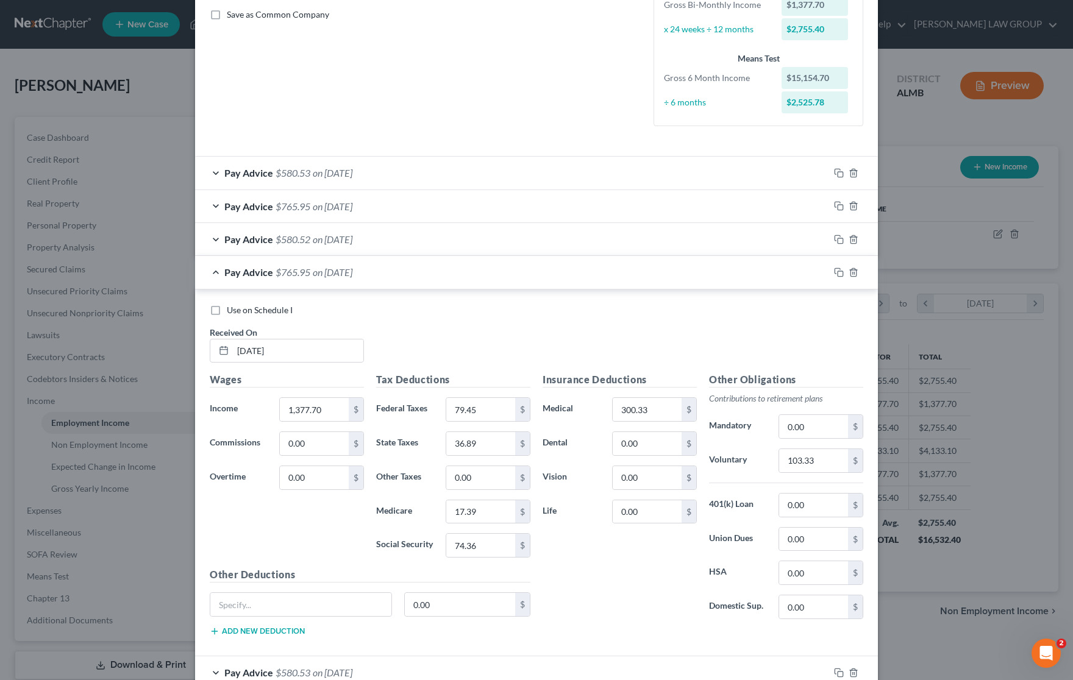
scroll to position [242, 0]
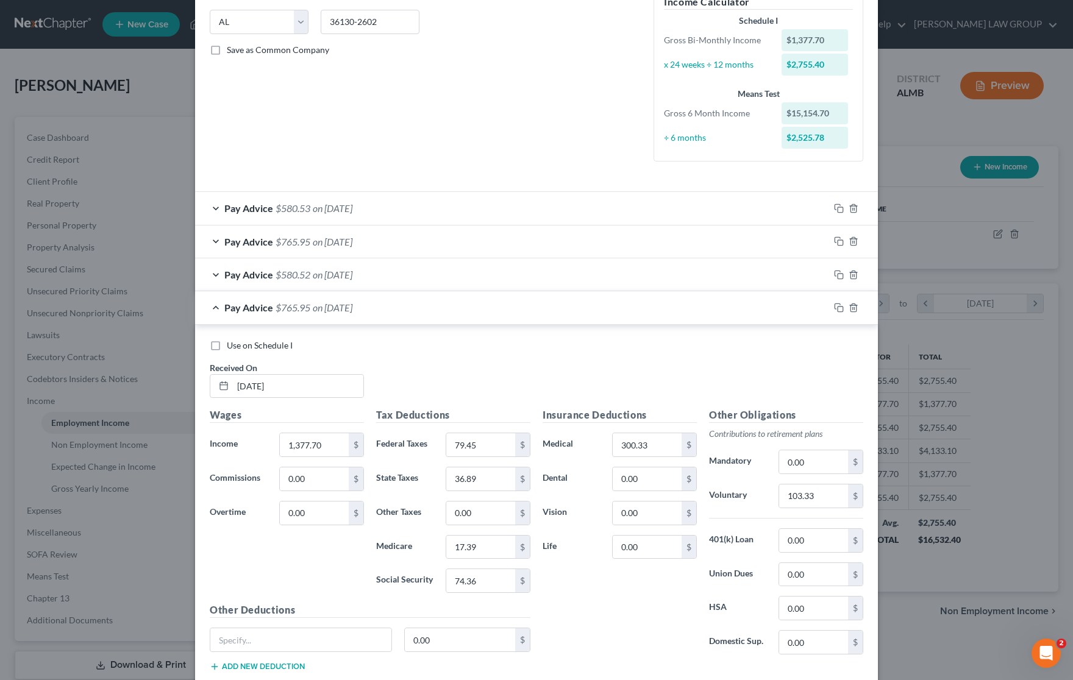
click at [394, 275] on div "Pay Advice $580.52 on [DATE]" at bounding box center [512, 274] width 634 height 32
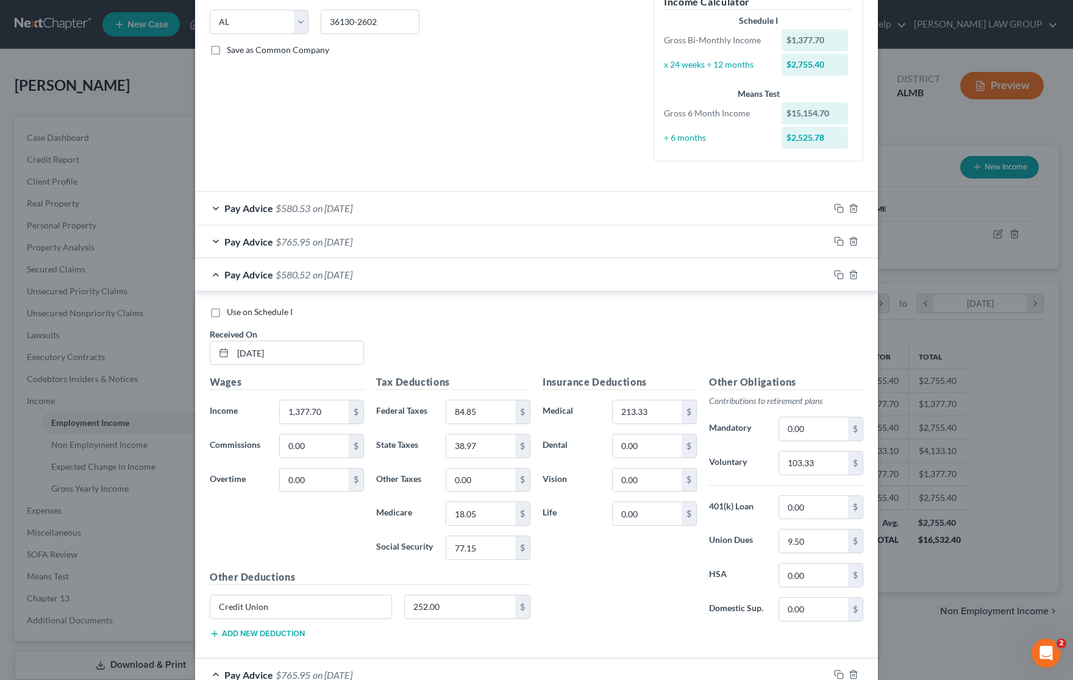
click at [227, 312] on label "Use on Schedule I" at bounding box center [260, 312] width 66 height 12
click at [232, 312] on input "Use on Schedule I" at bounding box center [236, 310] width 8 height 8
checkbox input "true"
click at [513, 274] on div "Pay Advice $580.52 on [DATE] - Use on Schedule I" at bounding box center [512, 274] width 634 height 32
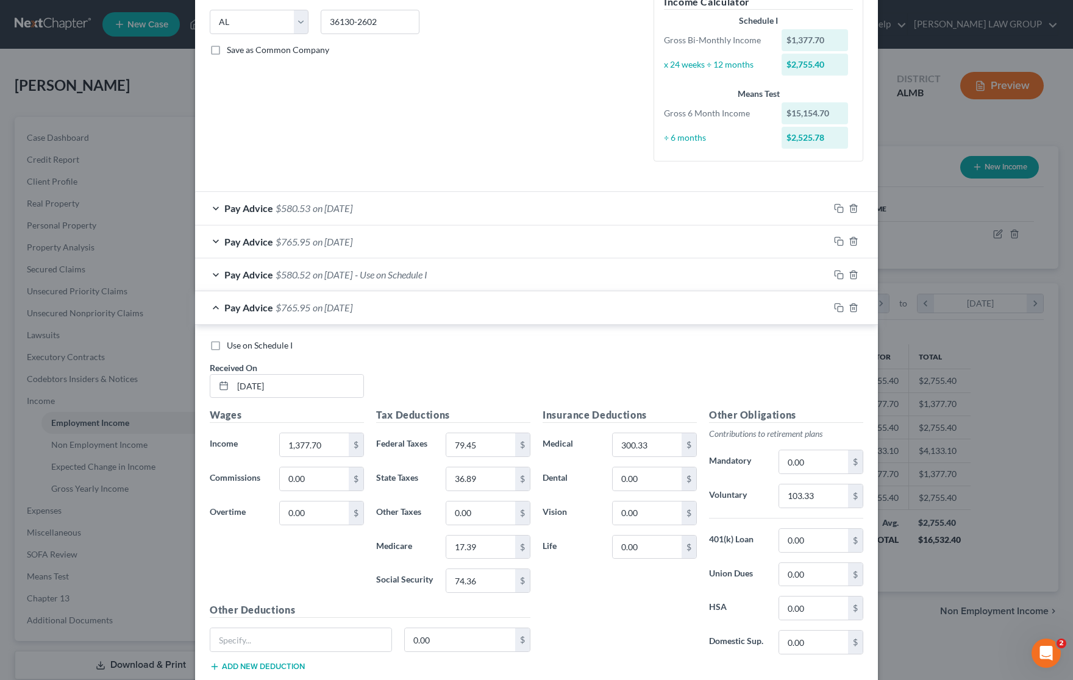
click at [227, 347] on label "Use on Schedule I" at bounding box center [260, 346] width 66 height 12
click at [232, 347] on input "Use on Schedule I" at bounding box center [236, 344] width 8 height 8
checkbox input "true"
click at [416, 277] on div "Pay Advice $580.52 on [DATE]" at bounding box center [512, 274] width 634 height 32
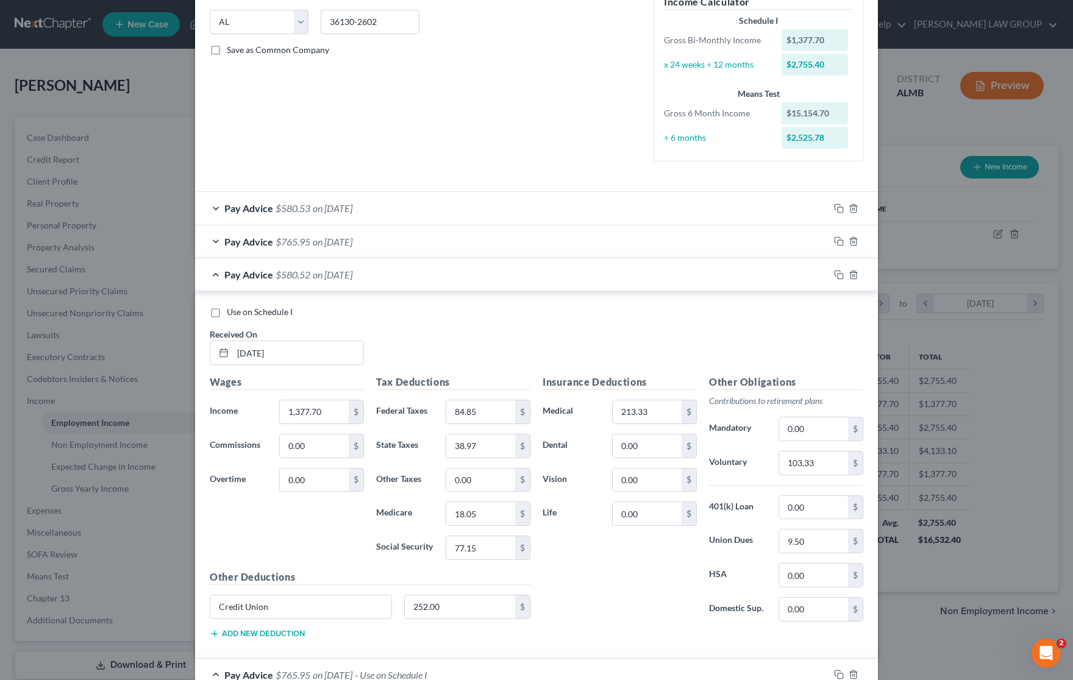
click at [227, 314] on label "Use on Schedule I" at bounding box center [260, 312] width 66 height 12
click at [232, 314] on input "Use on Schedule I" at bounding box center [236, 310] width 8 height 8
checkbox input "true"
checkbox input "false"
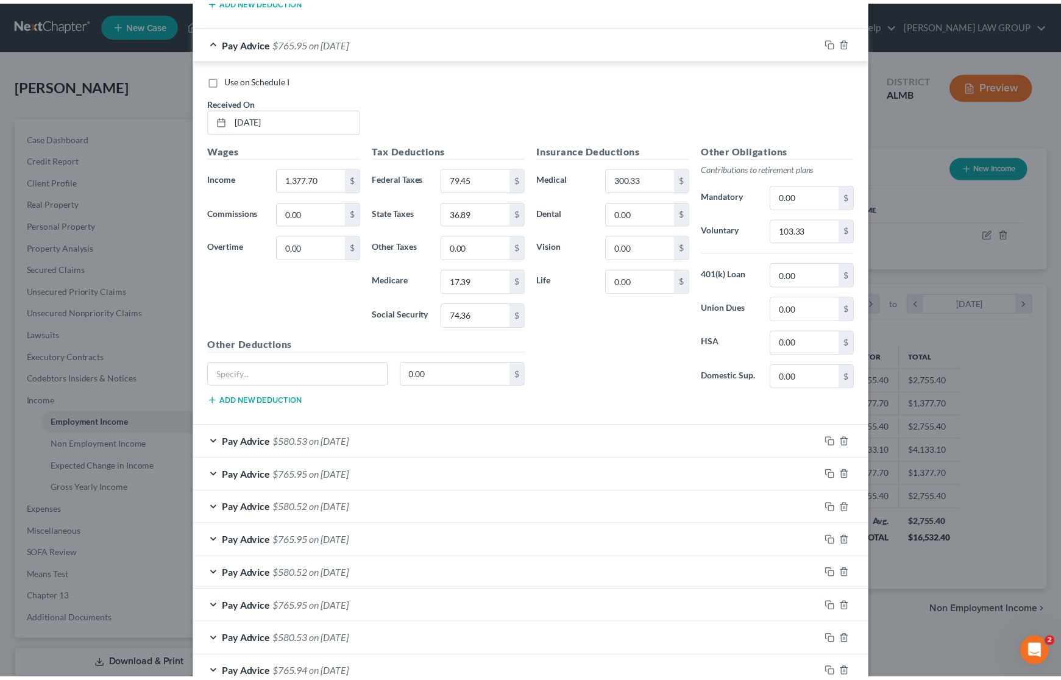
scroll to position [992, 0]
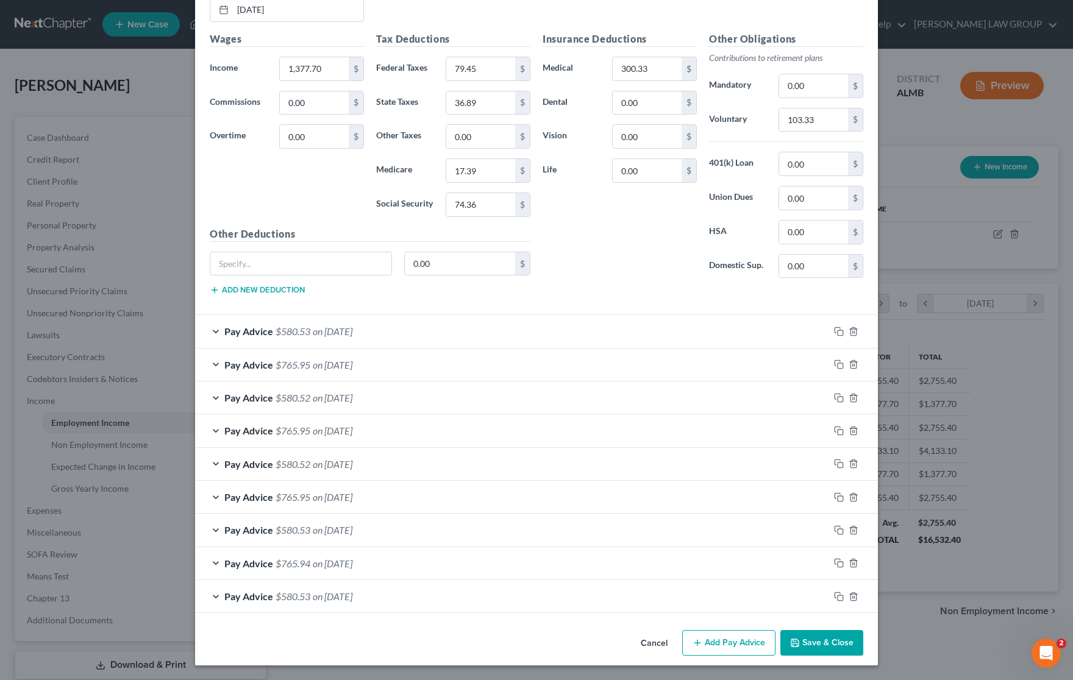
click at [826, 647] on button "Save & Close" at bounding box center [821, 643] width 83 height 26
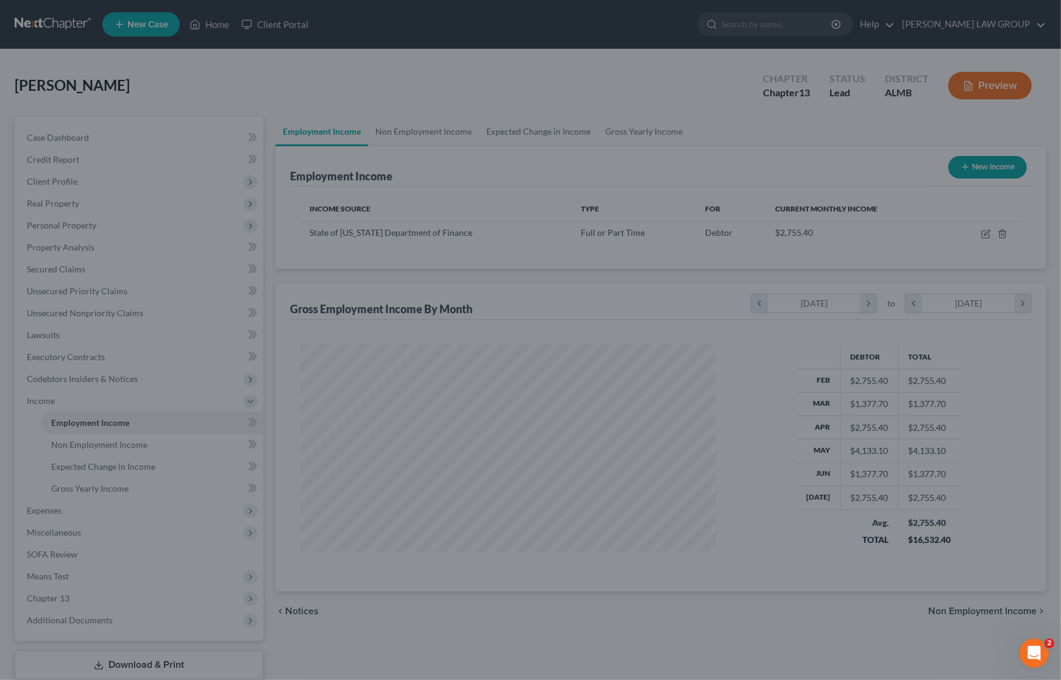
scroll to position [609301, 609084]
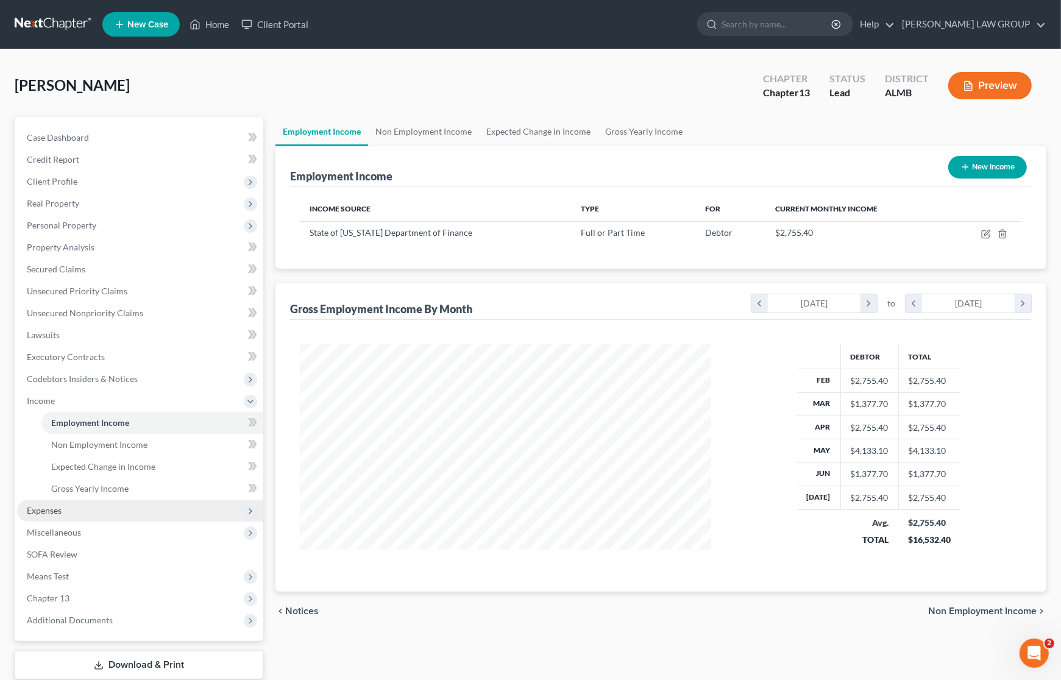
click at [80, 512] on span "Expenses" at bounding box center [140, 511] width 246 height 22
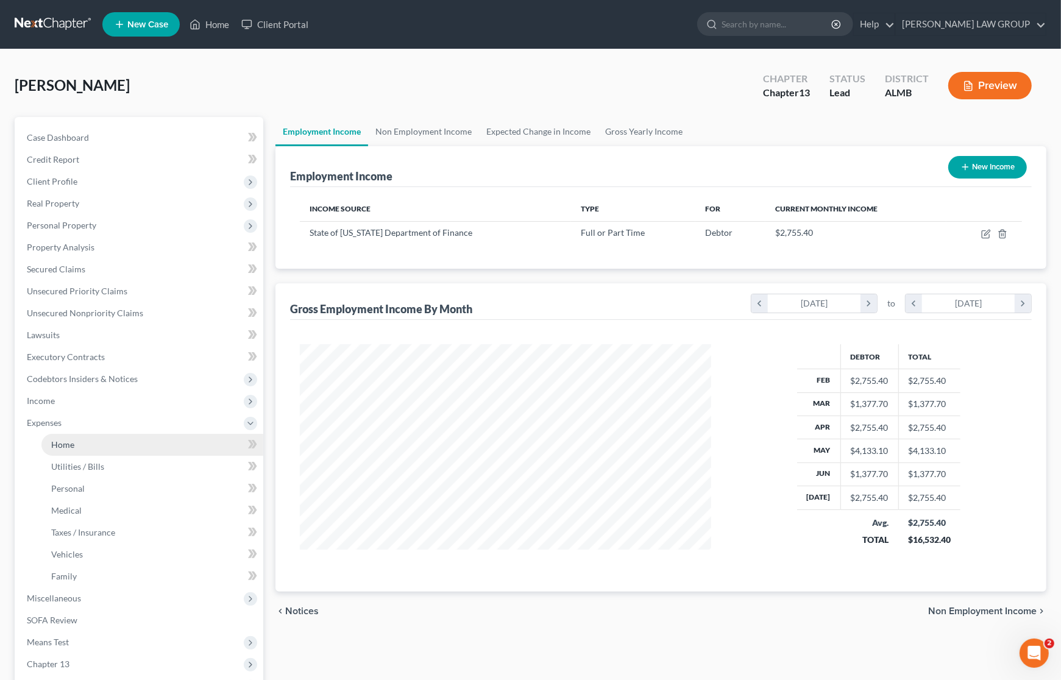
click at [86, 446] on link "Home" at bounding box center [152, 445] width 222 height 22
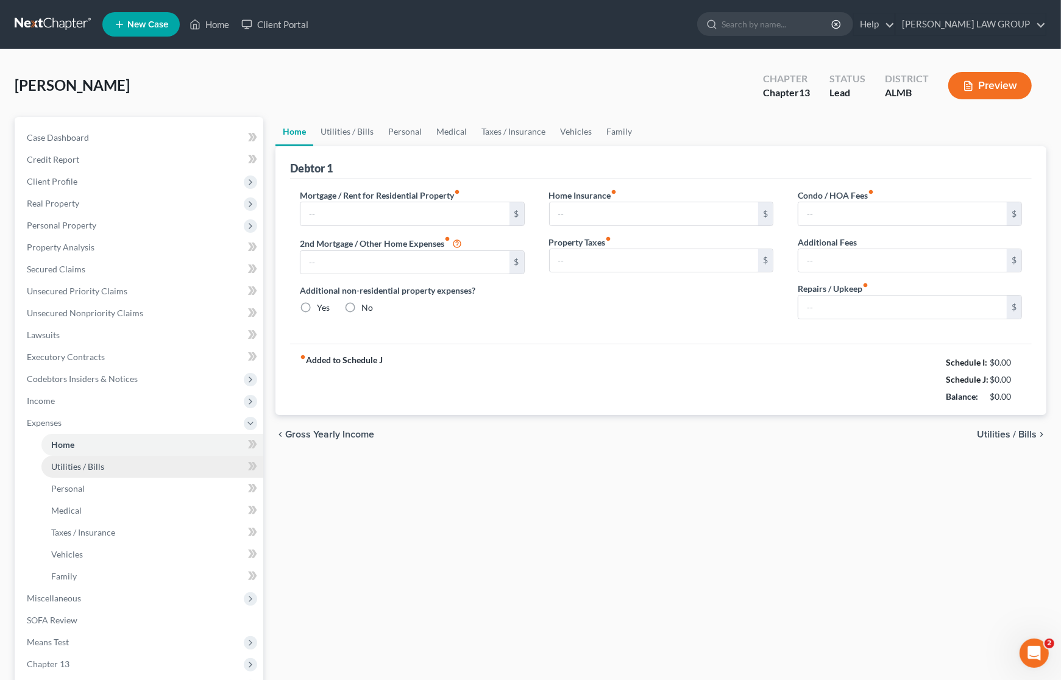
type input "498.00"
type input "0.00"
radio input "true"
type input "0.00"
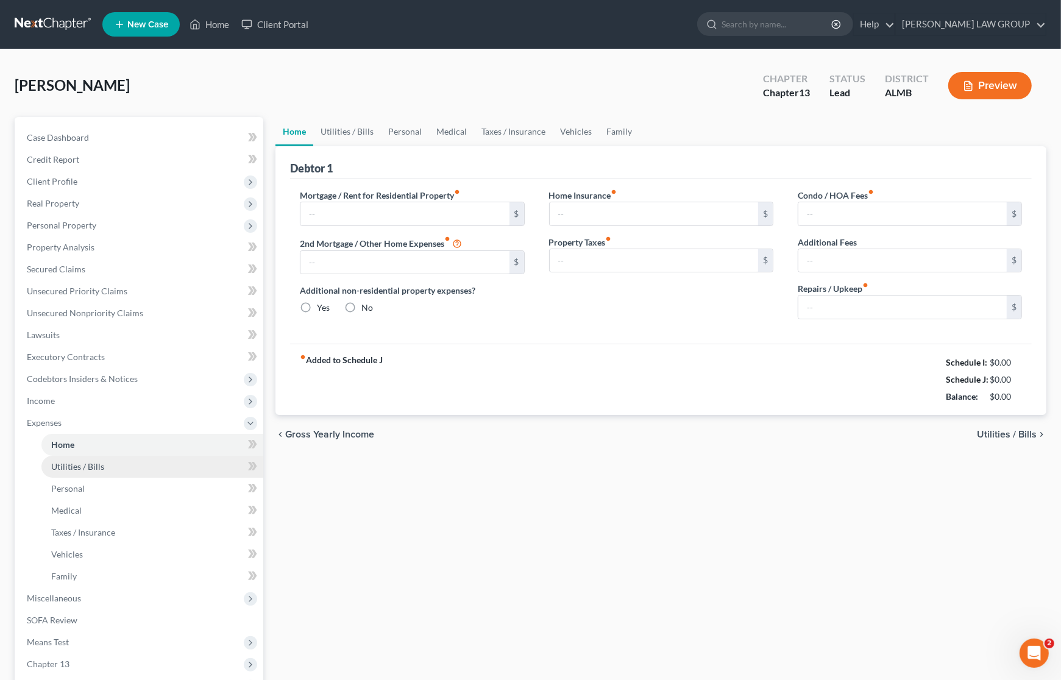
type input "0.00"
click at [90, 472] on link "Utilities / Bills" at bounding box center [152, 467] width 222 height 22
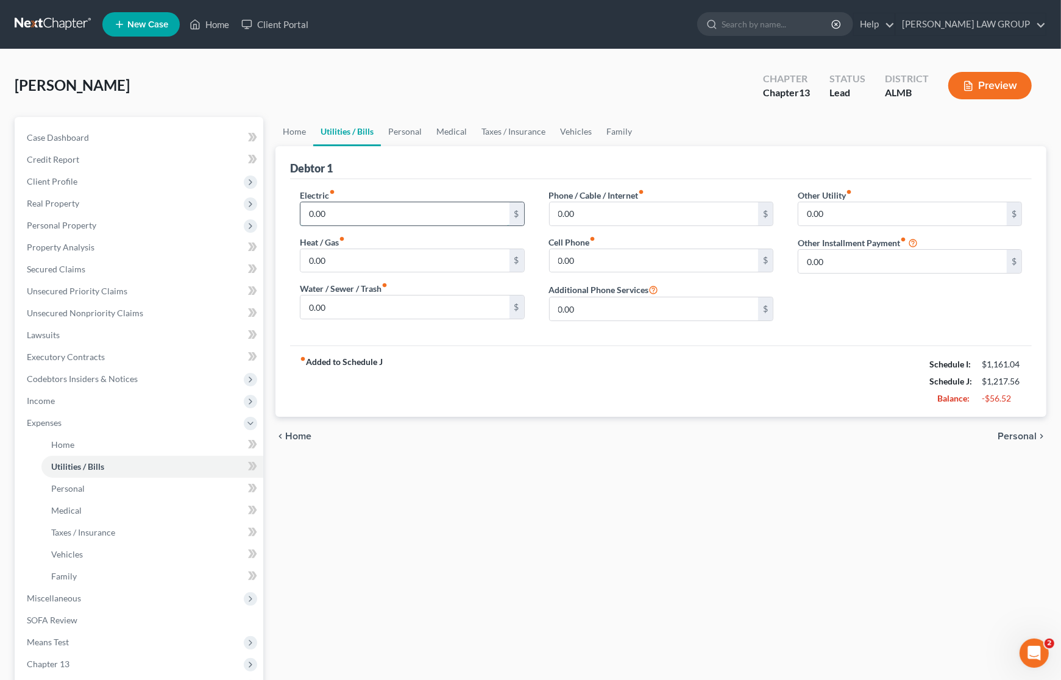
click at [351, 220] on input "0.00" at bounding box center [404, 213] width 208 height 23
type input "200"
click at [610, 214] on input "0.00" at bounding box center [654, 213] width 208 height 23
type input "258"
click at [83, 488] on span "Personal" at bounding box center [68, 488] width 34 height 10
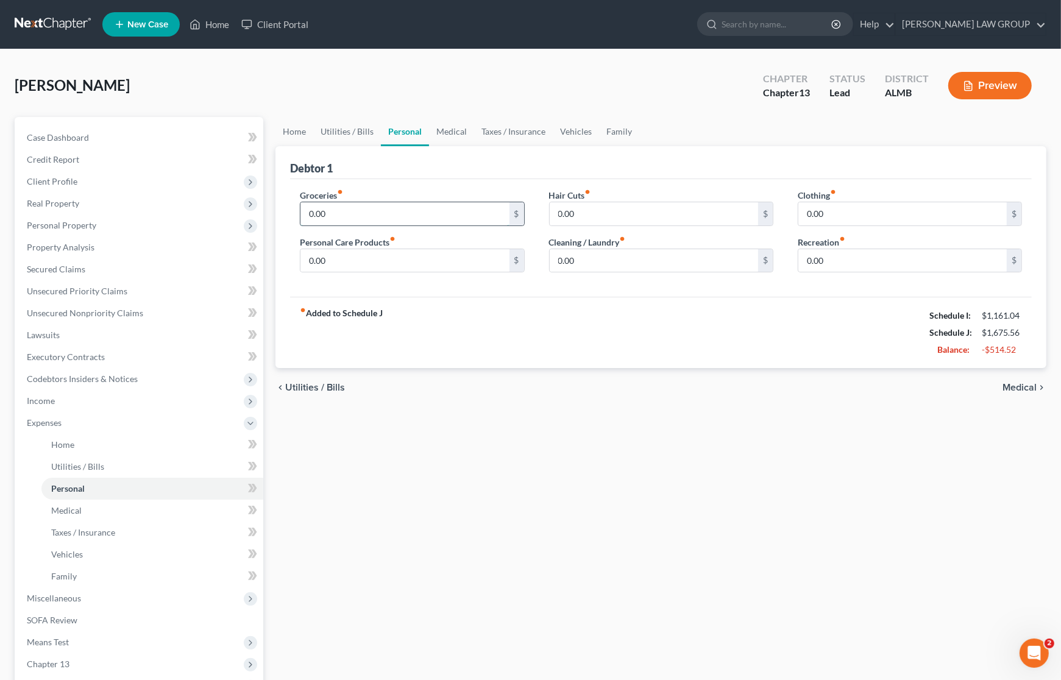
click at [347, 209] on input "0.00" at bounding box center [404, 213] width 208 height 23
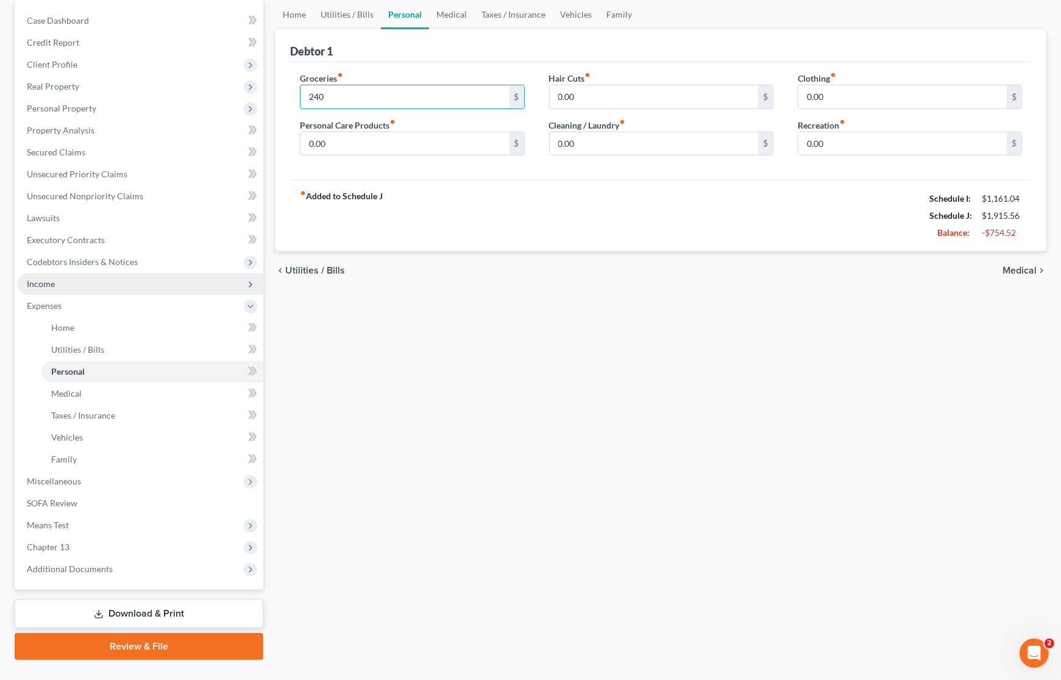
scroll to position [142, 0]
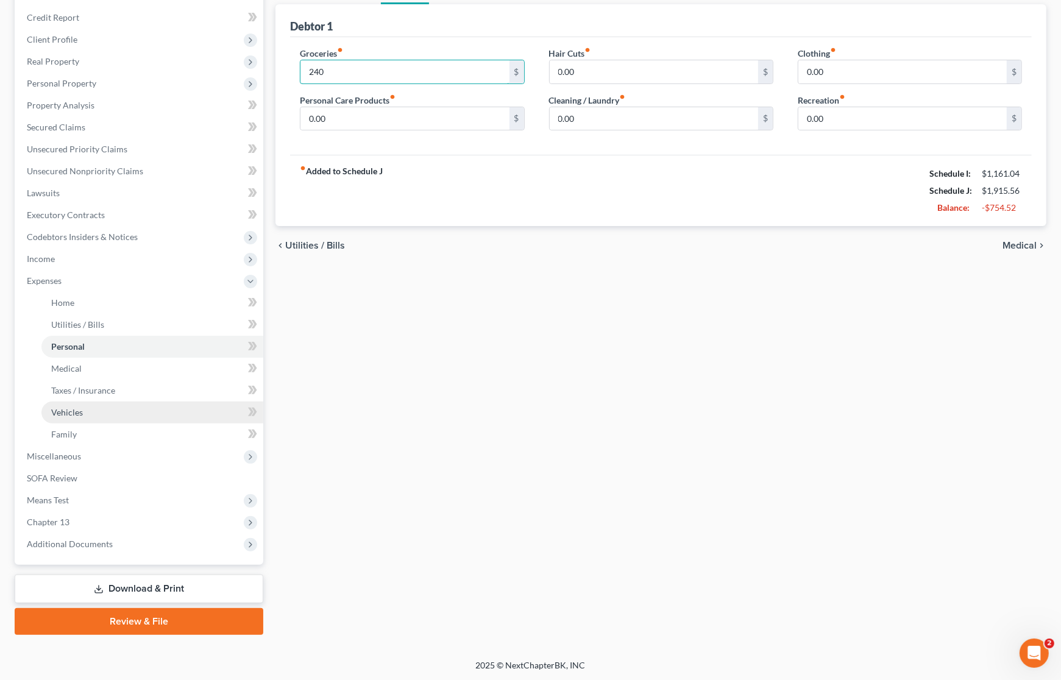
type input "240"
click at [93, 412] on link "Vehicles" at bounding box center [152, 413] width 222 height 22
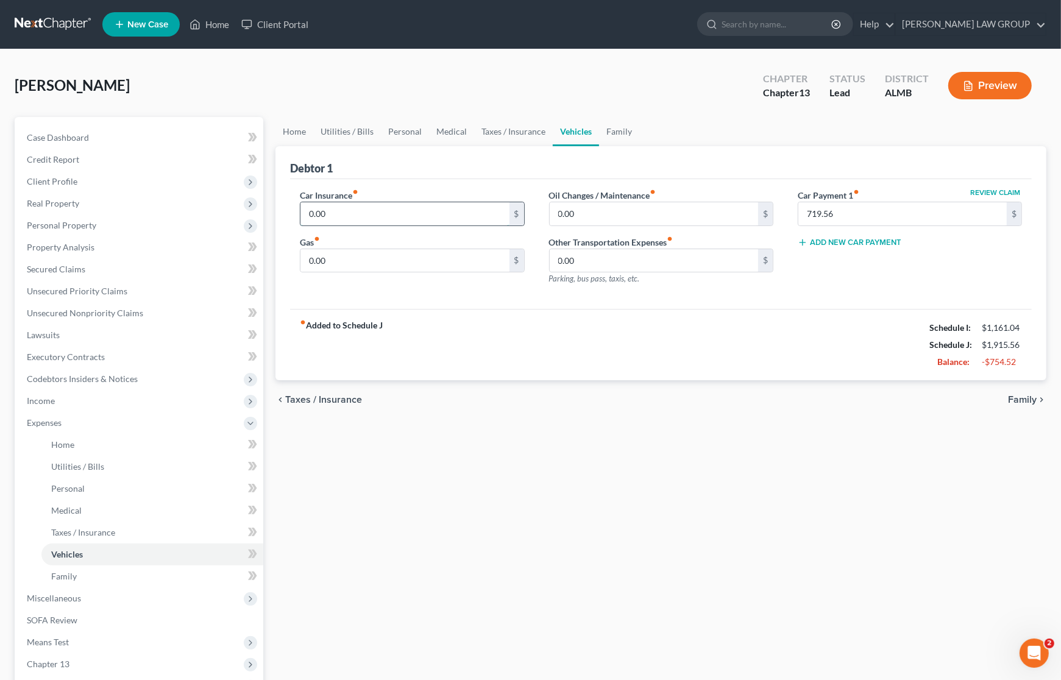
click at [390, 215] on input "0.00" at bounding box center [404, 213] width 208 height 23
click at [69, 400] on span "Income" at bounding box center [140, 401] width 246 height 22
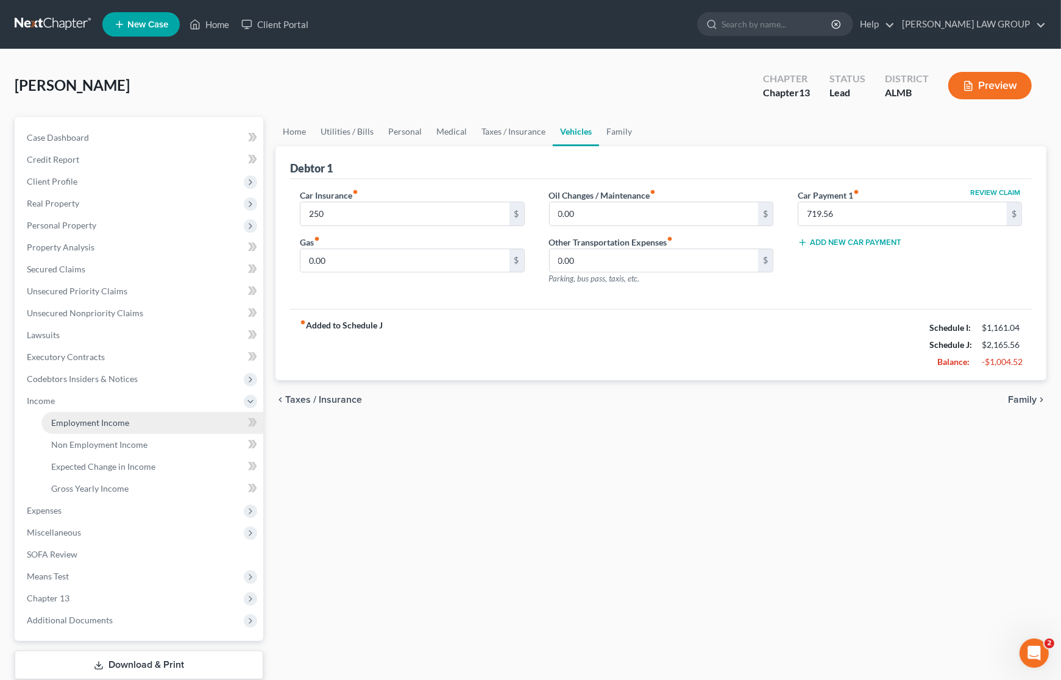
click at [93, 424] on span "Employment Income" at bounding box center [90, 423] width 78 height 10
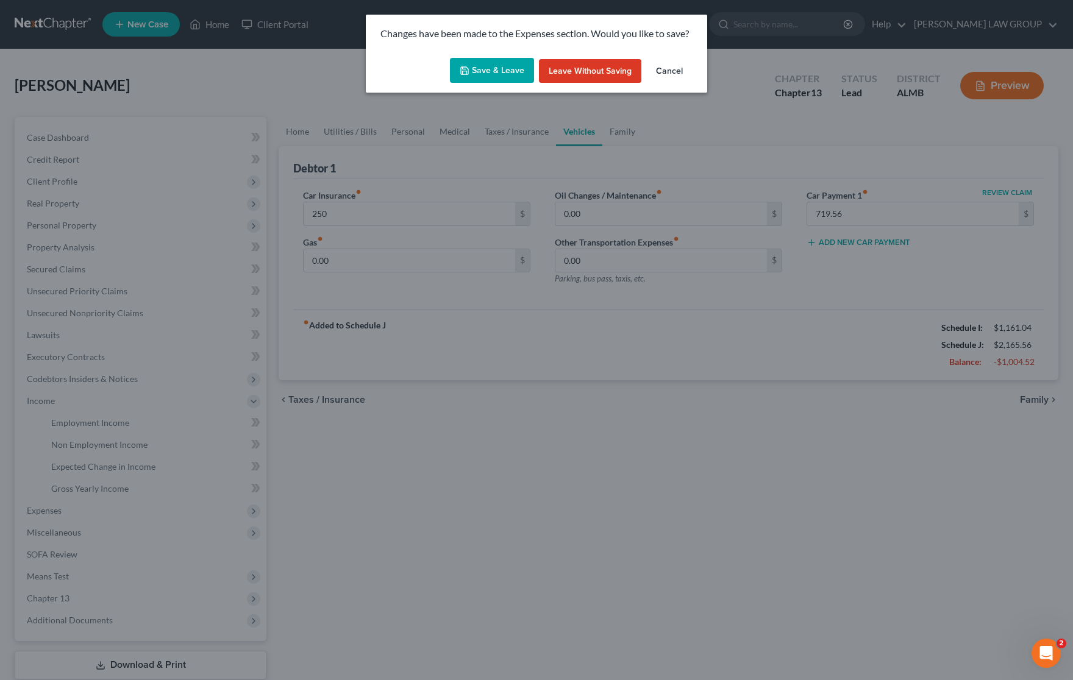
click at [480, 70] on button "Save & Leave" at bounding box center [492, 71] width 84 height 26
type input "250.00"
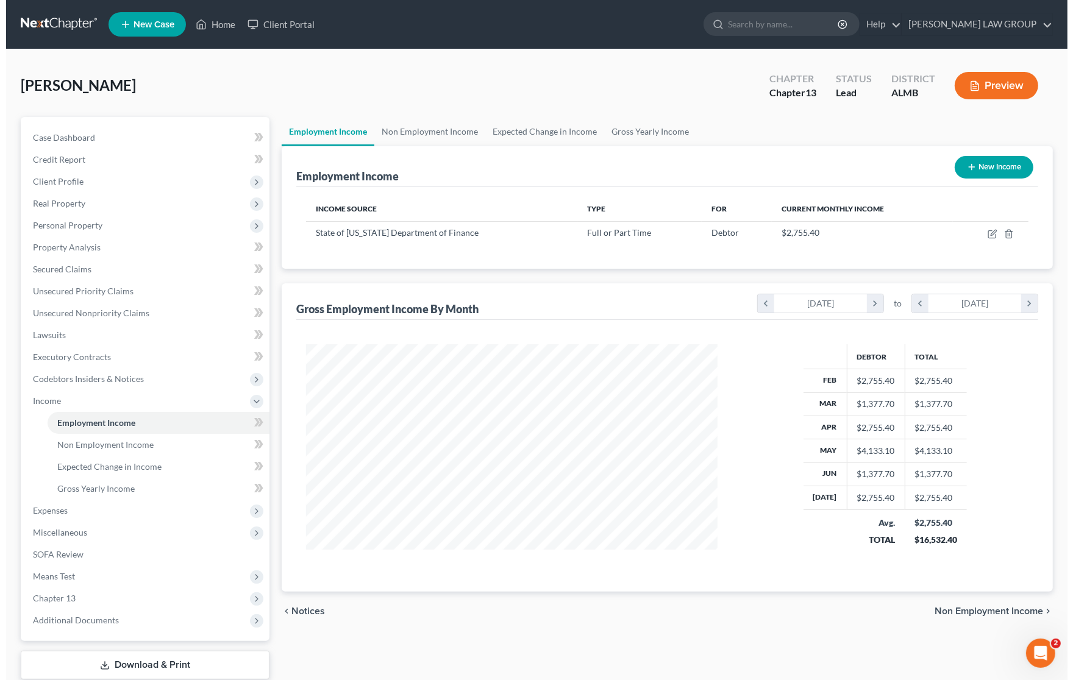
scroll to position [219, 435]
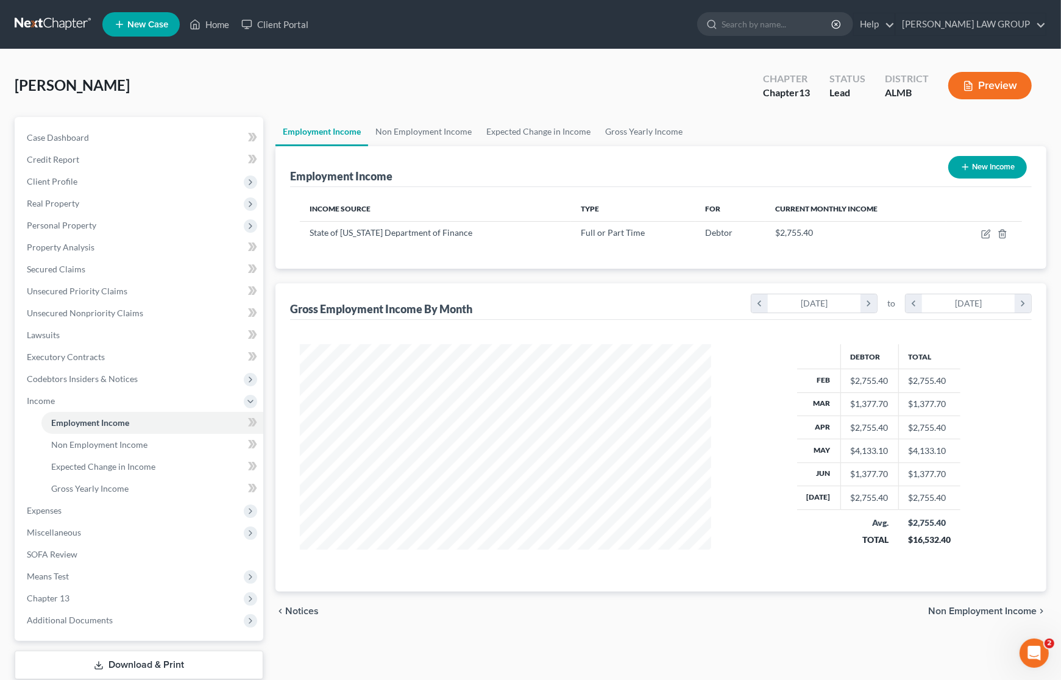
click at [955, 87] on button "Preview" at bounding box center [990, 85] width 84 height 27
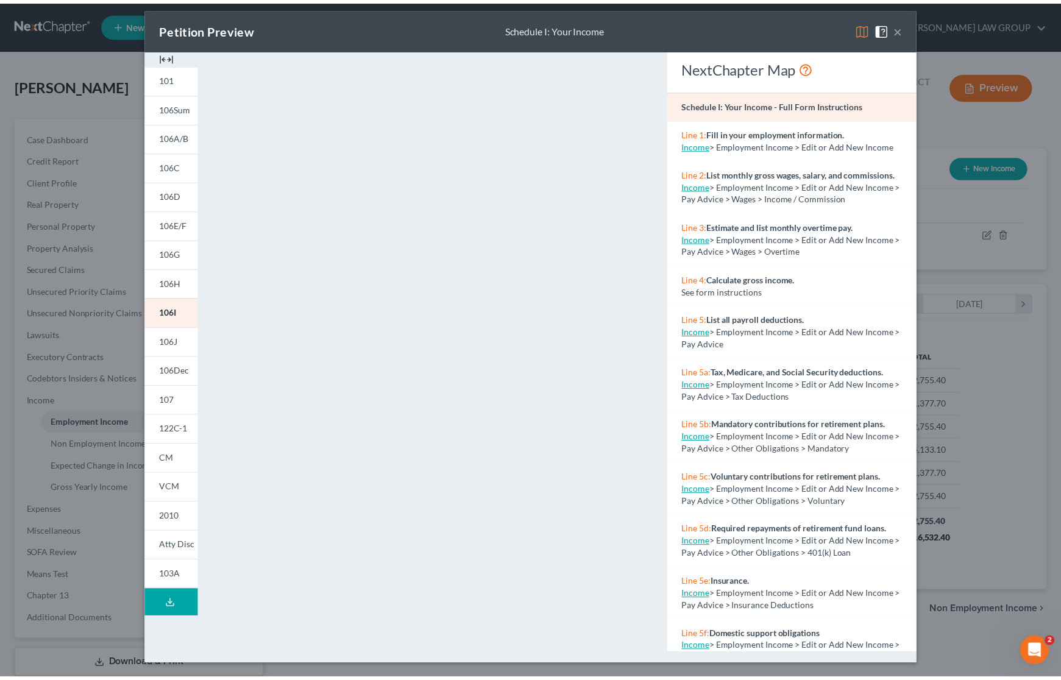
scroll to position [0, 0]
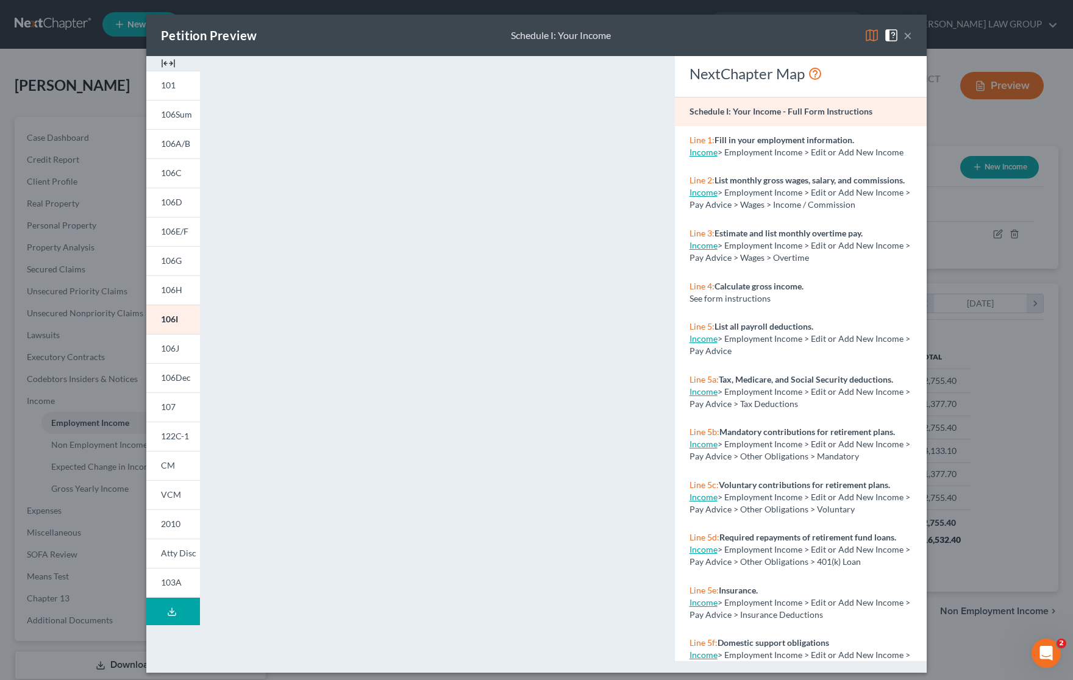
click at [905, 37] on button "×" at bounding box center [907, 35] width 9 height 15
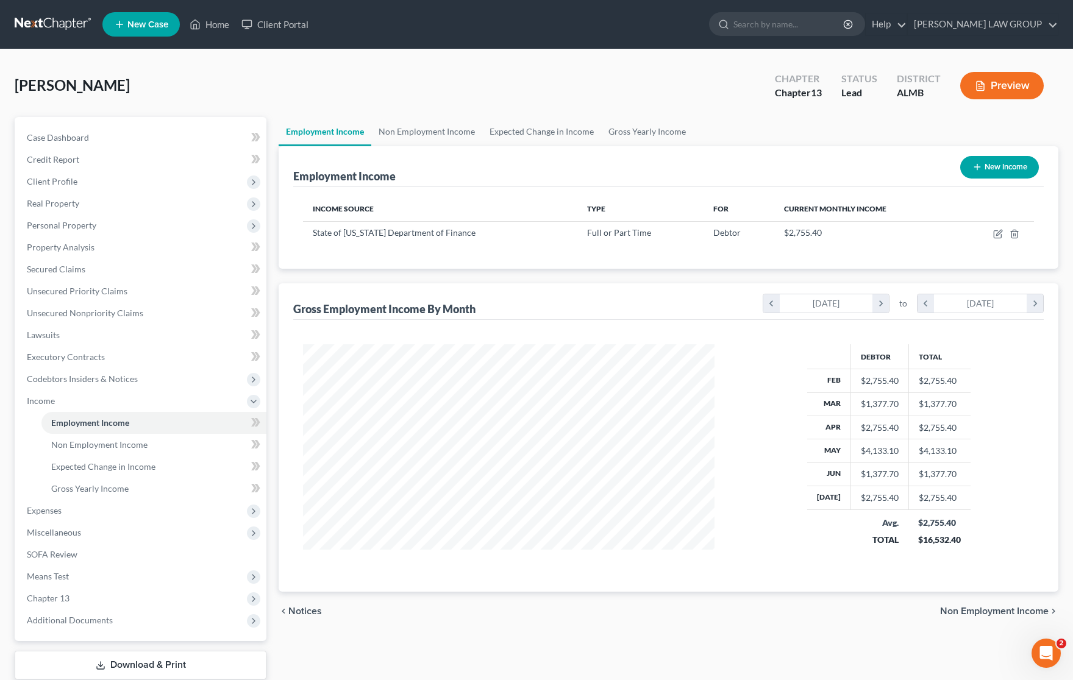
scroll to position [609301, 609084]
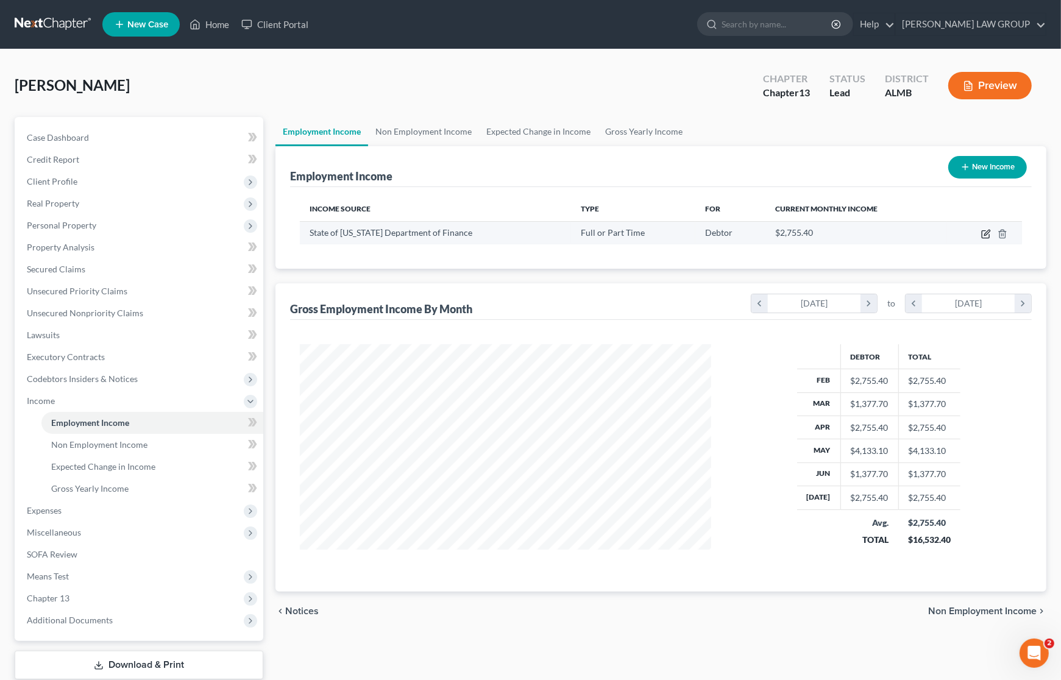
click at [955, 231] on icon "button" at bounding box center [985, 234] width 7 height 7
select select "0"
select select "1"
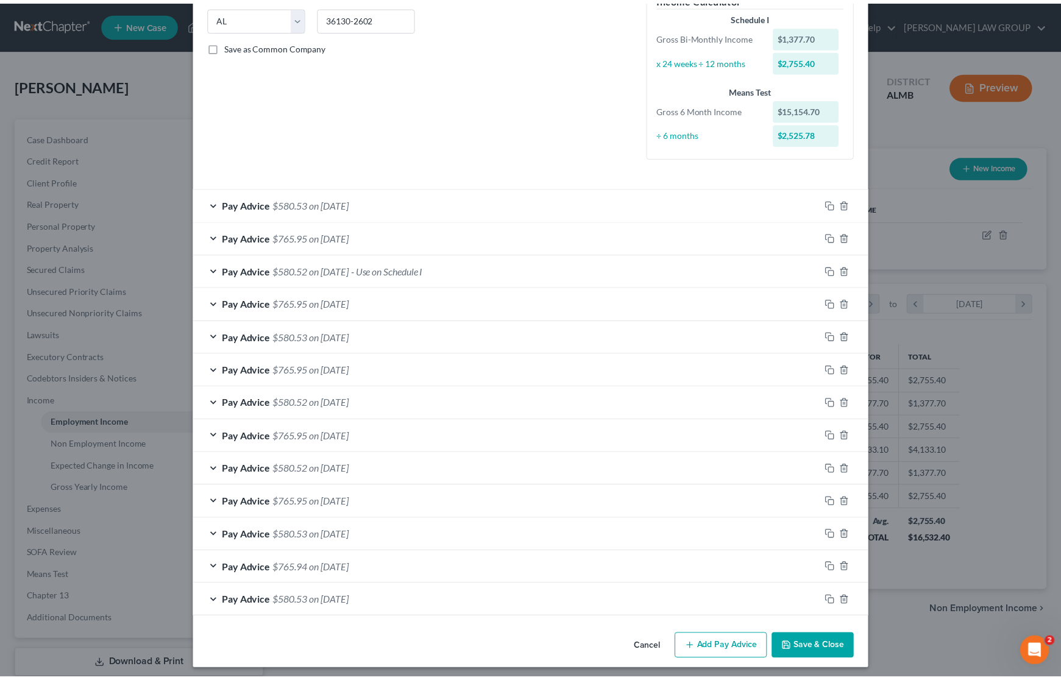
scroll to position [254, 0]
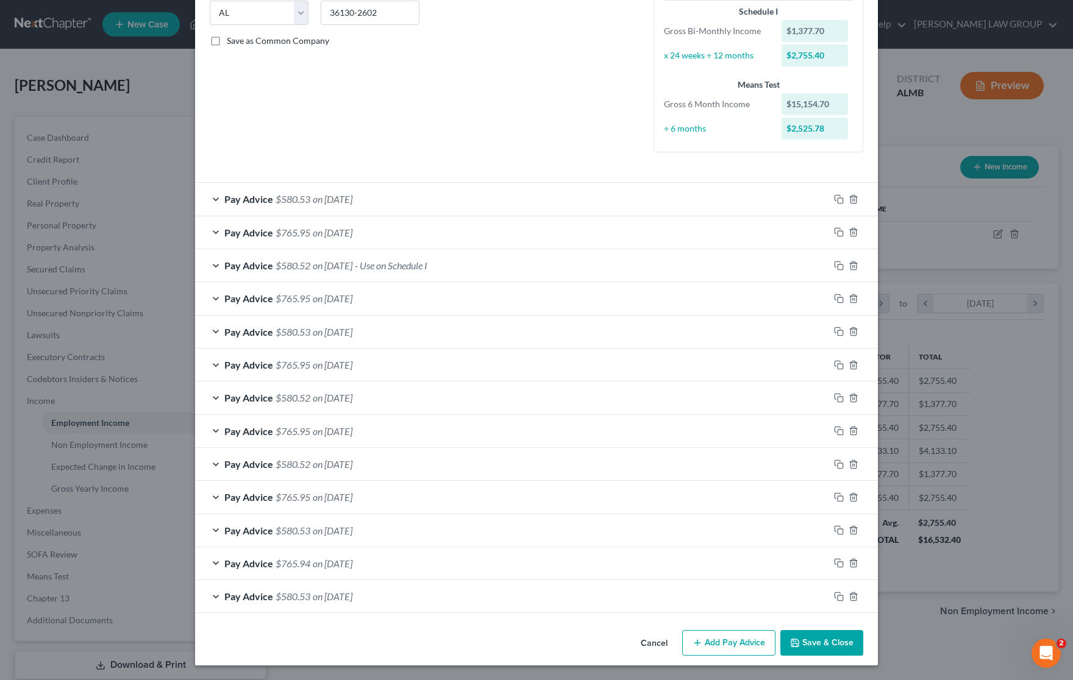
click at [811, 636] on button "Save & Close" at bounding box center [821, 643] width 83 height 26
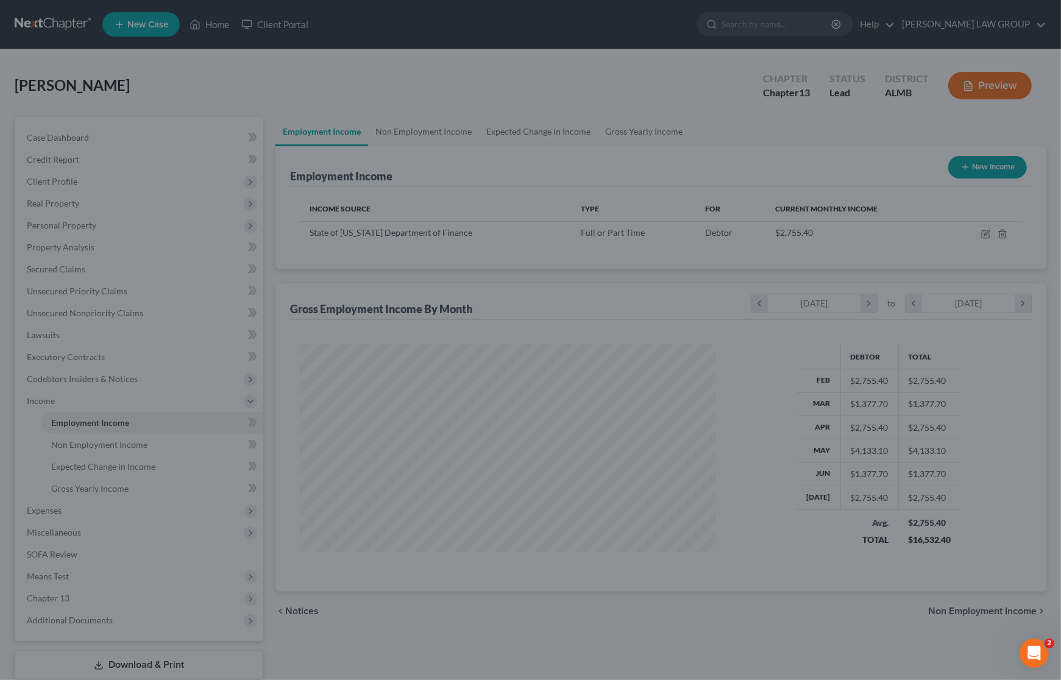
scroll to position [609301, 609084]
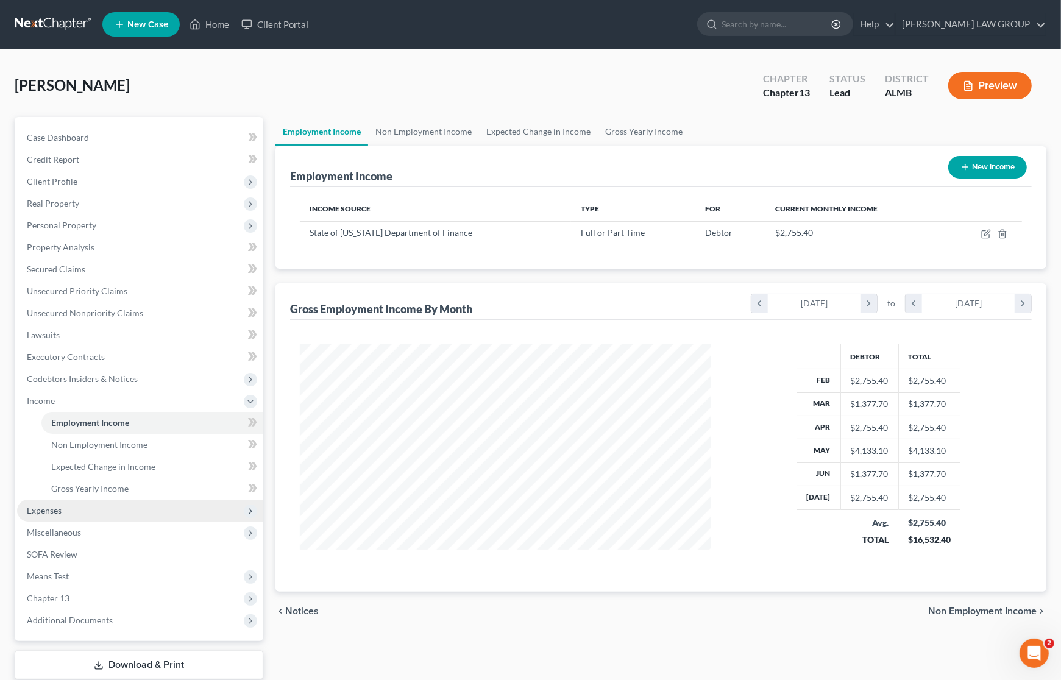
click at [73, 505] on span "Expenses" at bounding box center [140, 511] width 246 height 22
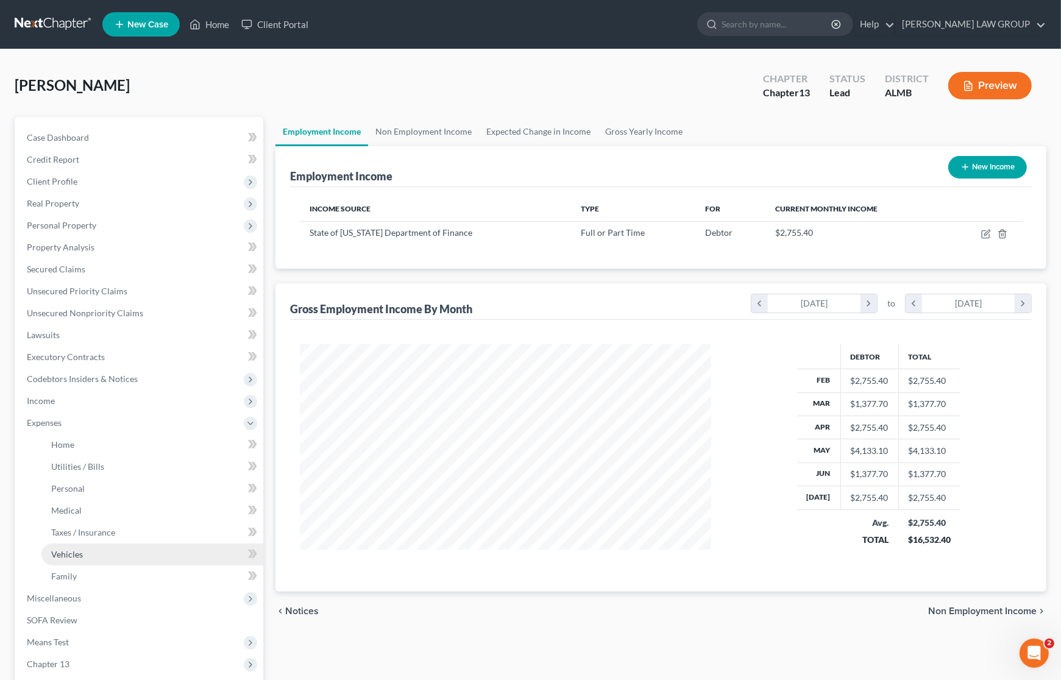
click at [84, 550] on link "Vehicles" at bounding box center [152, 555] width 222 height 22
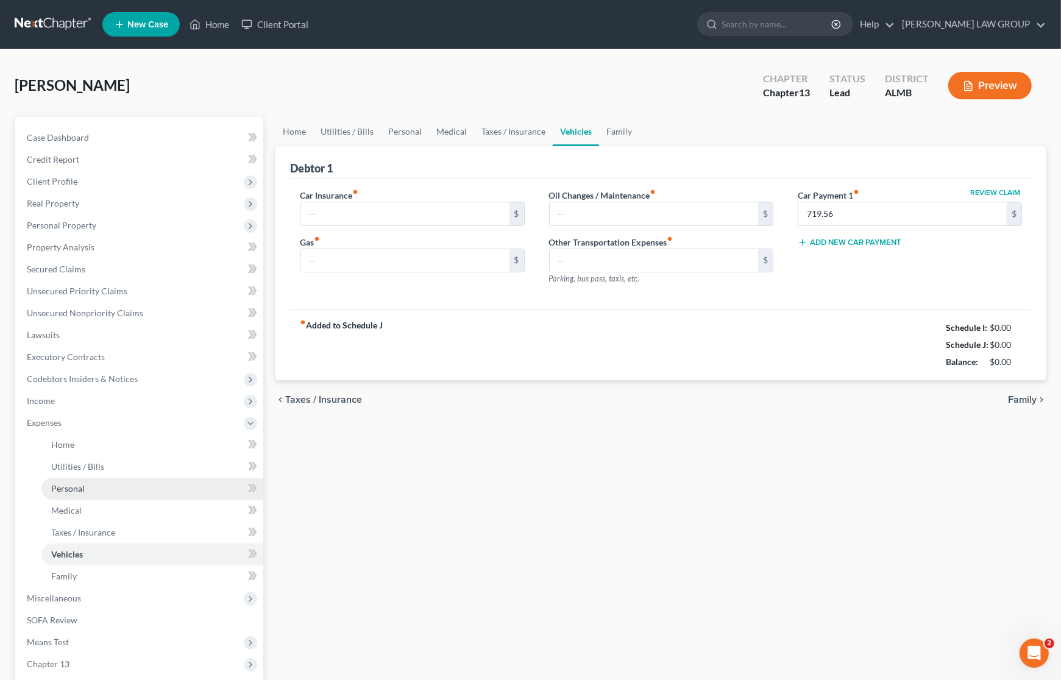
type input "250.00"
type input "0.00"
click at [869, 218] on input "719.56" at bounding box center [902, 213] width 208 height 23
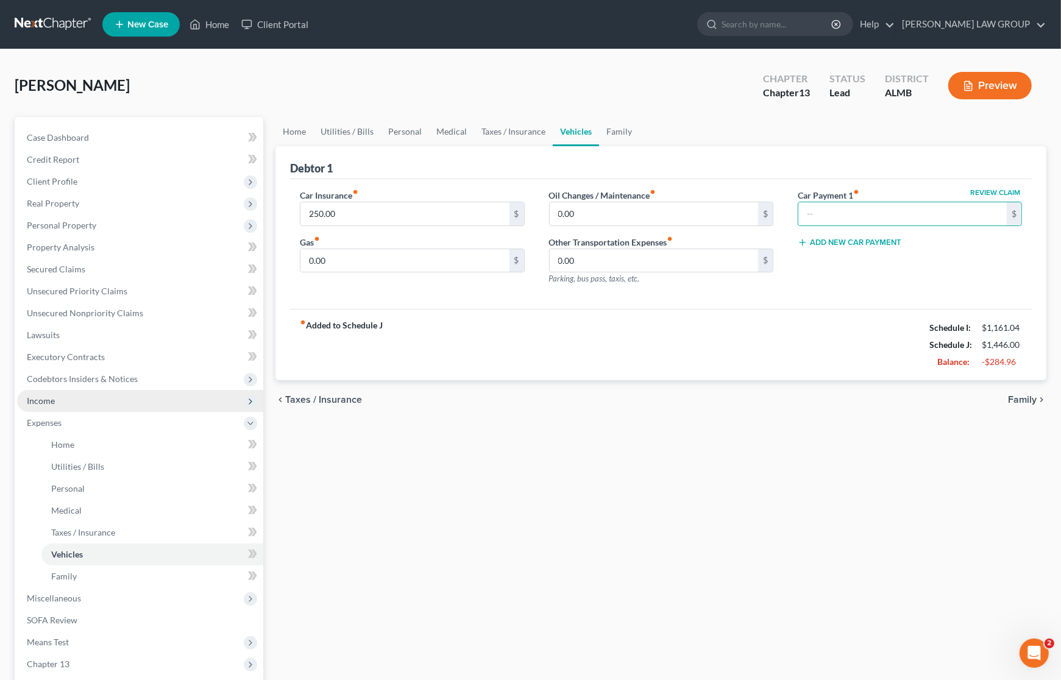
click at [58, 395] on span "Income" at bounding box center [140, 401] width 246 height 22
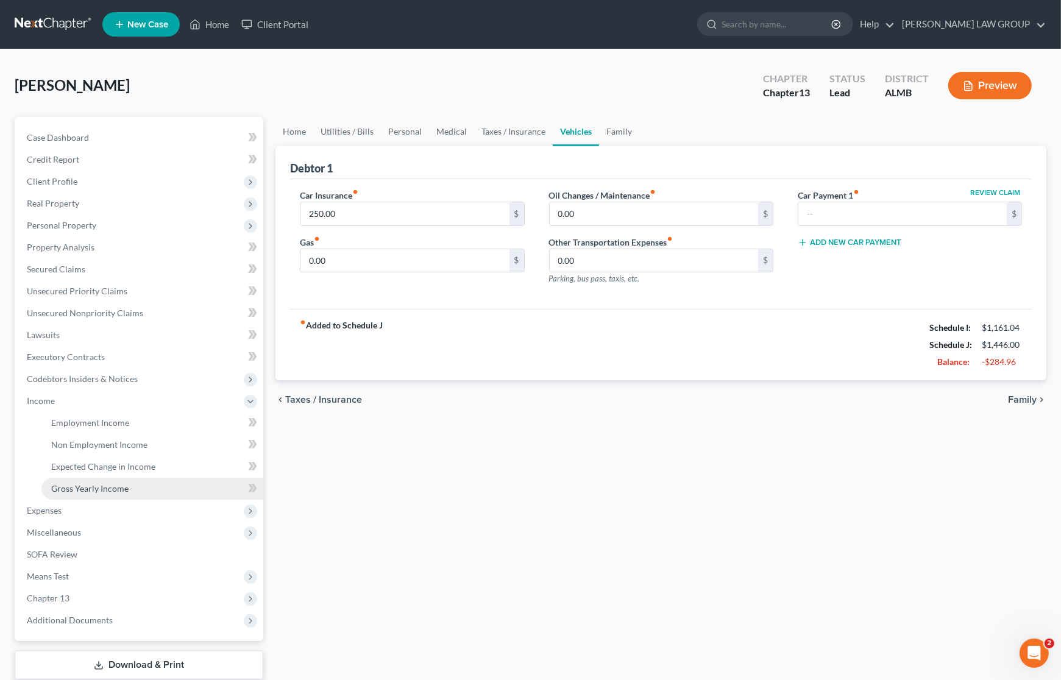
click at [88, 488] on span "Gross Yearly Income" at bounding box center [89, 488] width 77 height 10
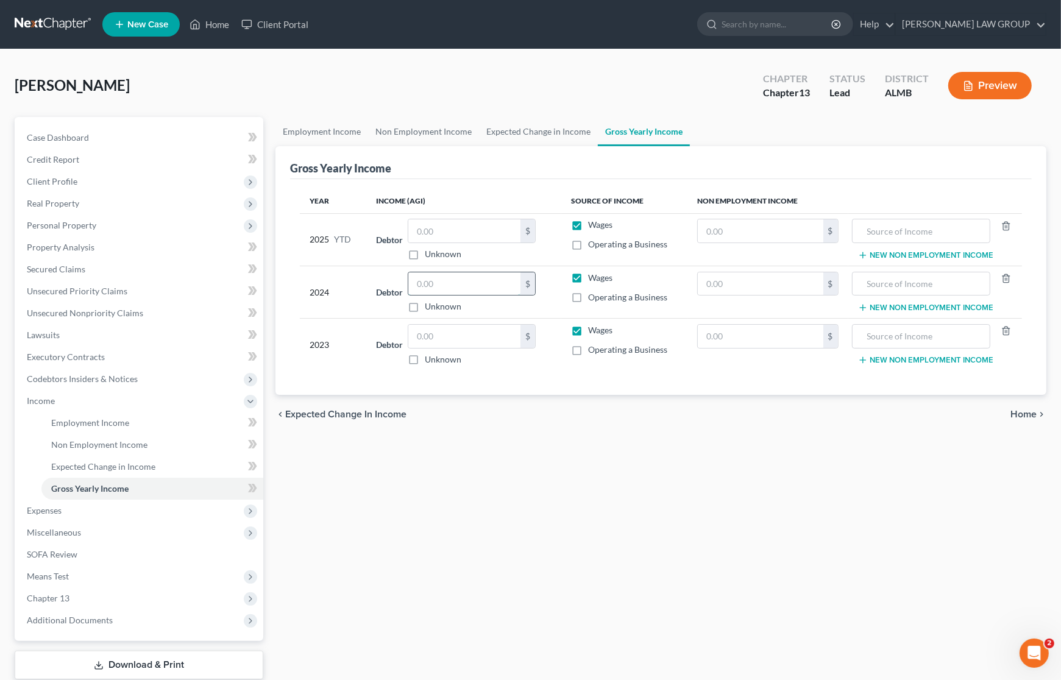
click at [466, 282] on input "text" at bounding box center [464, 283] width 112 height 23
type input "32,100"
click at [449, 230] on input "text" at bounding box center [464, 230] width 112 height 23
type input "15,108"
click at [528, 440] on div "Employment Income Non Employment Income Expected Change in Income Gross Yearly …" at bounding box center [660, 414] width 783 height 594
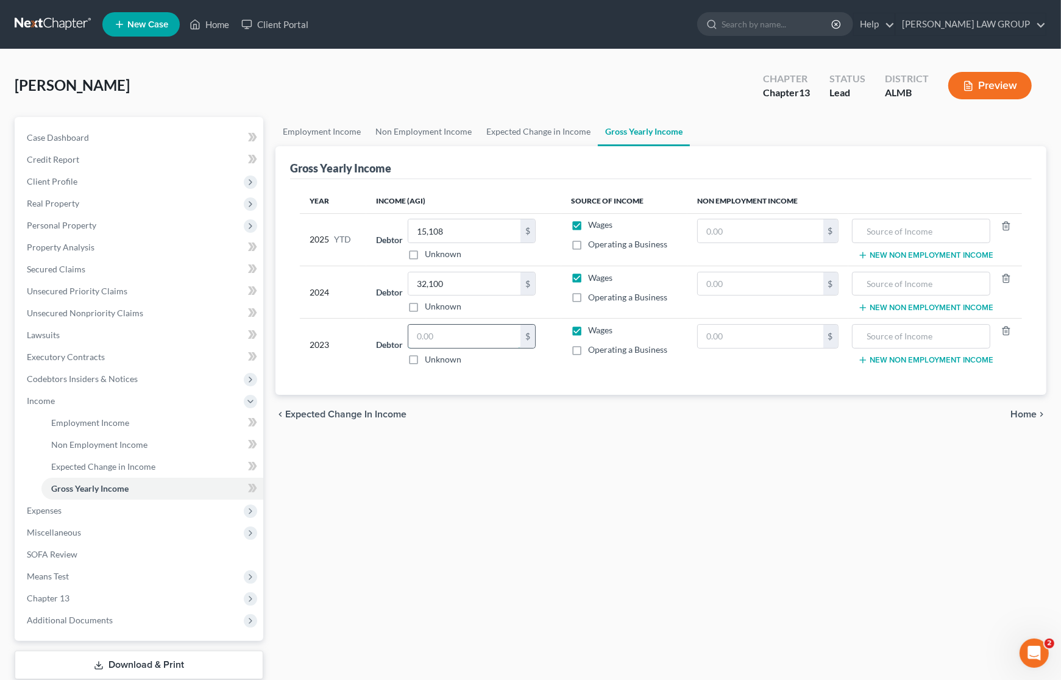
click at [441, 333] on input "text" at bounding box center [464, 336] width 112 height 23
type input "29,000"
click at [532, 517] on div "Employment Income Non Employment Income Expected Change in Income Gross Yearly …" at bounding box center [660, 414] width 783 height 594
click at [49, 399] on span "Income" at bounding box center [41, 401] width 28 height 10
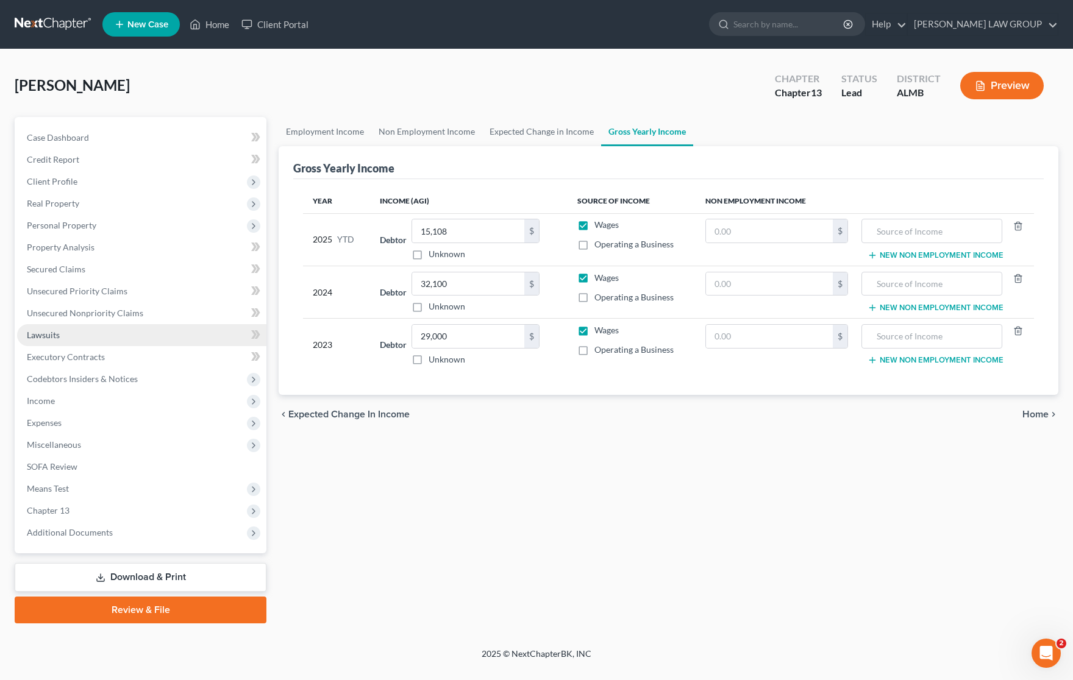
click at [54, 340] on link "Lawsuits" at bounding box center [141, 335] width 249 height 22
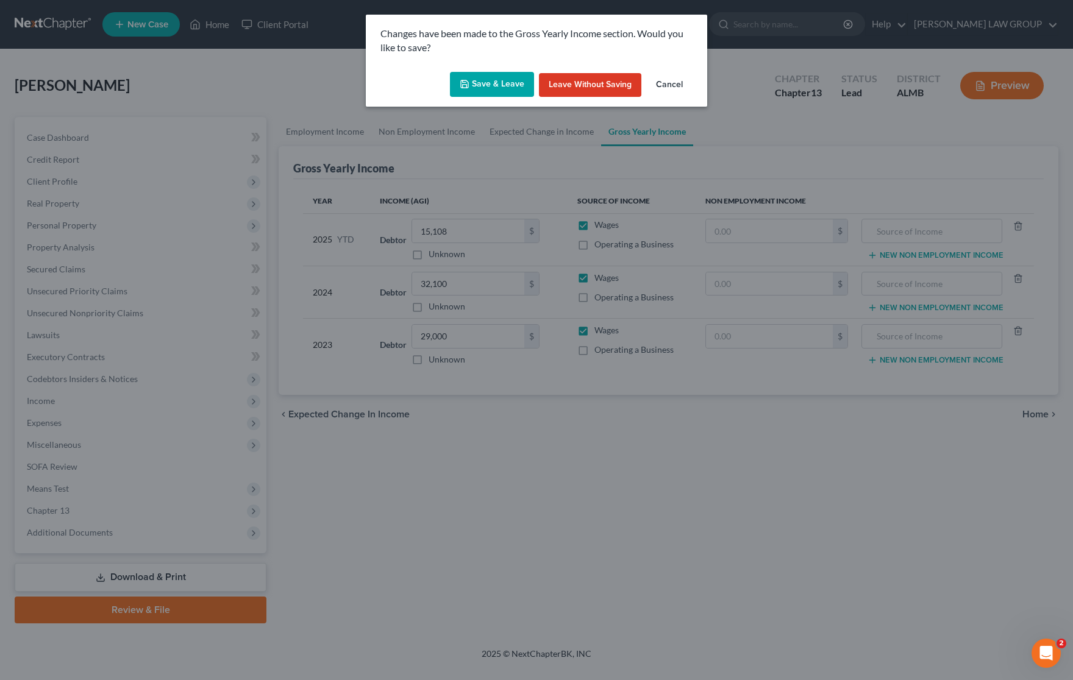
click at [497, 84] on button "Save & Leave" at bounding box center [492, 85] width 84 height 26
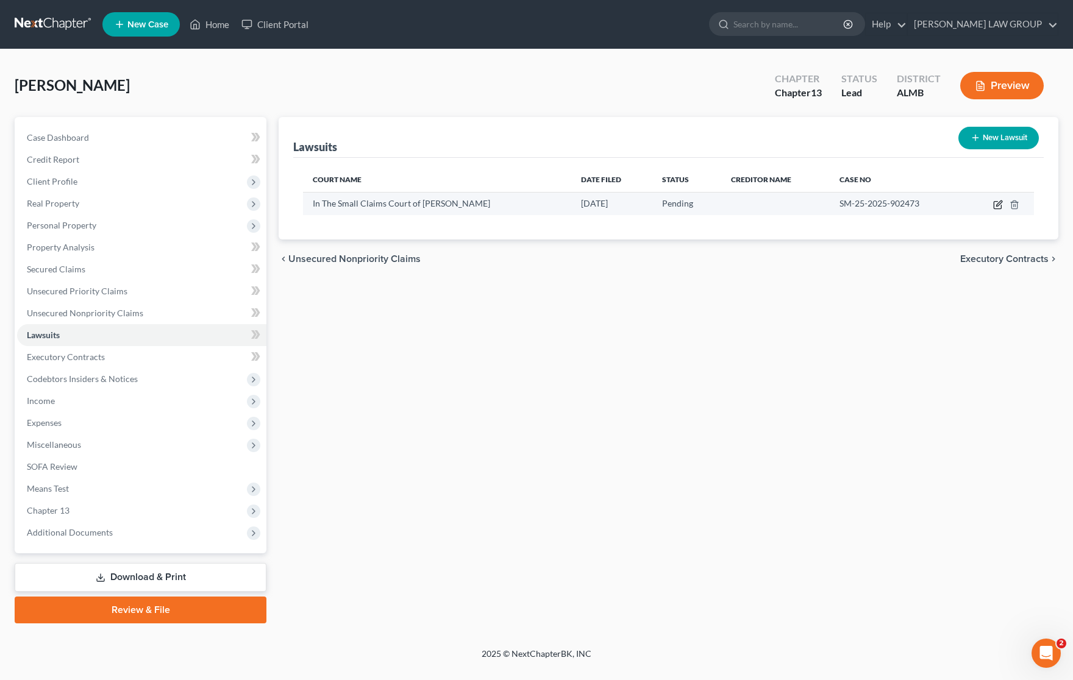
click at [955, 205] on icon "button" at bounding box center [998, 205] width 10 height 10
select select "0"
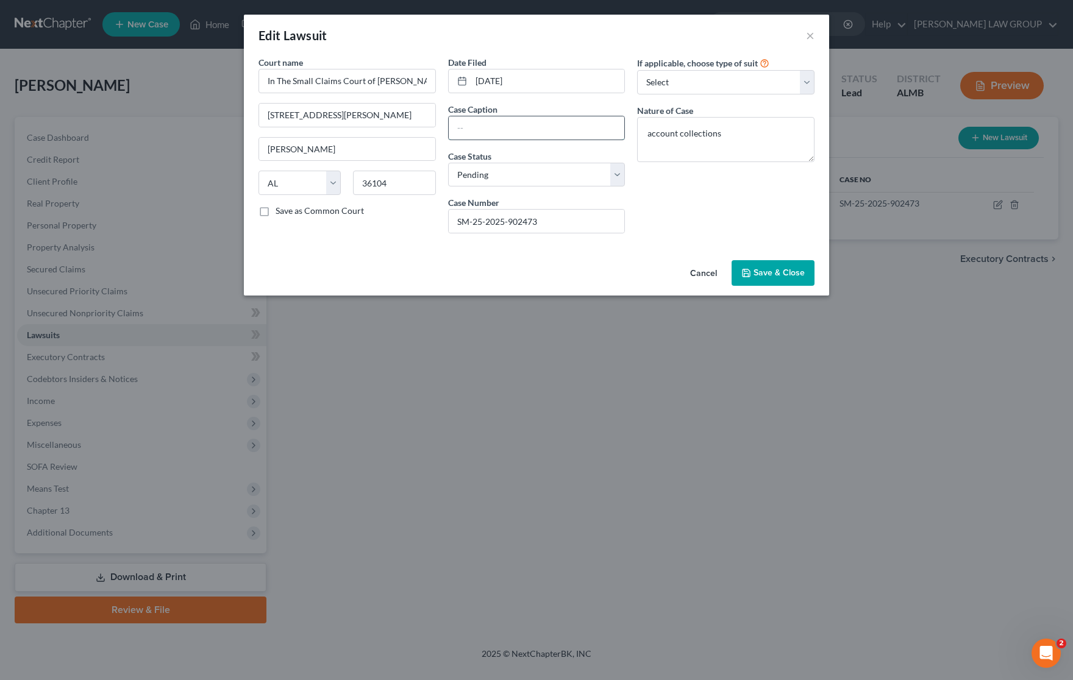
click at [520, 136] on input "text" at bounding box center [537, 127] width 176 height 23
type input "LVNV Funding, LLC v. [PERSON_NAME]"
click at [770, 274] on span "Save & Close" at bounding box center [778, 273] width 51 height 10
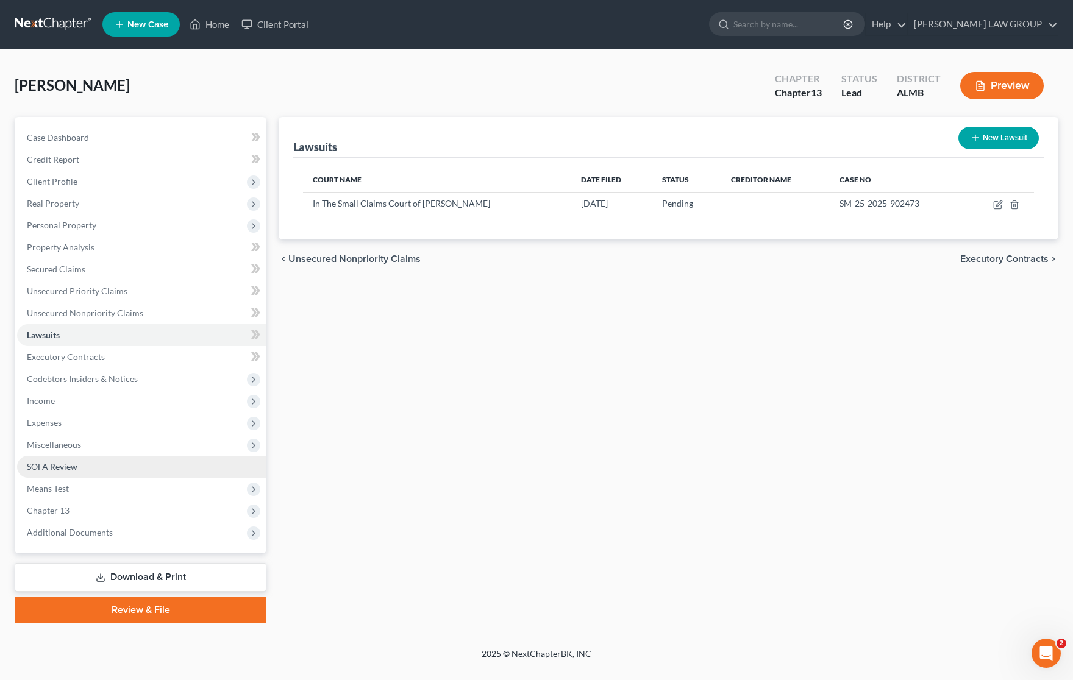
click at [132, 458] on link "SOFA Review" at bounding box center [141, 467] width 249 height 22
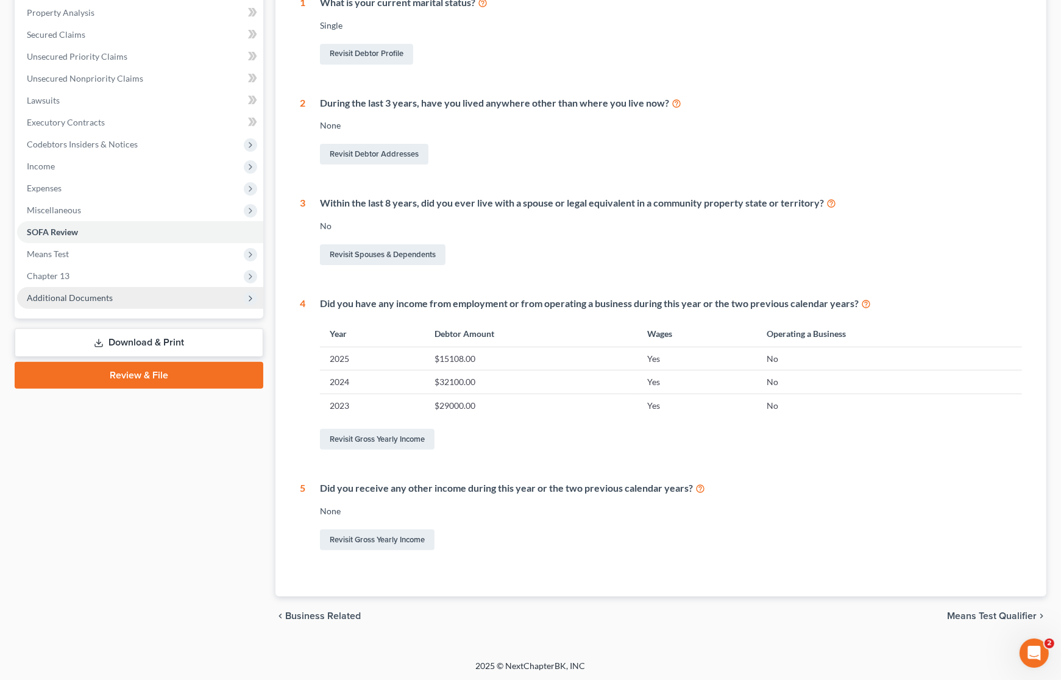
scroll to position [236, 0]
click at [144, 336] on link "Download & Print" at bounding box center [139, 341] width 249 height 29
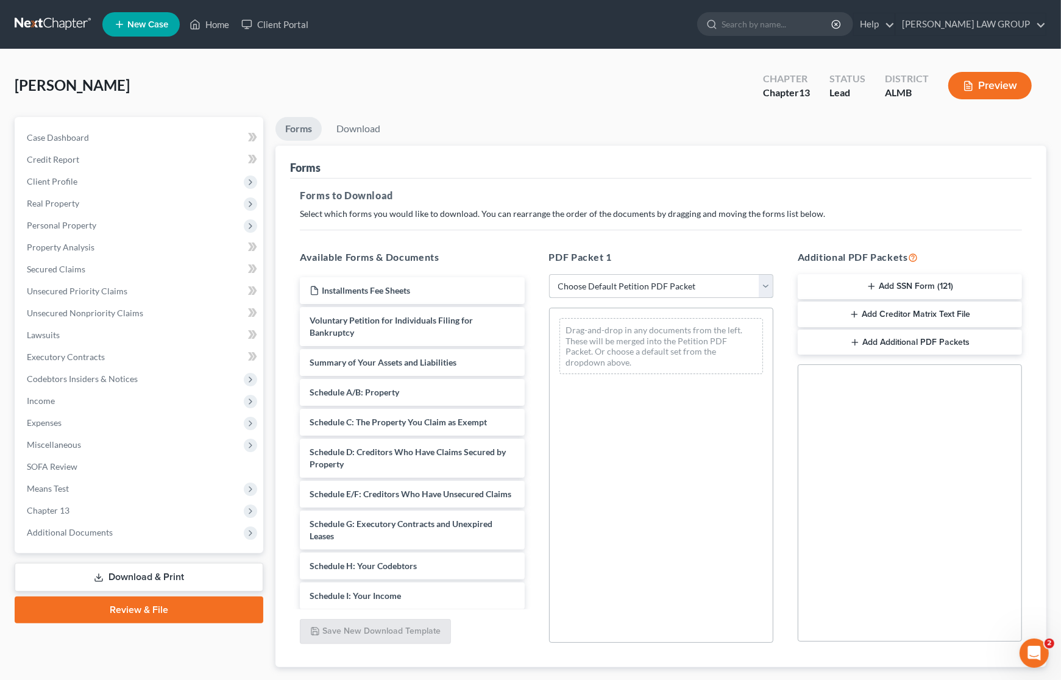
click at [635, 282] on select "Choose Default Petition PDF Packet Complete Bankruptcy Petition (all forms and …" at bounding box center [661, 286] width 224 height 24
select select "0"
click at [549, 274] on select "Choose Default Petition PDF Packet Complete Bankruptcy Petition (all forms and …" at bounding box center [661, 286] width 224 height 24
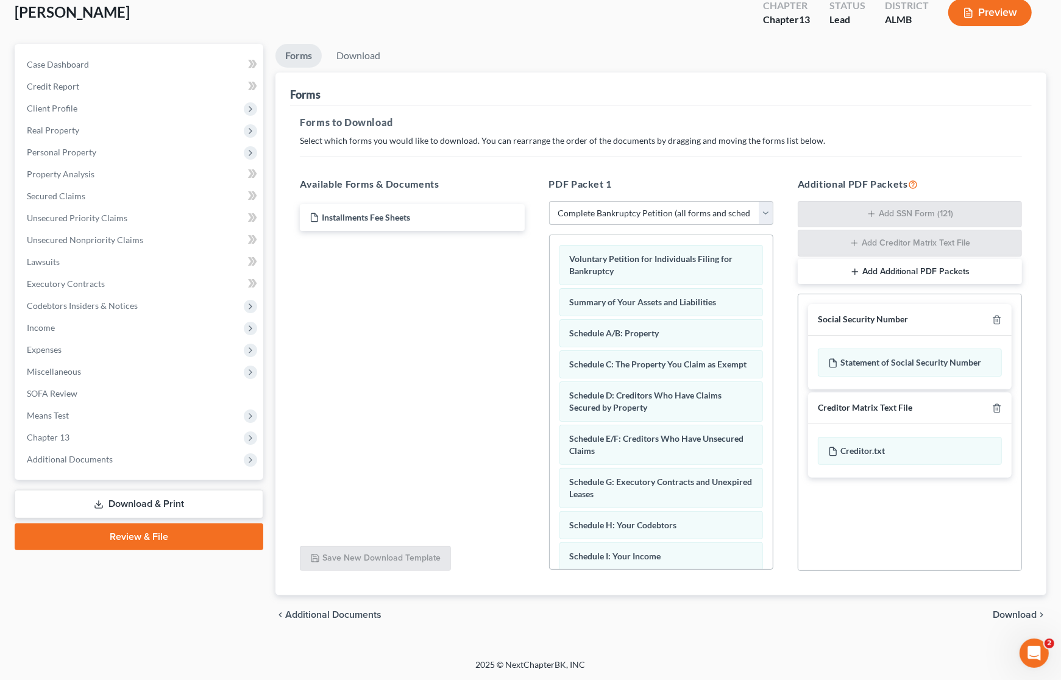
scroll to position [74, 0]
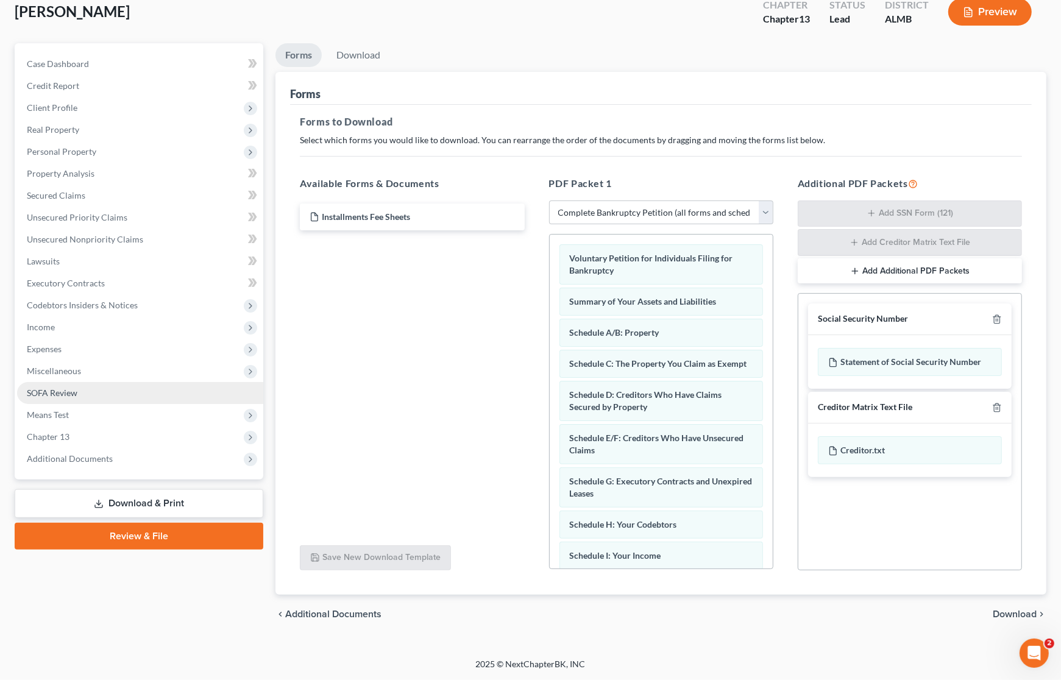
click at [123, 388] on link "SOFA Review" at bounding box center [140, 393] width 246 height 22
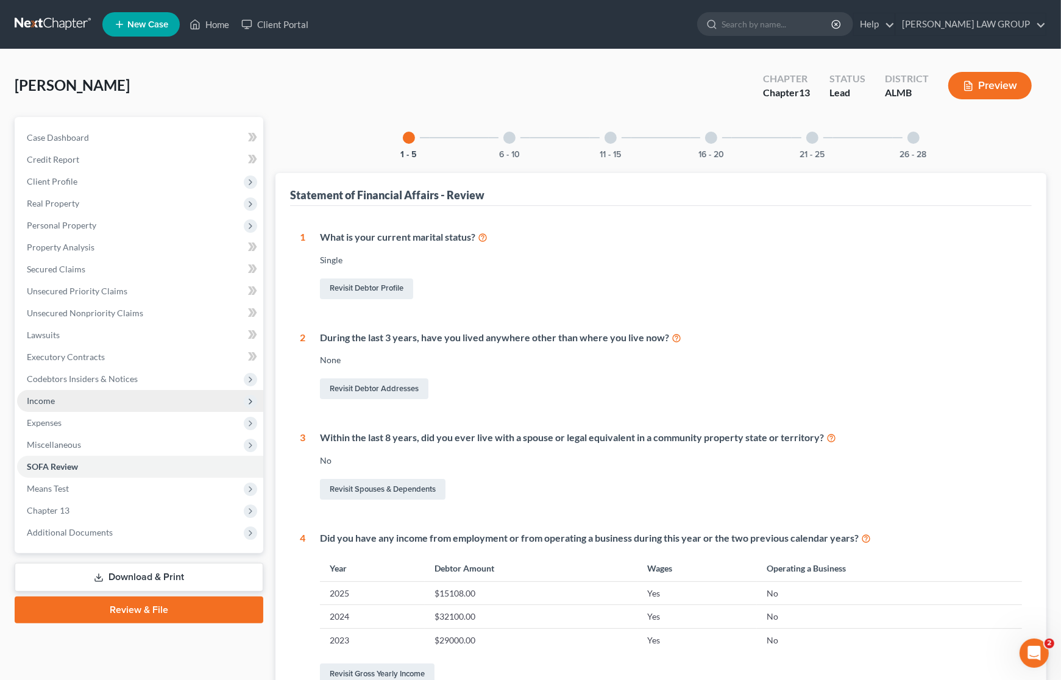
click at [50, 396] on span "Income" at bounding box center [41, 401] width 28 height 10
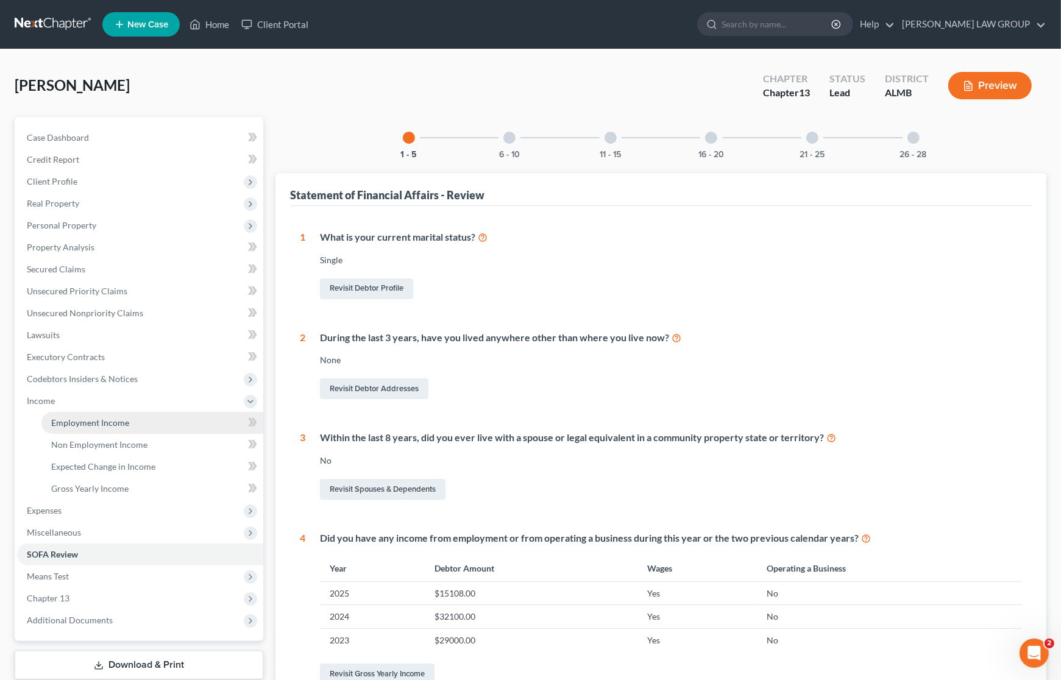
click at [76, 418] on span "Employment Income" at bounding box center [90, 423] width 78 height 10
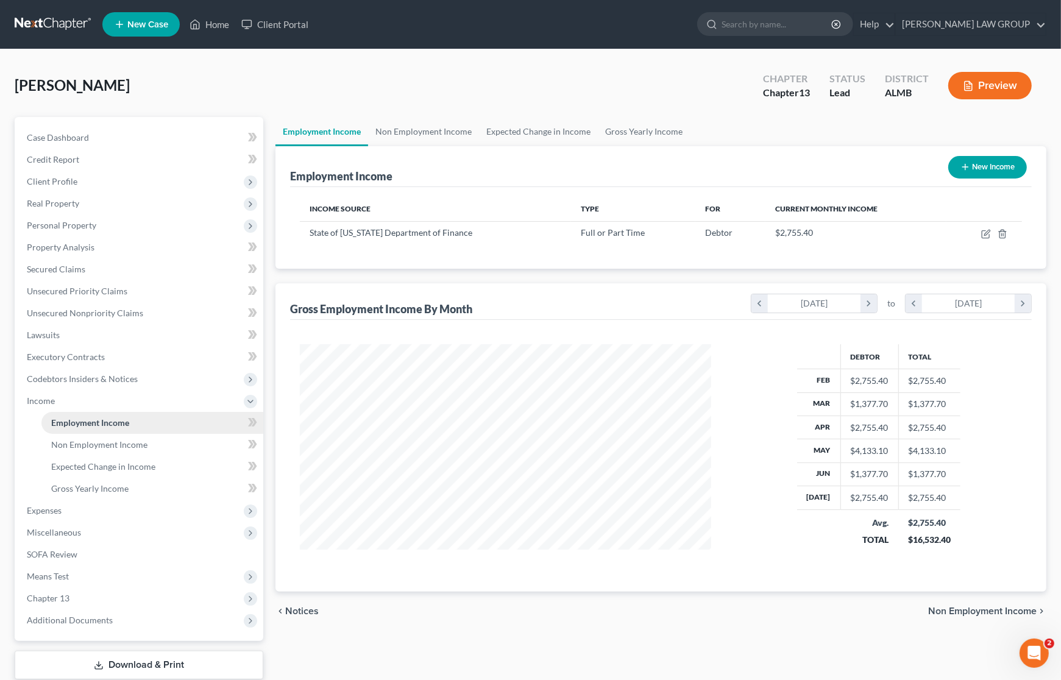
scroll to position [219, 435]
click at [77, 620] on span "Additional Documents" at bounding box center [70, 620] width 86 height 10
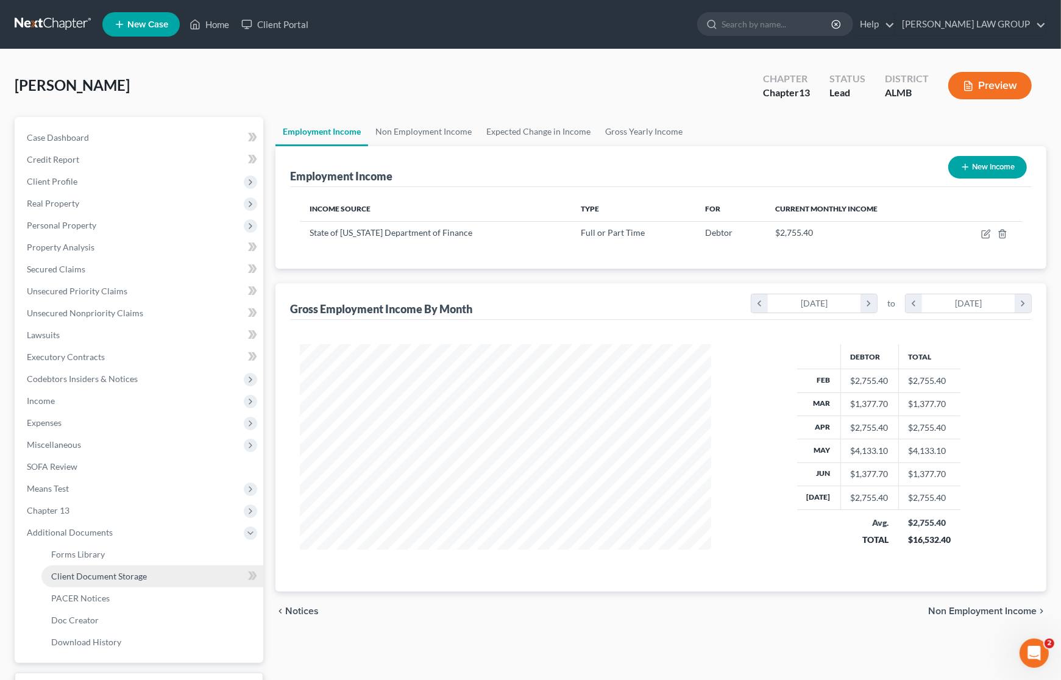
click at [92, 577] on span "Client Document Storage" at bounding box center [99, 576] width 96 height 10
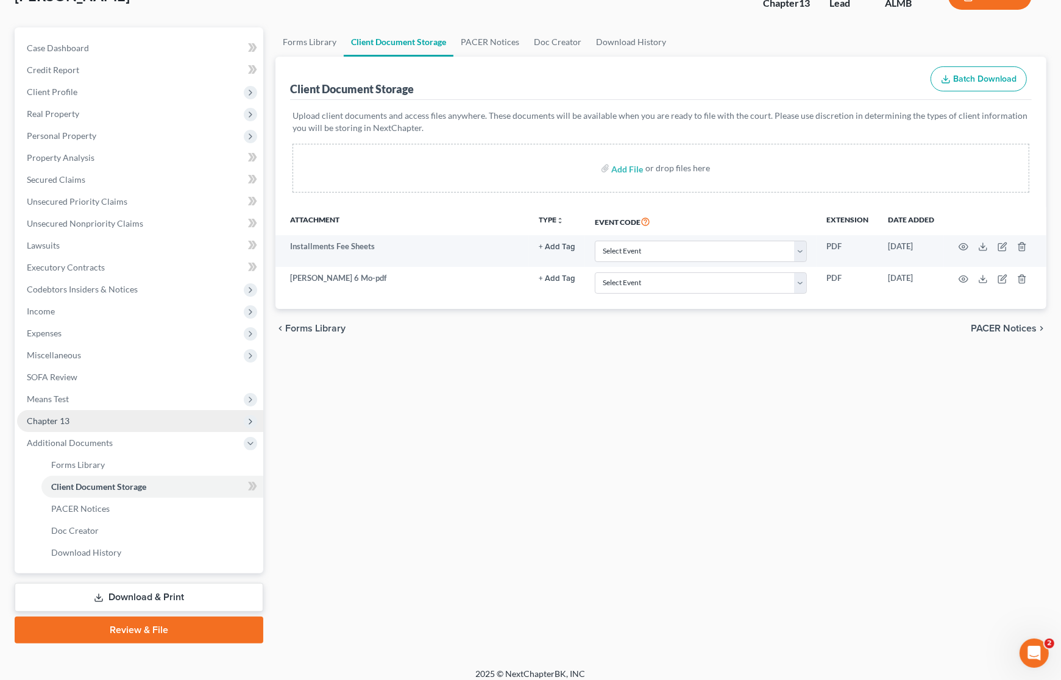
scroll to position [98, 0]
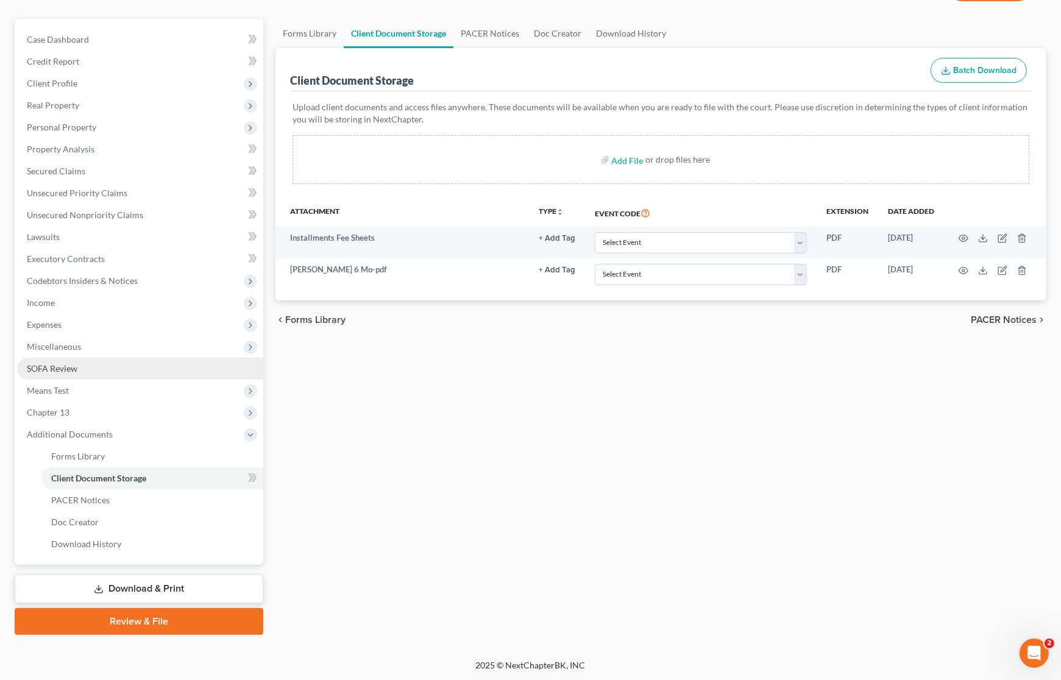
click at [95, 366] on link "SOFA Review" at bounding box center [140, 369] width 246 height 22
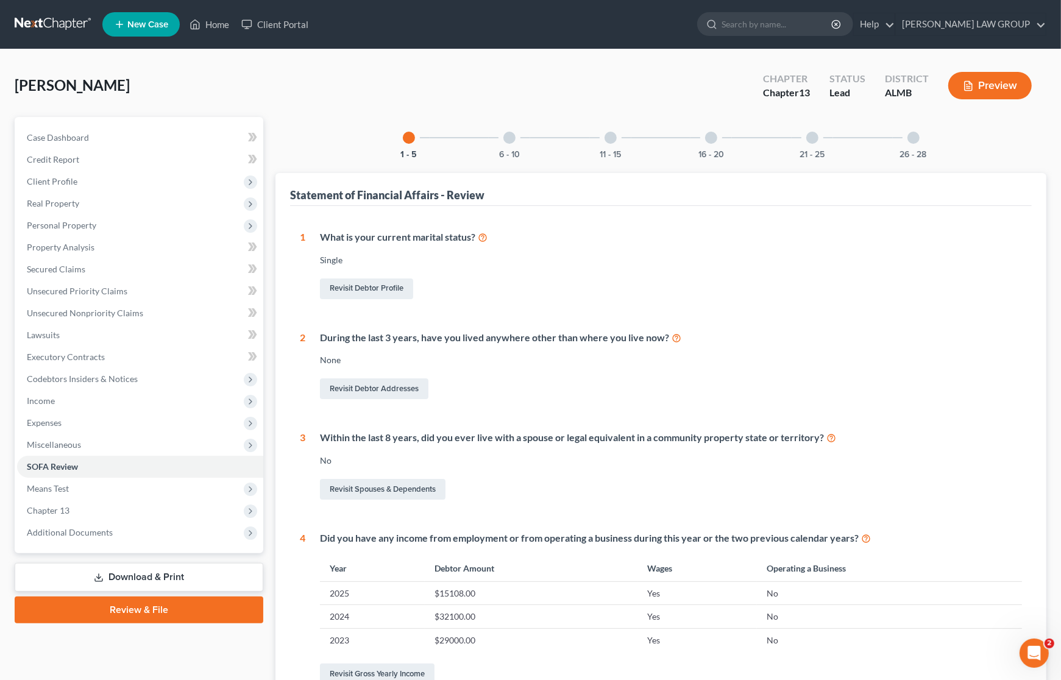
click at [129, 577] on link "Download & Print" at bounding box center [139, 577] width 249 height 29
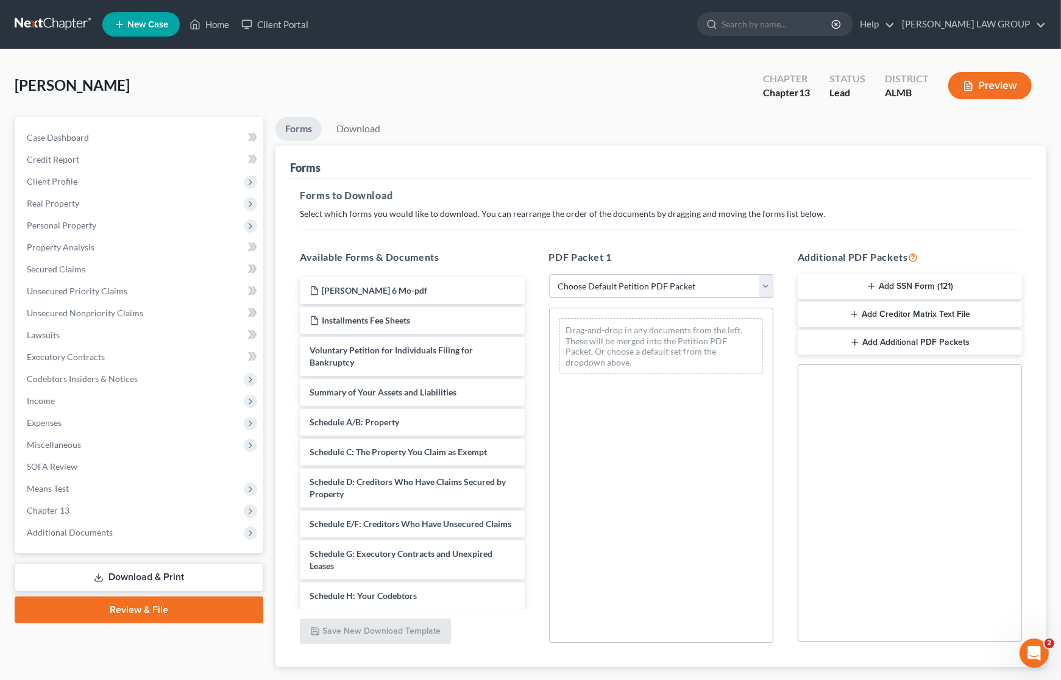
click at [593, 285] on select "Choose Default Petition PDF Packet Complete Bankruptcy Petition (all forms and …" at bounding box center [661, 286] width 224 height 24
select select "0"
click at [549, 274] on select "Choose Default Petition PDF Packet Complete Bankruptcy Petition (all forms and …" at bounding box center [661, 286] width 224 height 24
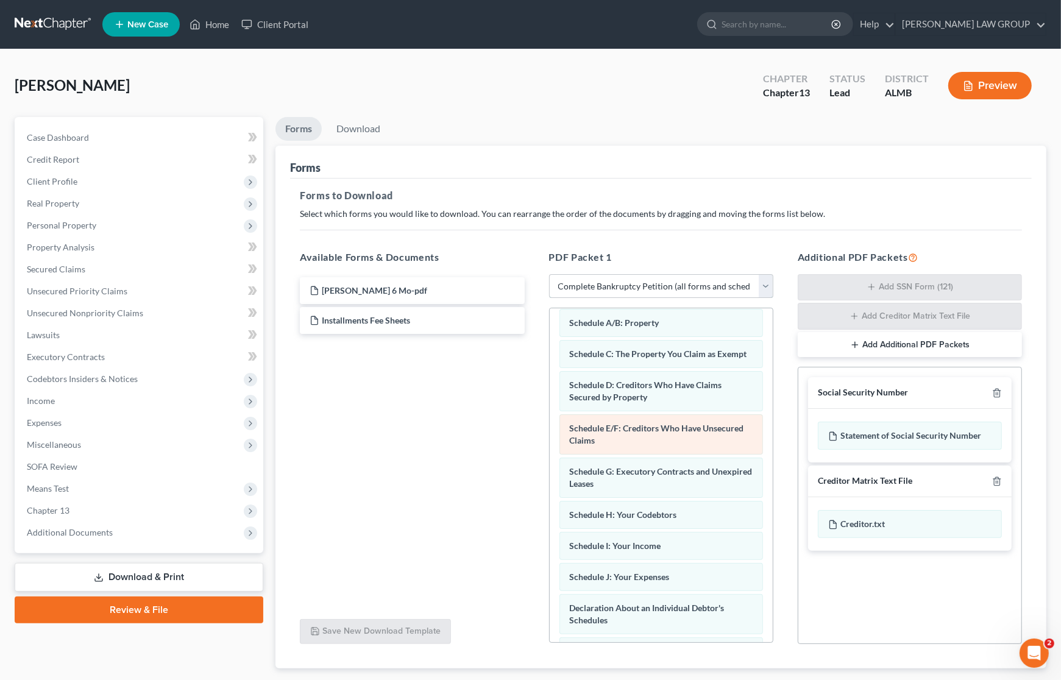
scroll to position [385, 0]
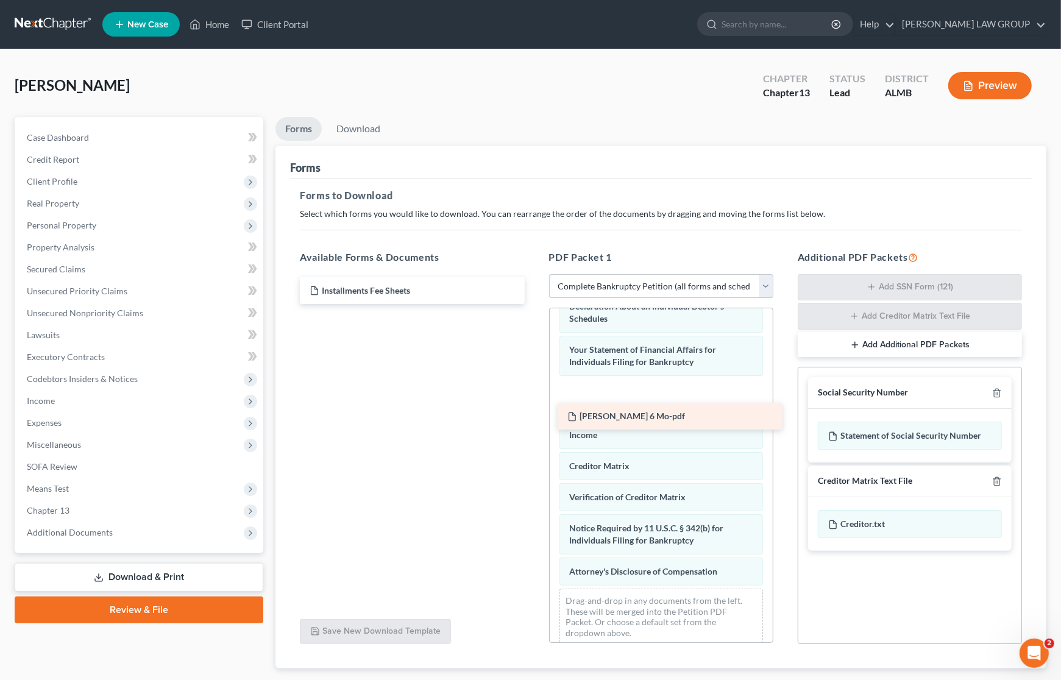
drag, startPoint x: 386, startPoint y: 291, endPoint x: 644, endPoint y: 418, distance: 287.0
click at [534, 304] on div "[PERSON_NAME] 6 Mo-pdf [PERSON_NAME] 6 Mo-pdf Installments Fee Sheets" at bounding box center [412, 290] width 244 height 27
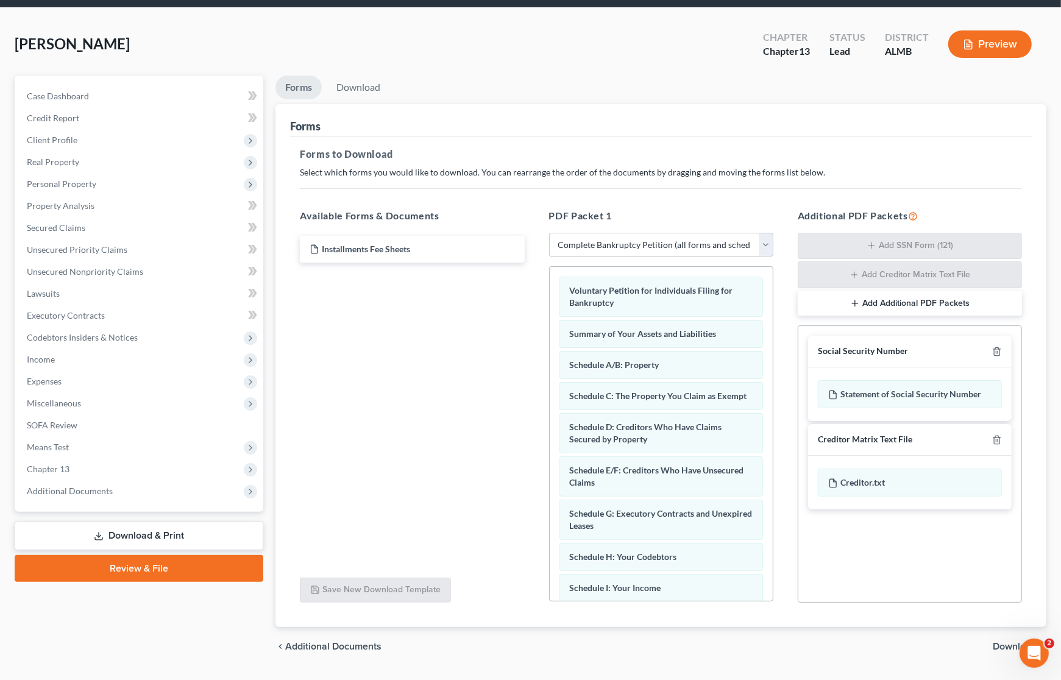
scroll to position [74, 0]
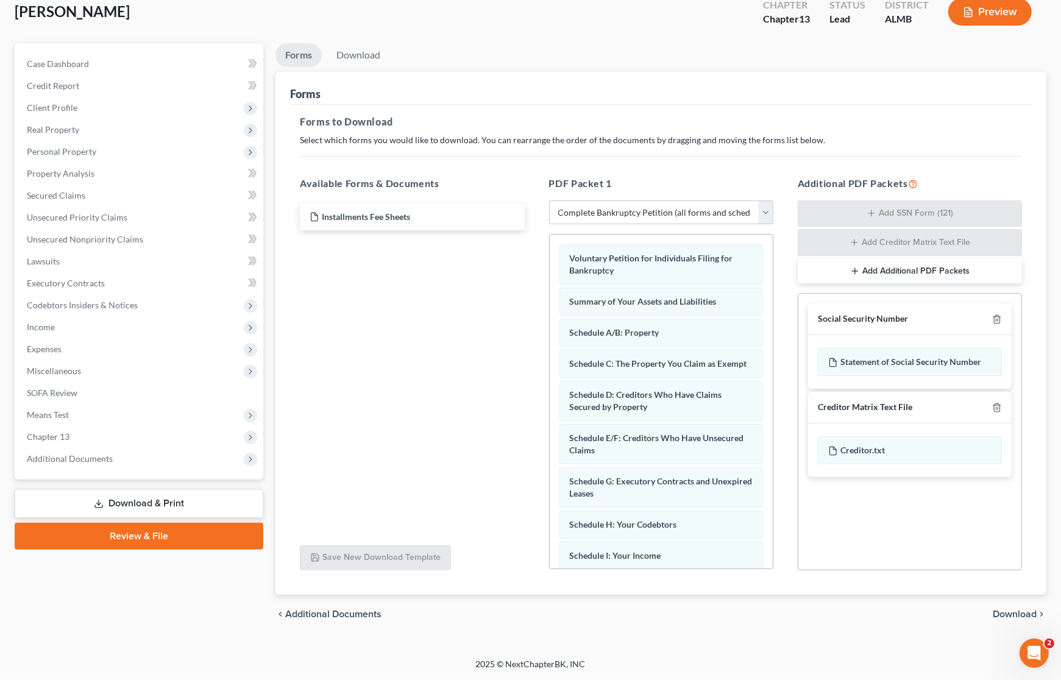
click at [955, 611] on span "Download" at bounding box center [1015, 615] width 44 height 10
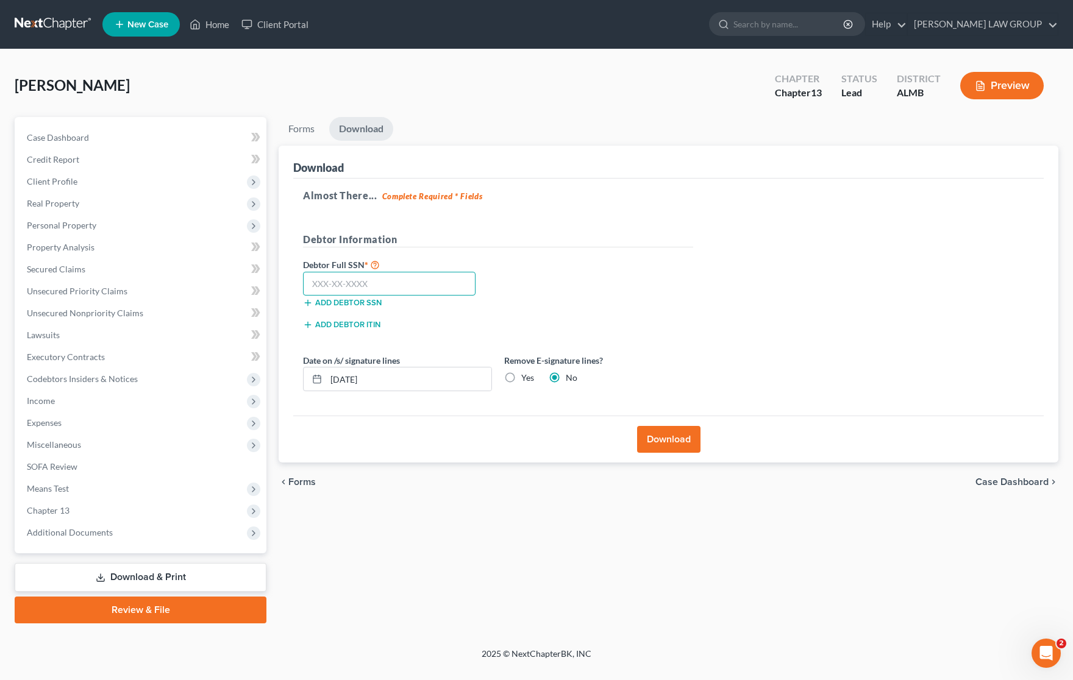
click at [419, 285] on input "text" at bounding box center [389, 284] width 172 height 24
type input "111-11-1111"
click at [645, 433] on button "Download" at bounding box center [668, 439] width 63 height 27
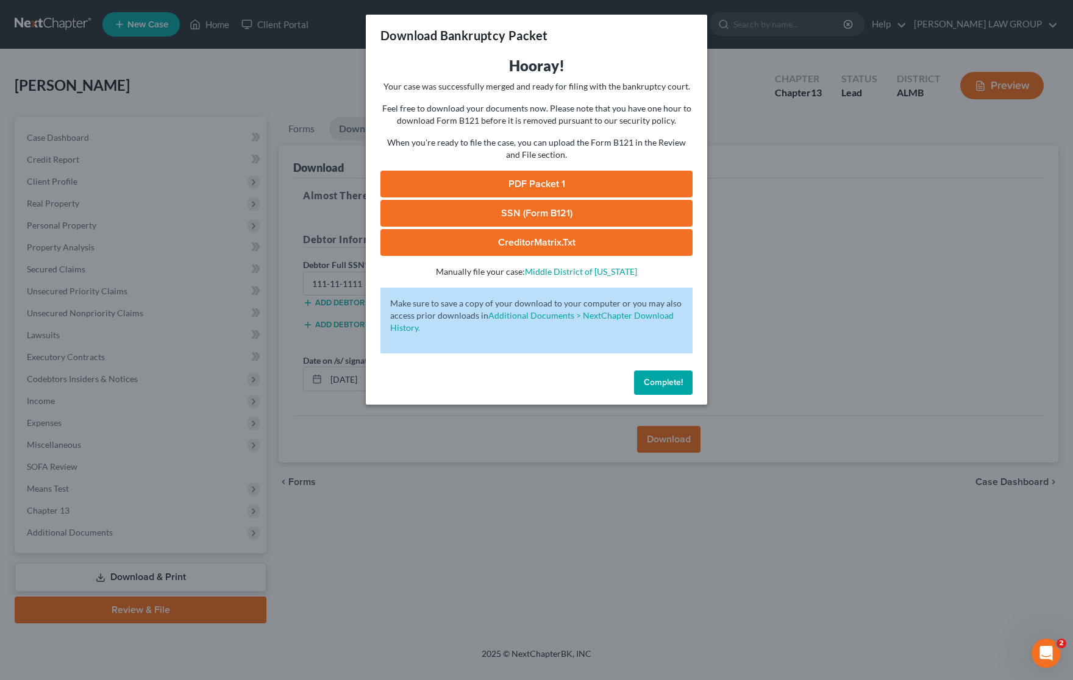
click at [591, 240] on link "CreditorMatrix.txt" at bounding box center [536, 242] width 312 height 27
click at [571, 180] on link "PDF Packet 1" at bounding box center [536, 184] width 312 height 27
click at [775, 202] on div "Download Bankruptcy Packet Hooray! Your case was successfully merged and ready …" at bounding box center [536, 340] width 1073 height 680
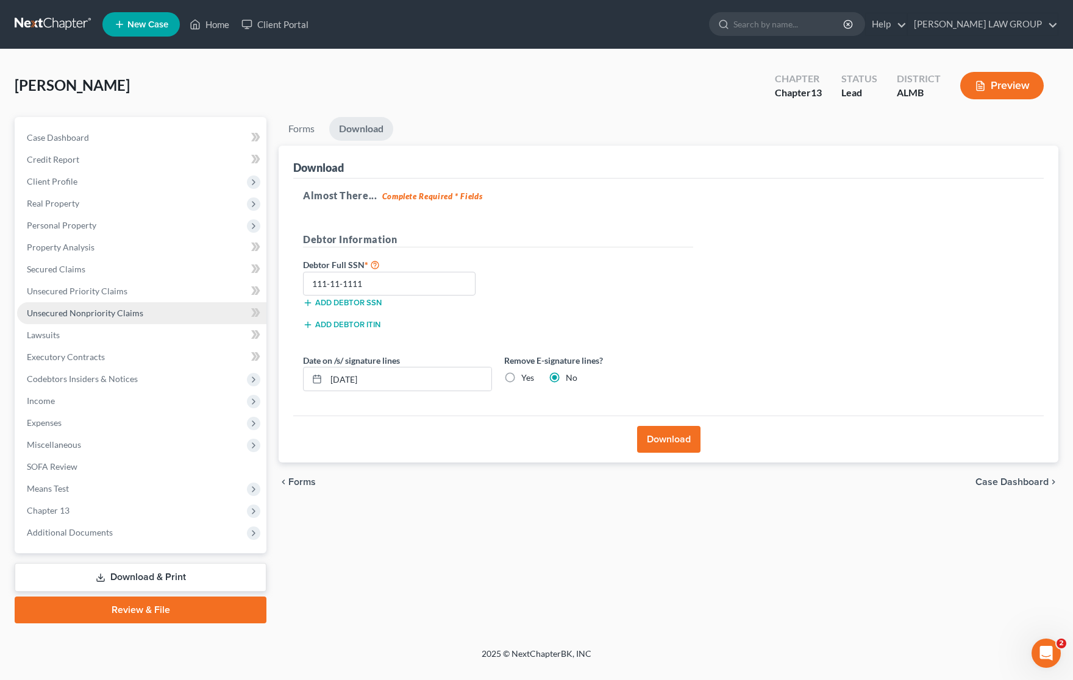
click at [56, 305] on link "Unsecured Nonpriority Claims" at bounding box center [141, 313] width 249 height 22
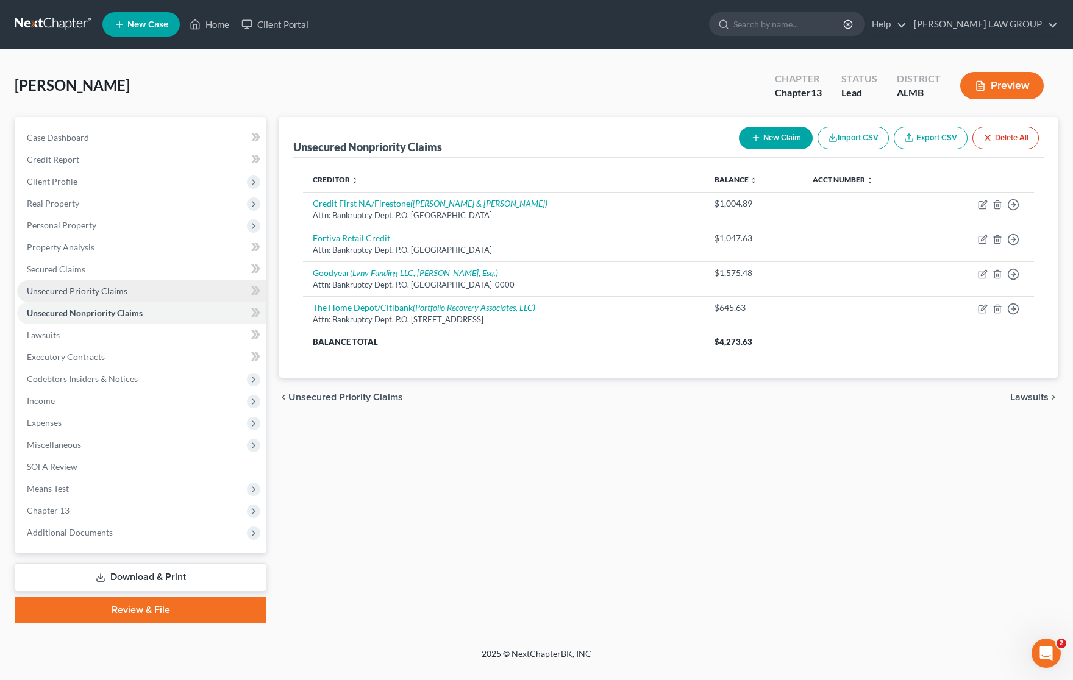
click at [65, 290] on span "Unsecured Priority Claims" at bounding box center [77, 291] width 101 height 10
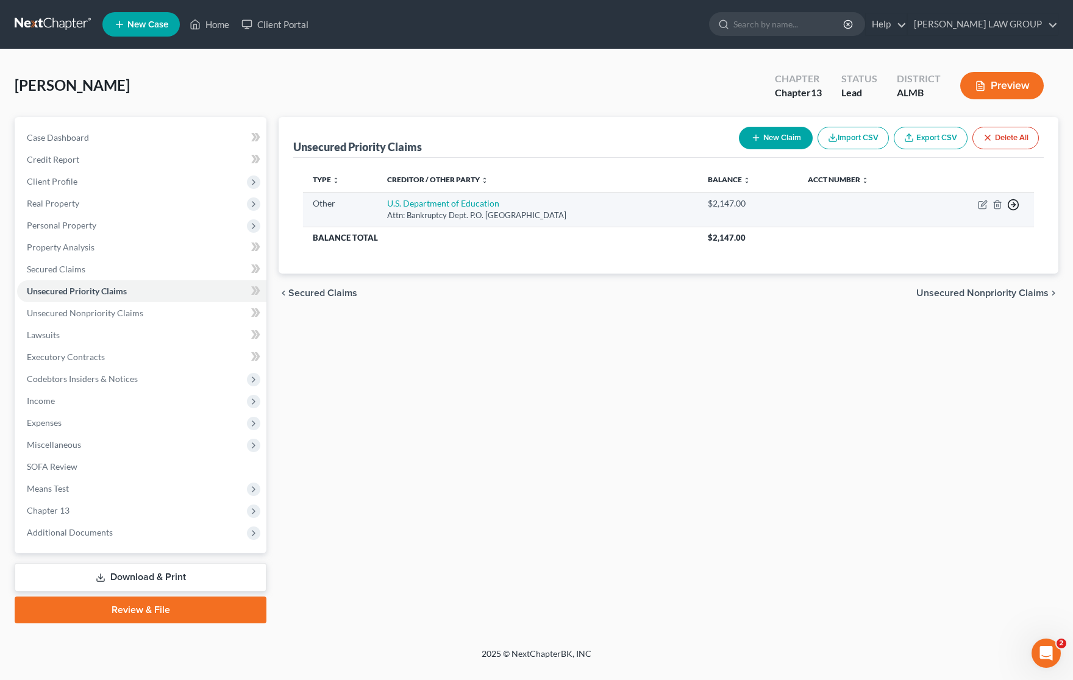
click at [955, 202] on icon "button" at bounding box center [1013, 205] width 12 height 12
click at [952, 232] on link "Move to F" at bounding box center [957, 234] width 102 height 21
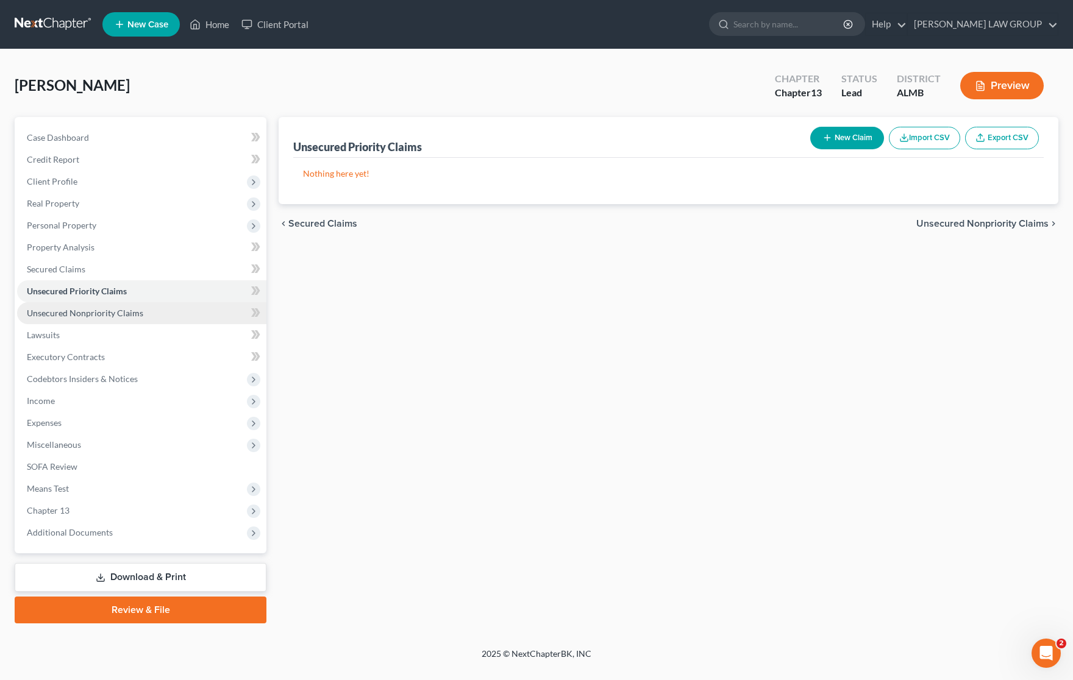
click at [89, 309] on span "Unsecured Nonpriority Claims" at bounding box center [85, 313] width 116 height 10
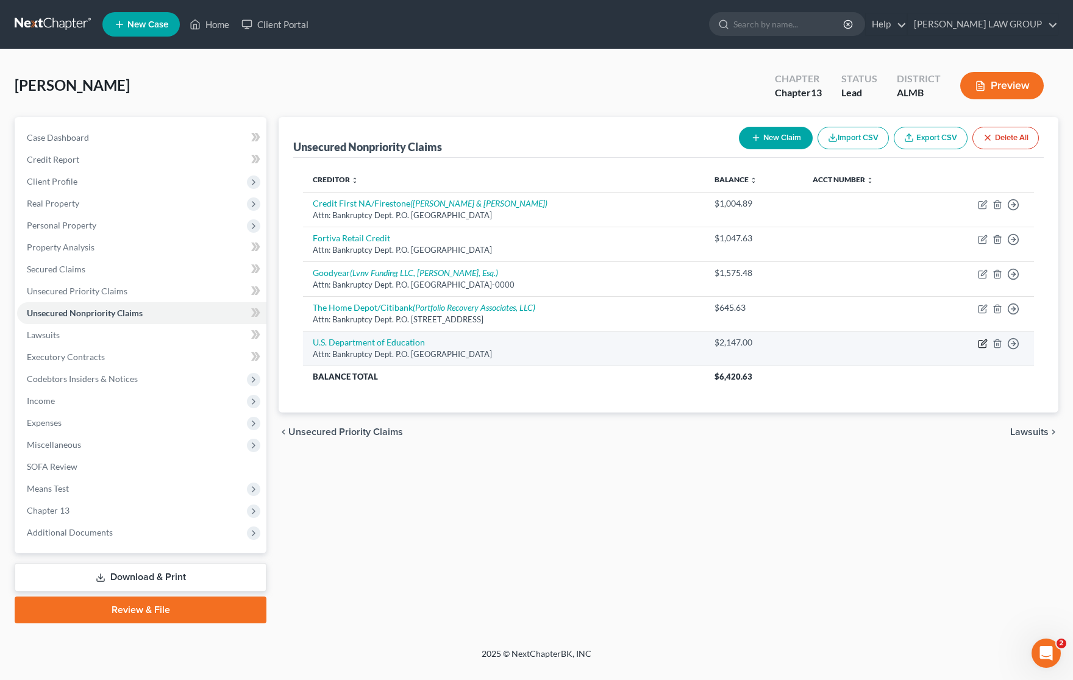
click at [955, 341] on icon "button" at bounding box center [981, 343] width 7 height 7
select select "44"
select select "0"
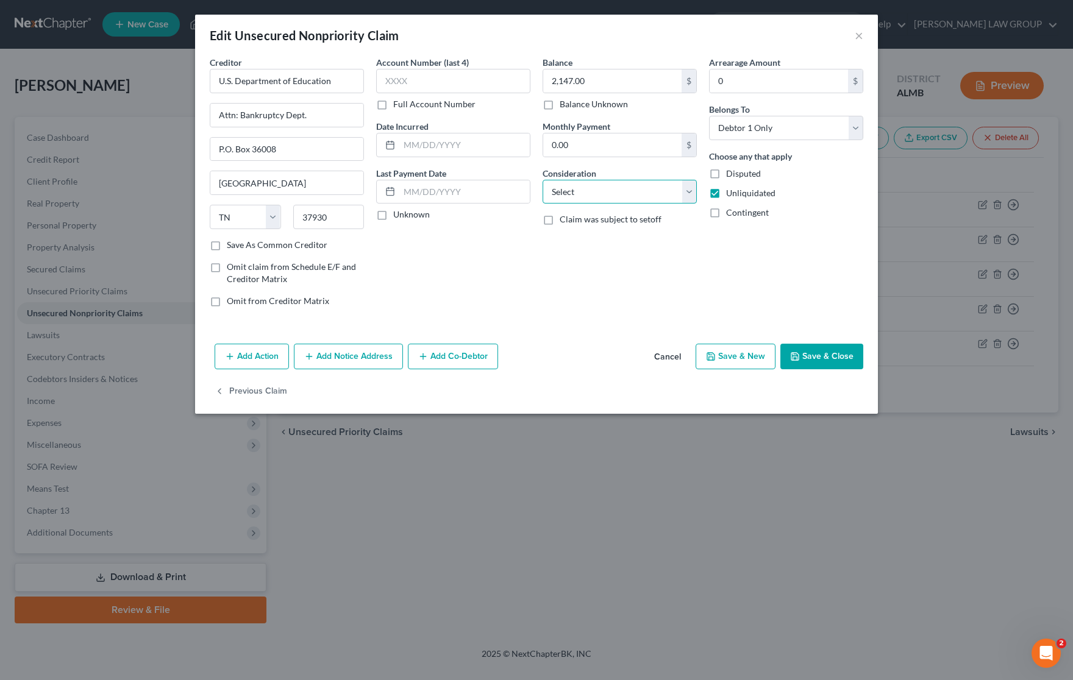
click at [638, 196] on select "Select Cable / Satellite Services Collection Agency Credit Card Debt Debt Couns…" at bounding box center [619, 192] width 154 height 24
select select "17"
click at [542, 180] on select "Select Cable / Satellite Services Collection Agency Credit Card Debt Debt Couns…" at bounding box center [619, 192] width 154 height 24
click at [814, 355] on button "Save & Close" at bounding box center [821, 357] width 83 height 26
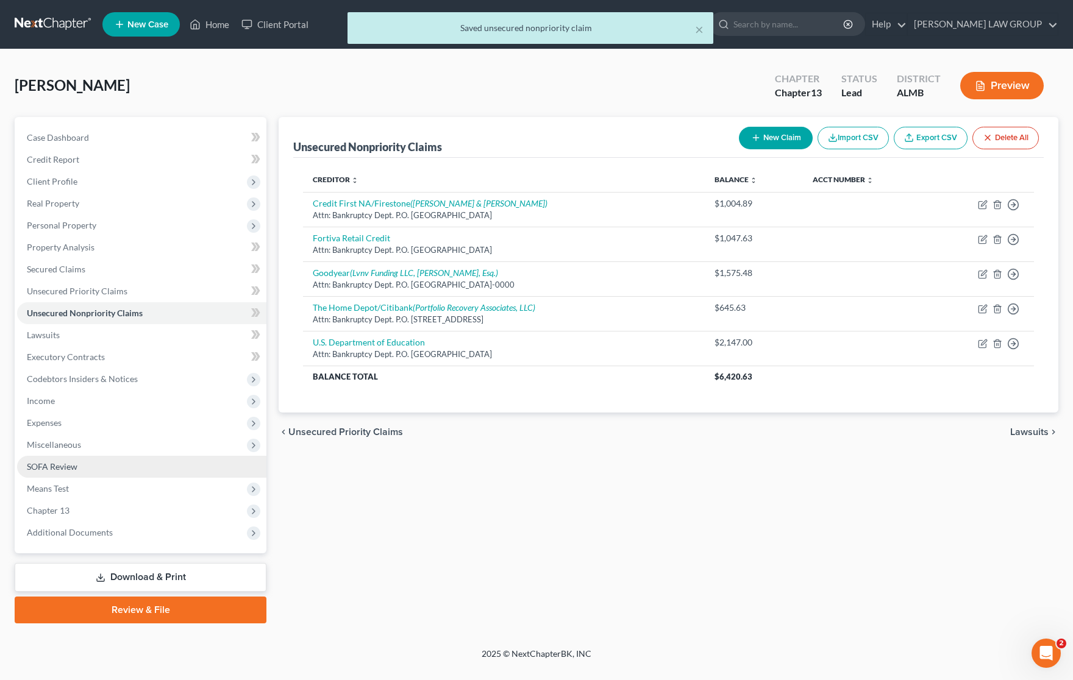
click at [183, 470] on link "SOFA Review" at bounding box center [141, 467] width 249 height 22
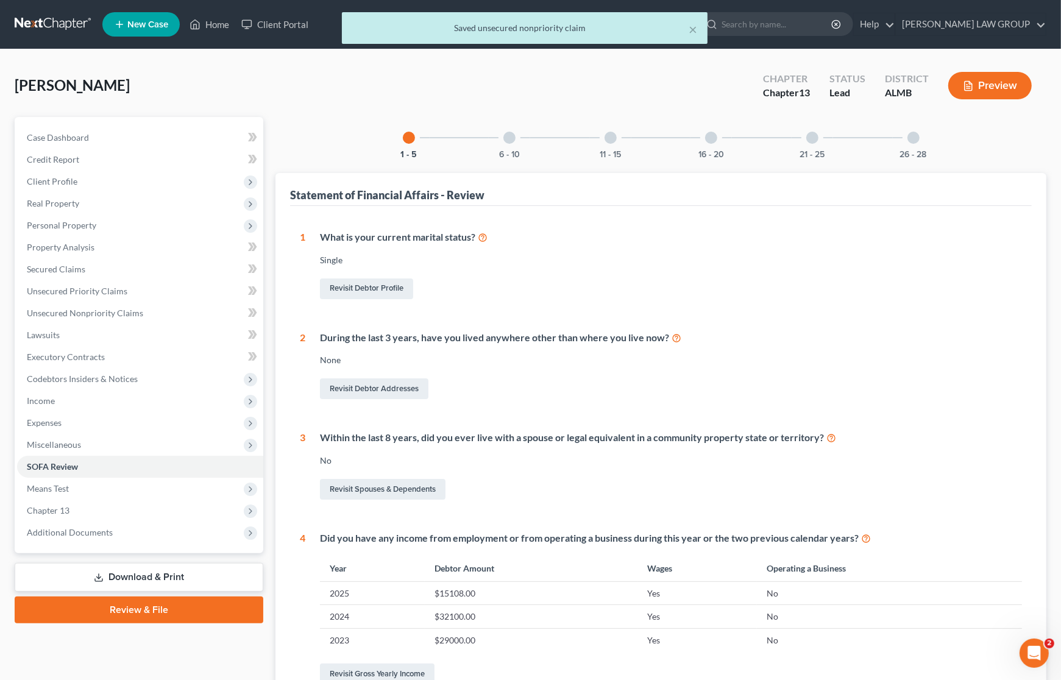
click at [155, 571] on link "Download & Print" at bounding box center [139, 577] width 249 height 29
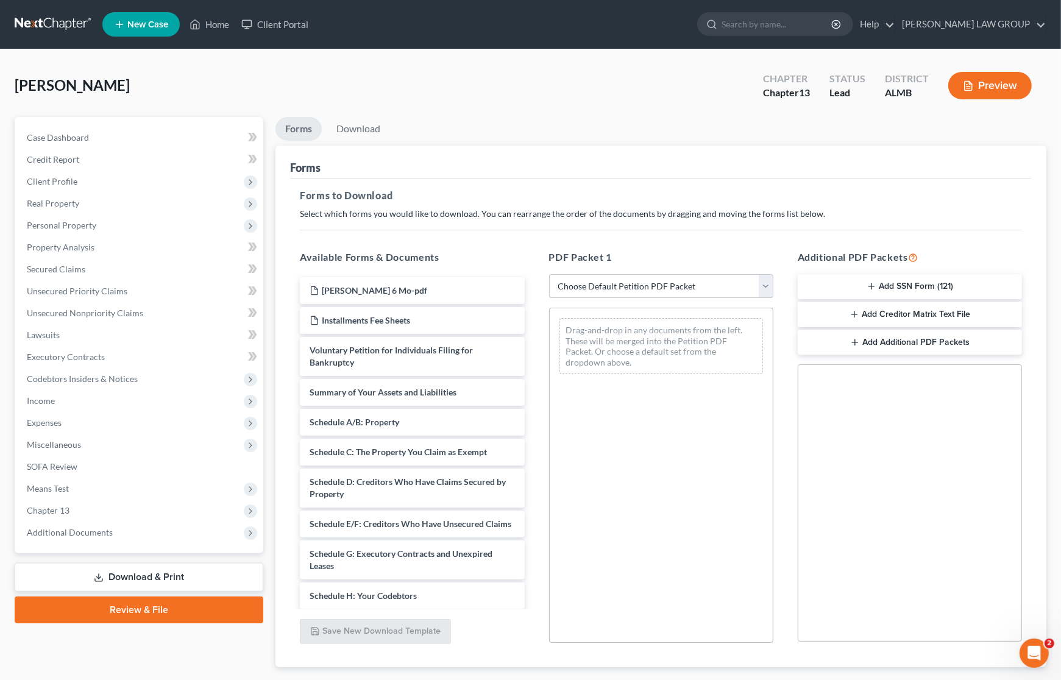
click at [644, 279] on select "Choose Default Petition PDF Packet Complete Bankruptcy Petition (all forms and …" at bounding box center [661, 286] width 224 height 24
select select "0"
click at [549, 274] on select "Choose Default Petition PDF Packet Complete Bankruptcy Petition (all forms and …" at bounding box center [661, 286] width 224 height 24
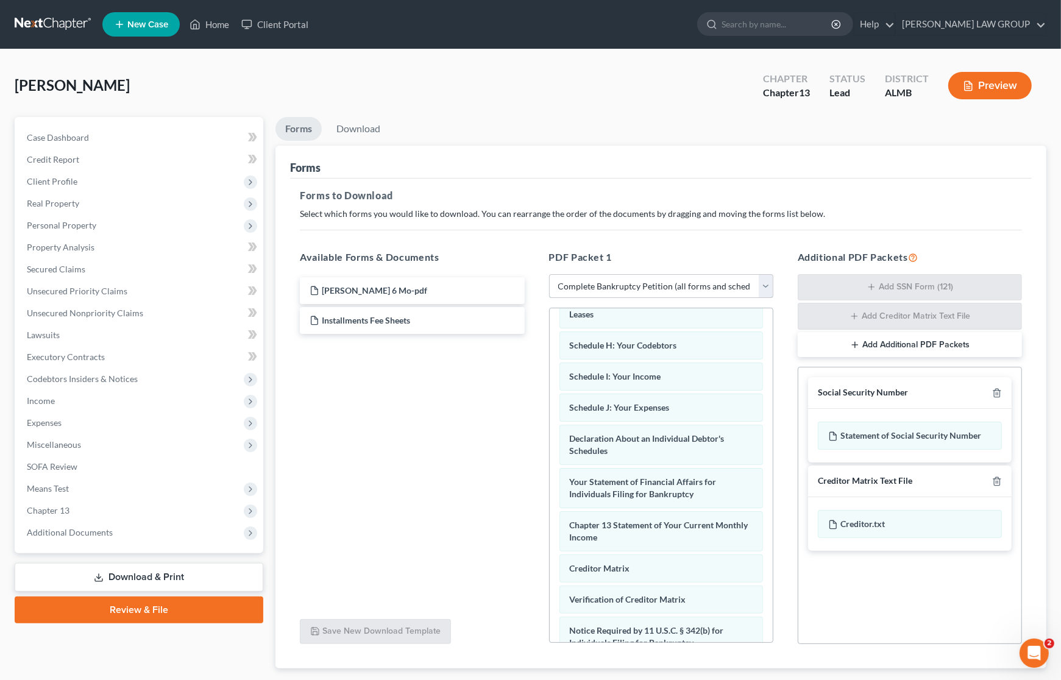
scroll to position [305, 0]
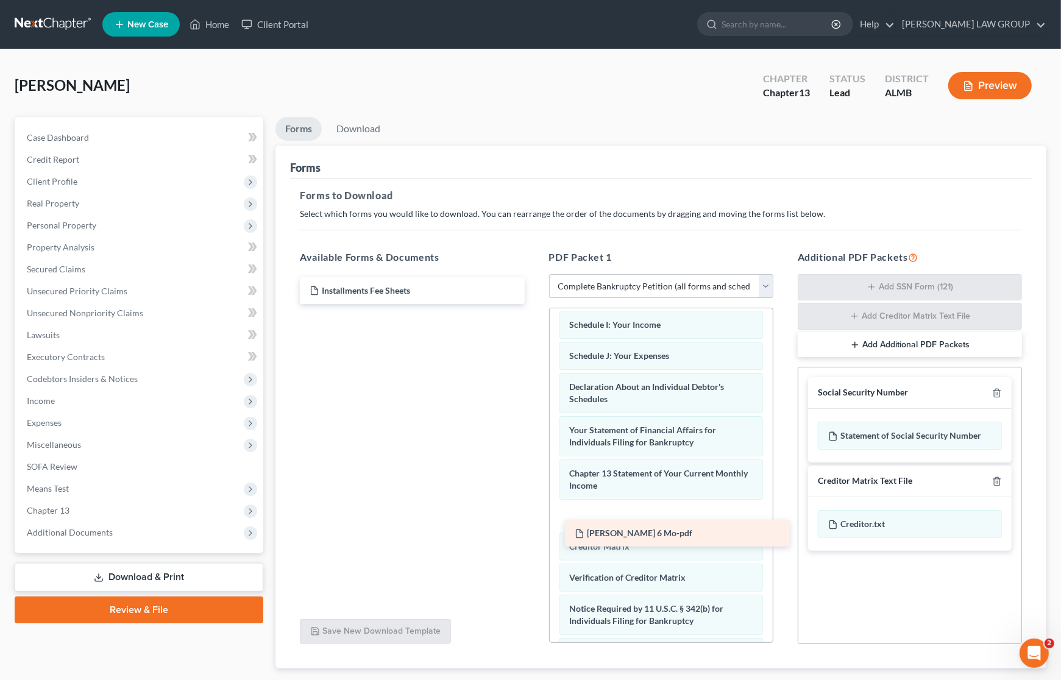
drag, startPoint x: 364, startPoint y: 291, endPoint x: 631, endPoint y: 522, distance: 353.4
click at [534, 304] on div "[PERSON_NAME] 6 Mo-pdf [PERSON_NAME] 6 Mo-pdf Installments Fee Sheets" at bounding box center [412, 290] width 244 height 27
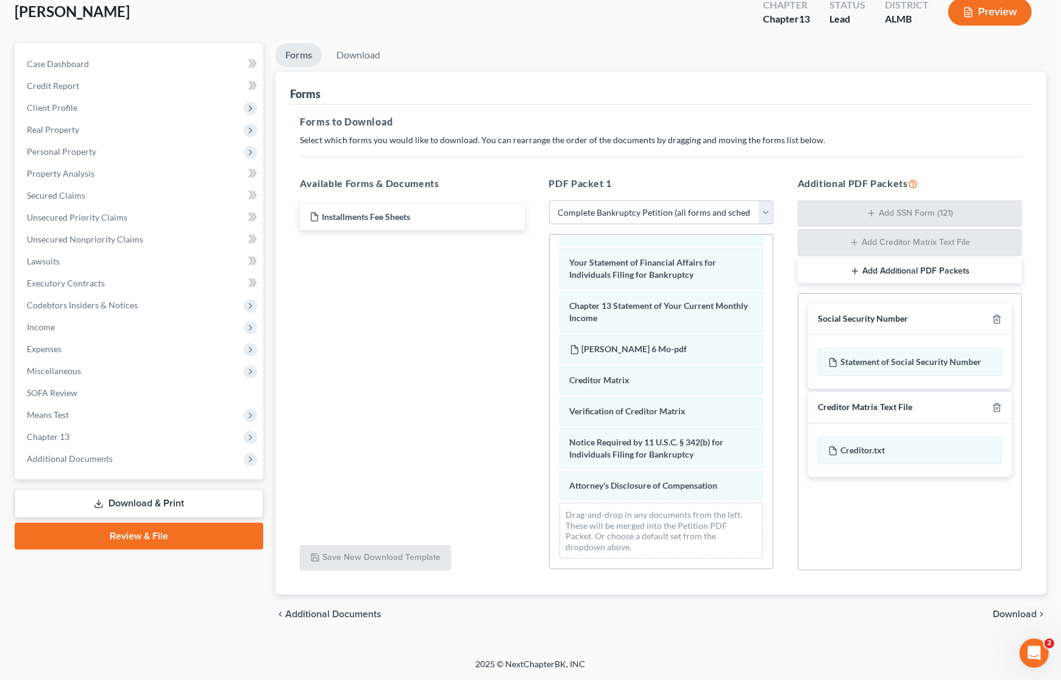
scroll to position [416, 0]
click at [955, 614] on span "Download" at bounding box center [1015, 615] width 44 height 10
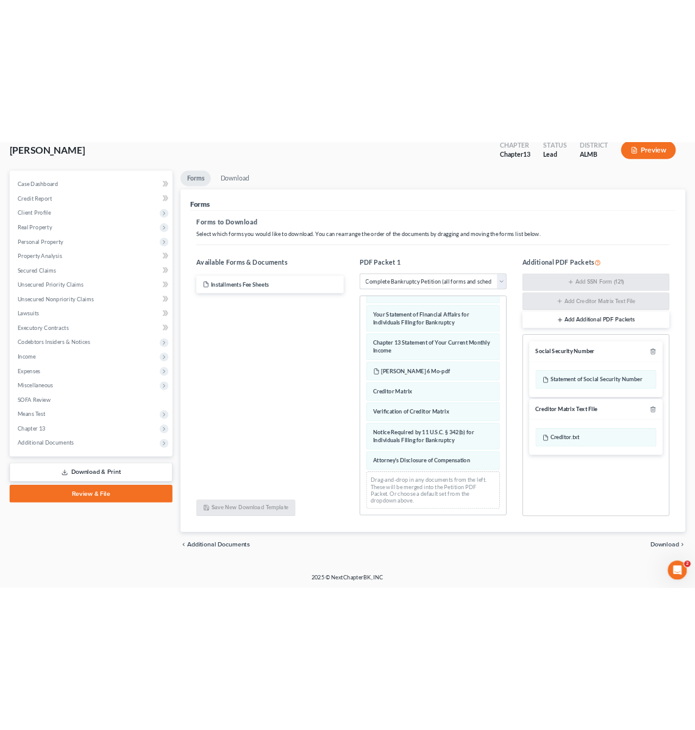
scroll to position [0, 0]
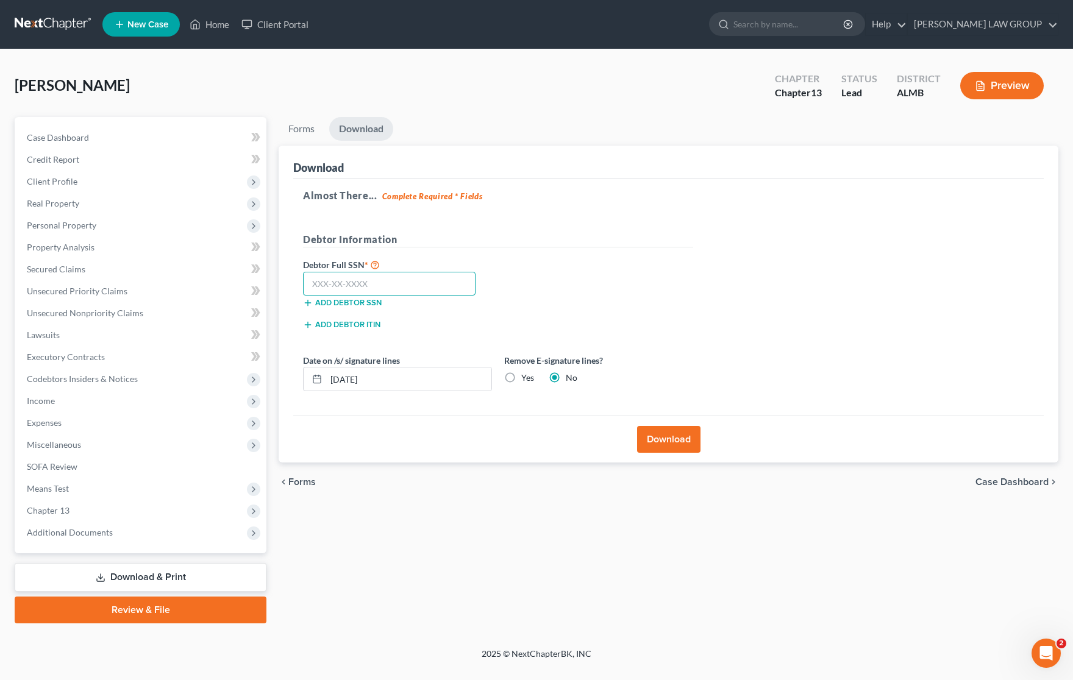
click at [368, 282] on input "text" at bounding box center [389, 284] width 172 height 24
type input "111-11-1111"
click at [683, 442] on button "Download" at bounding box center [668, 439] width 63 height 27
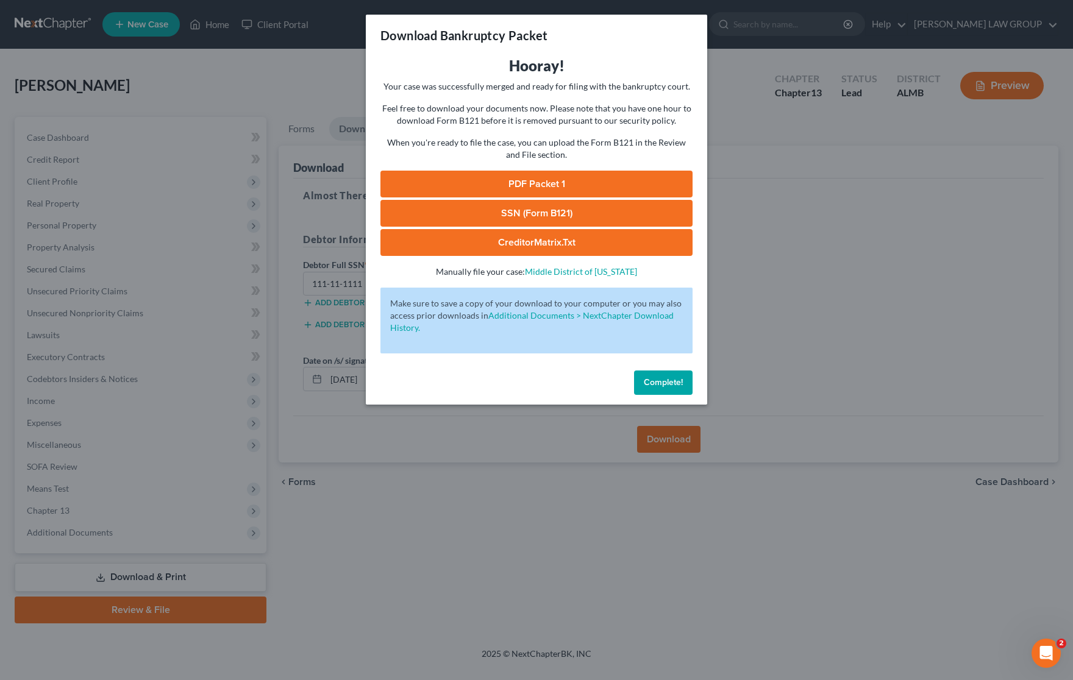
click at [586, 178] on link "PDF Packet 1" at bounding box center [536, 184] width 312 height 27
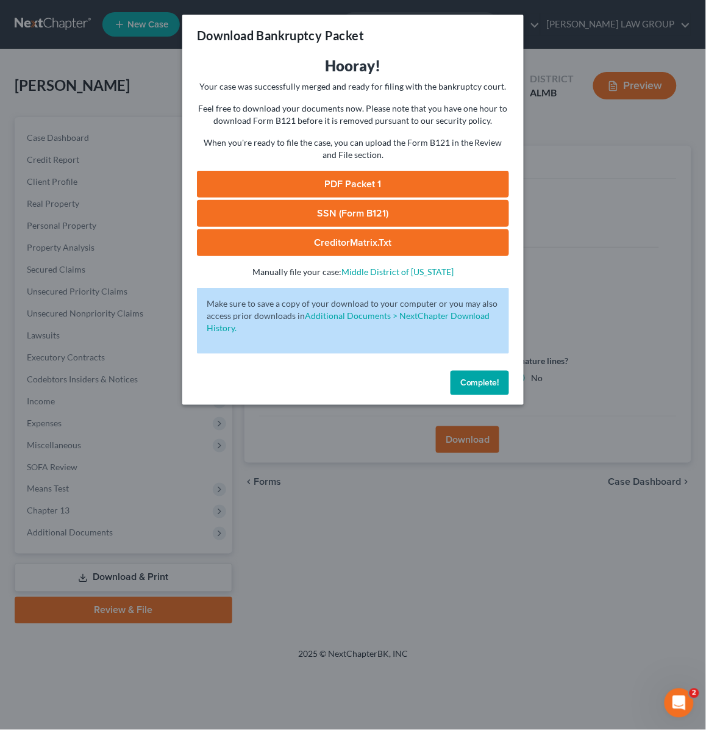
click at [596, 218] on div "Download Bankruptcy Packet Hooray! Your case was successfully merged and ready …" at bounding box center [353, 365] width 706 height 730
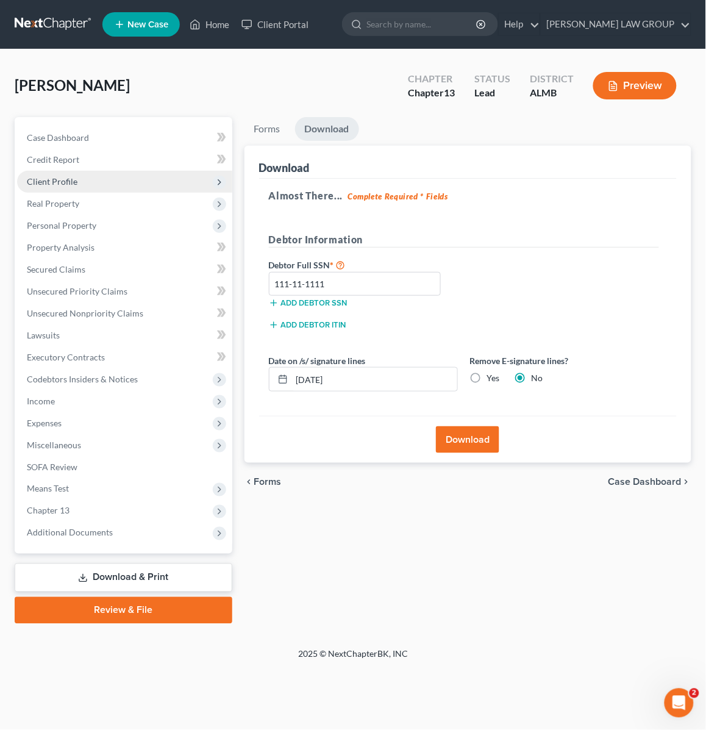
click at [62, 176] on span "Client Profile" at bounding box center [52, 181] width 51 height 10
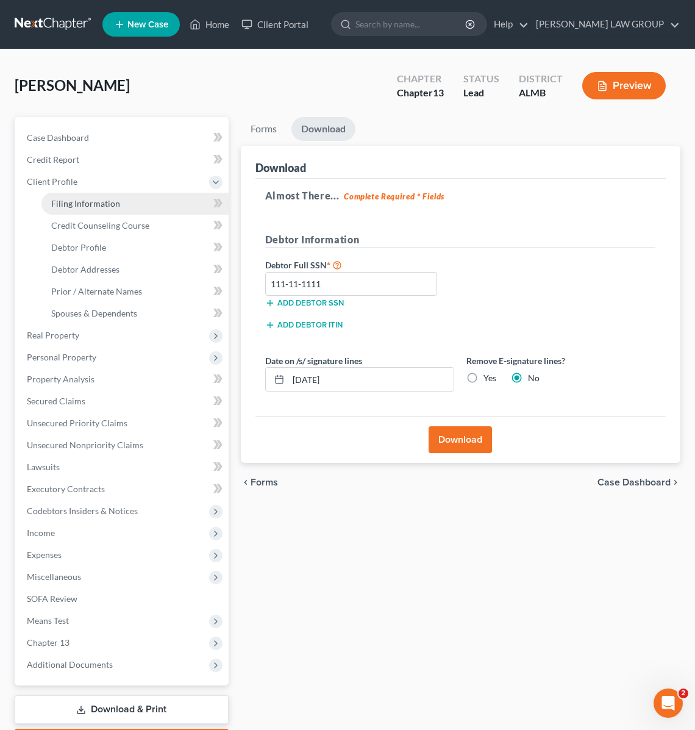
click at [81, 202] on span "Filing Information" at bounding box center [85, 203] width 69 height 10
select select "1"
select select "0"
select select "3"
select select "0"
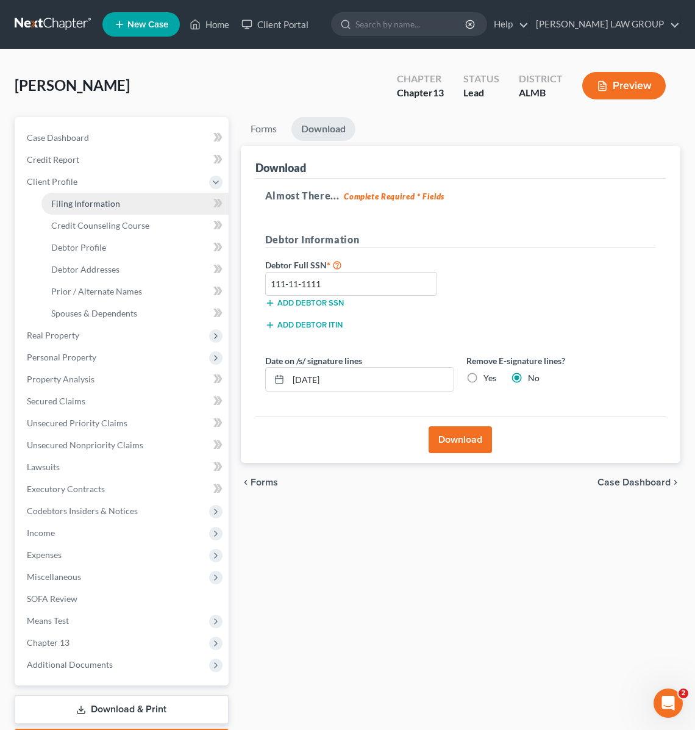
select select "0"
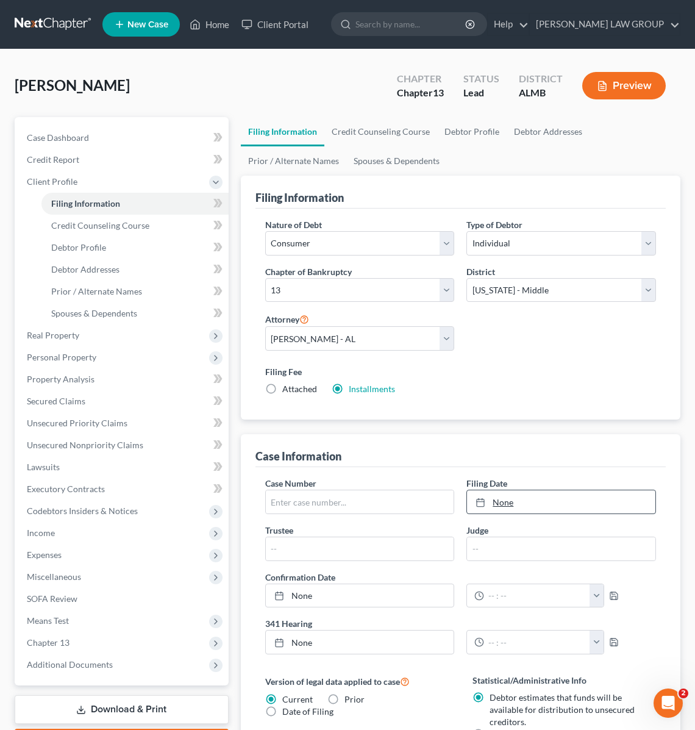
click at [497, 503] on link "None" at bounding box center [561, 501] width 188 height 23
type input "[DATE]"
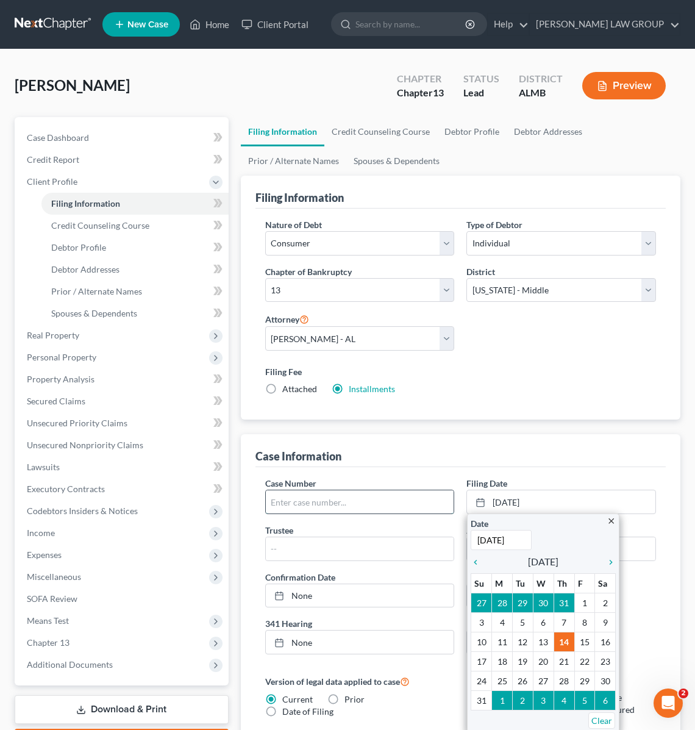
click at [404, 507] on input "text" at bounding box center [360, 501] width 188 height 23
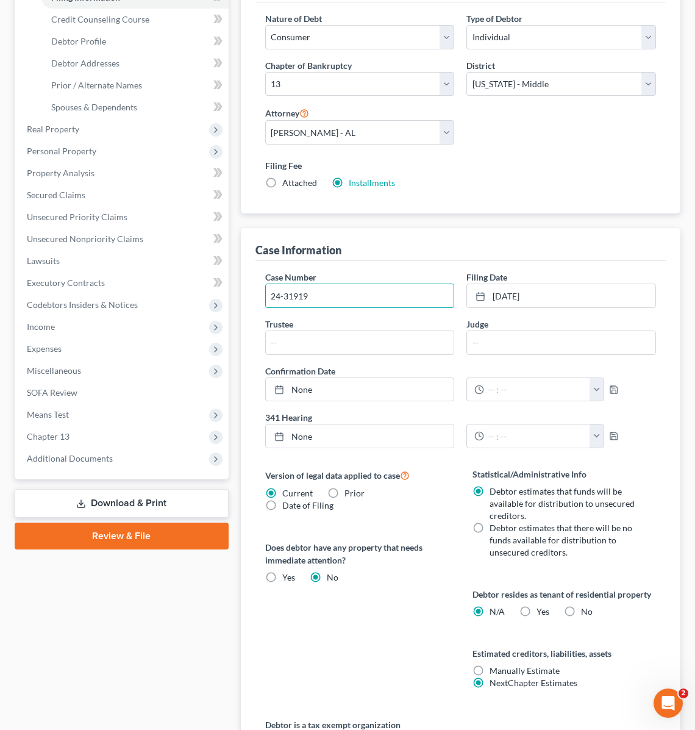
scroll to position [446, 0]
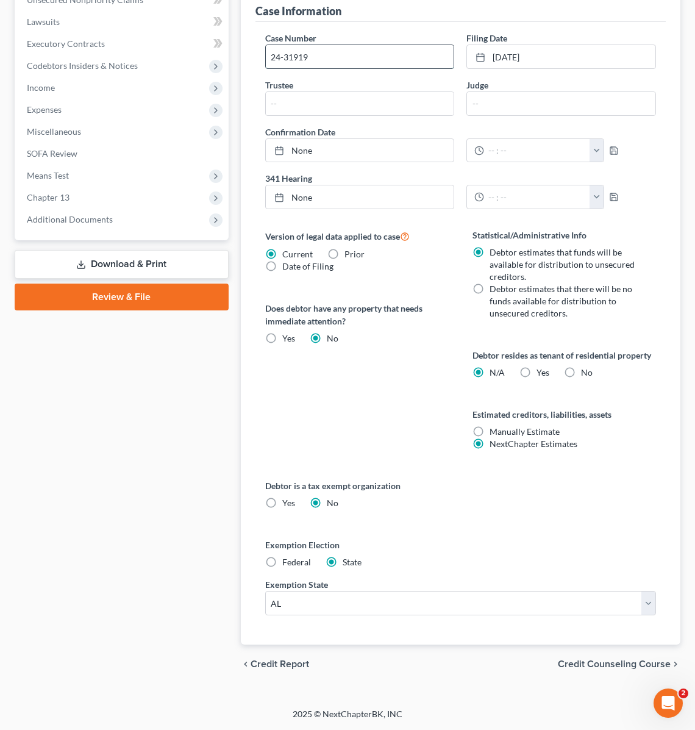
click at [274, 49] on input "24-31919" at bounding box center [360, 56] width 188 height 23
type input "25-31919"
click at [149, 154] on link "SOFA Review" at bounding box center [123, 154] width 212 height 22
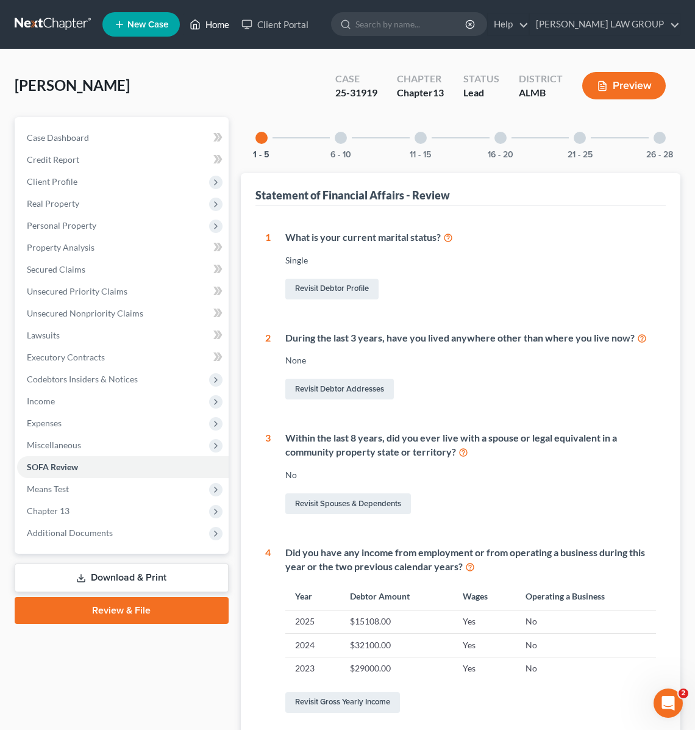
click at [212, 26] on link "Home" at bounding box center [209, 24] width 52 height 22
